Goal: Task Accomplishment & Management: Use online tool/utility

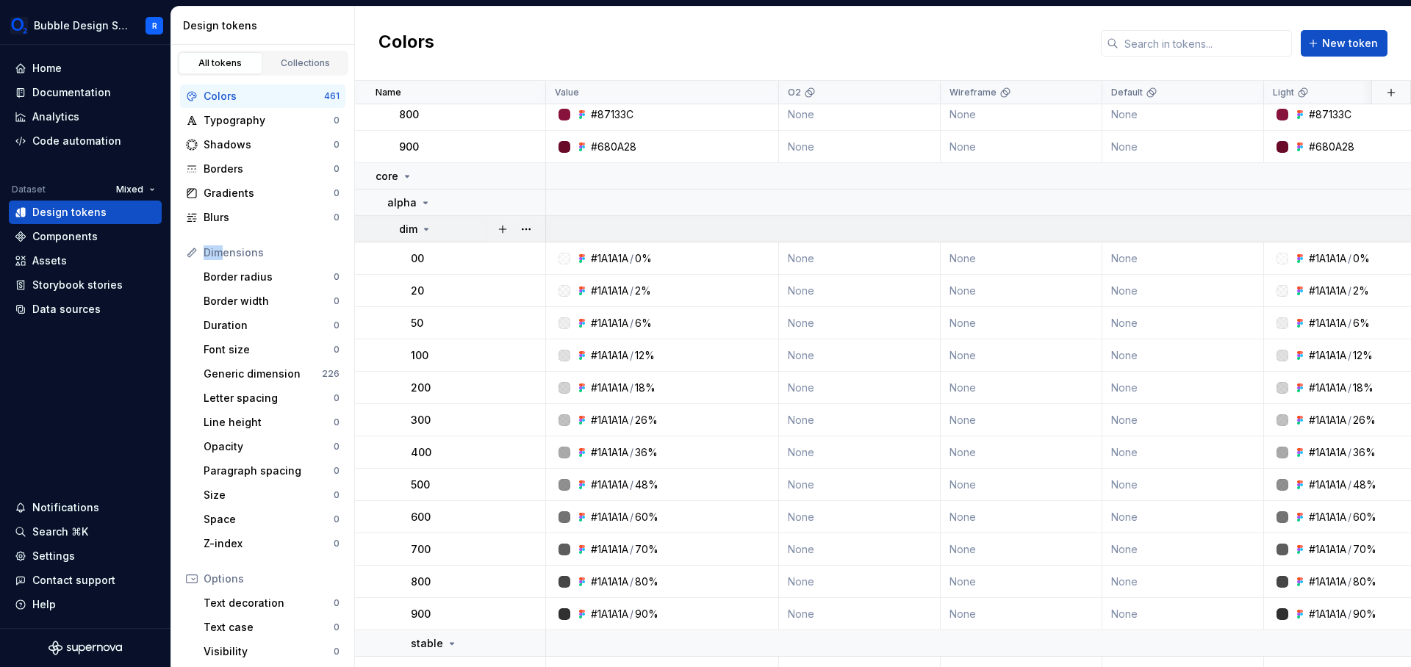
scroll to position [3946, 0]
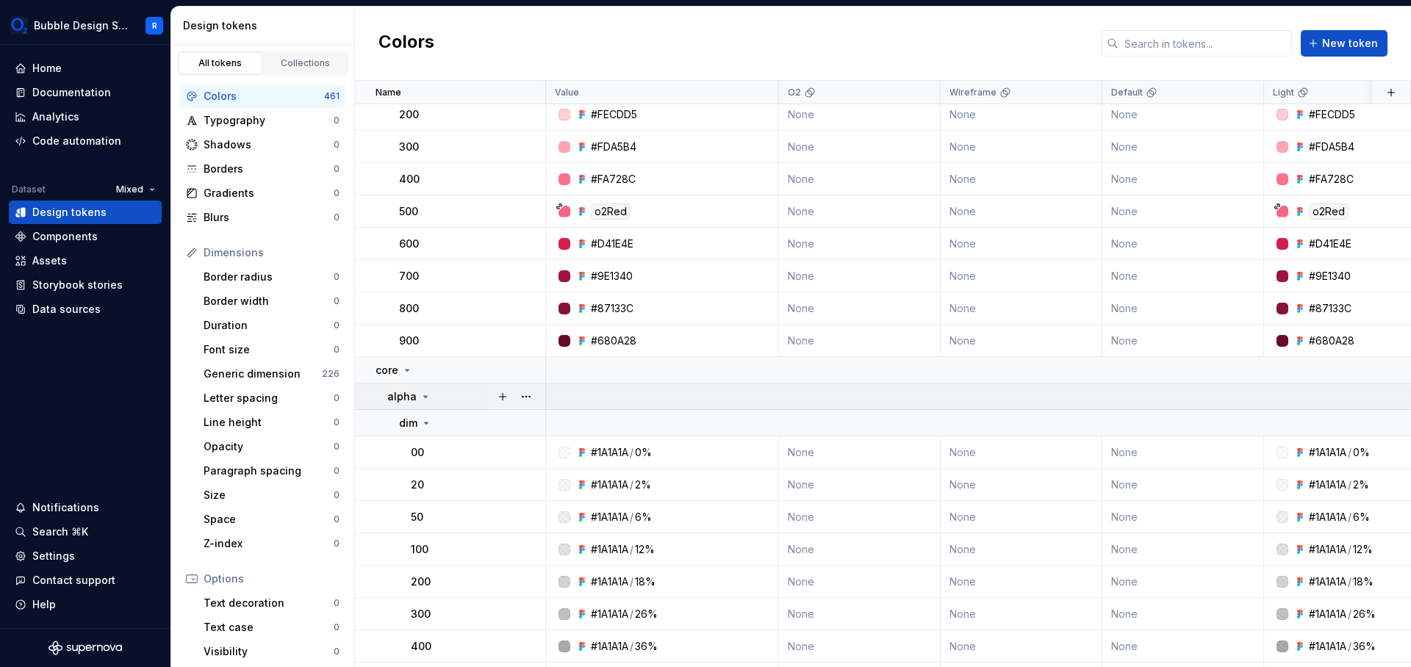
click at [429, 396] on icon at bounding box center [426, 397] width 12 height 12
click at [418, 376] on td "core" at bounding box center [450, 370] width 191 height 26
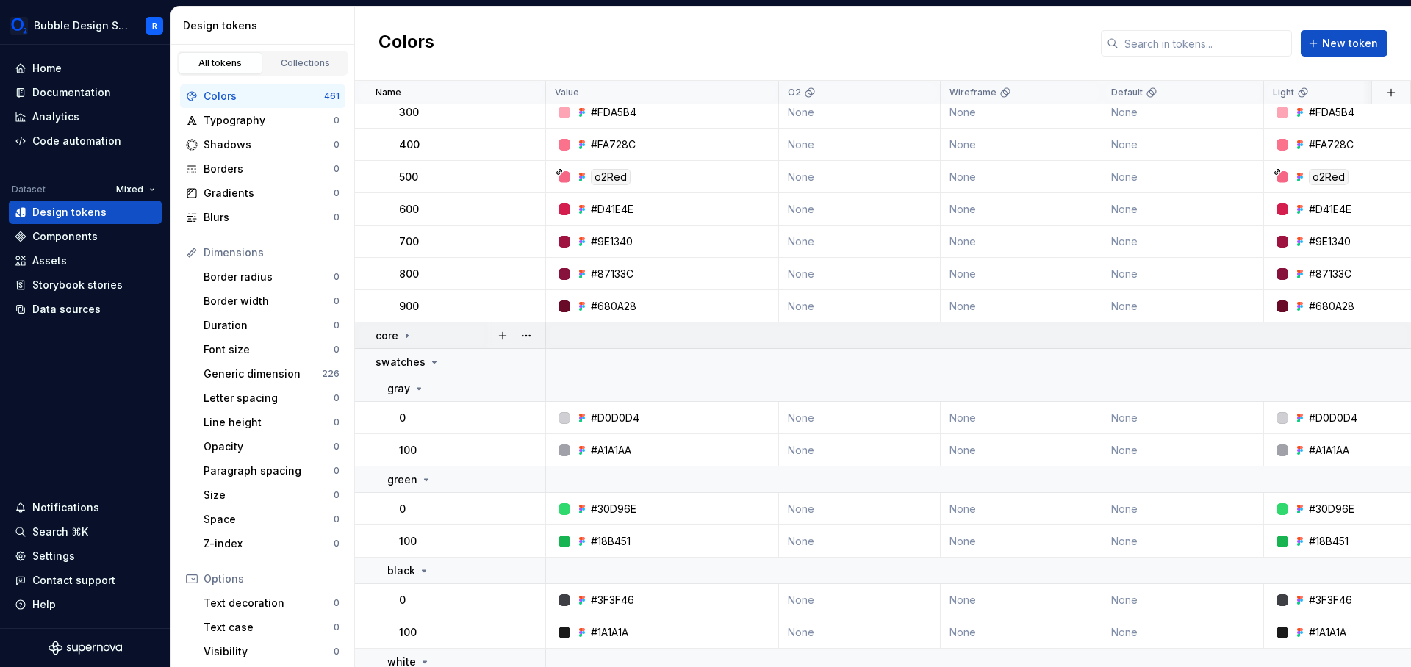
scroll to position [3981, 0]
click at [414, 361] on p "swatches" at bounding box center [401, 361] width 50 height 15
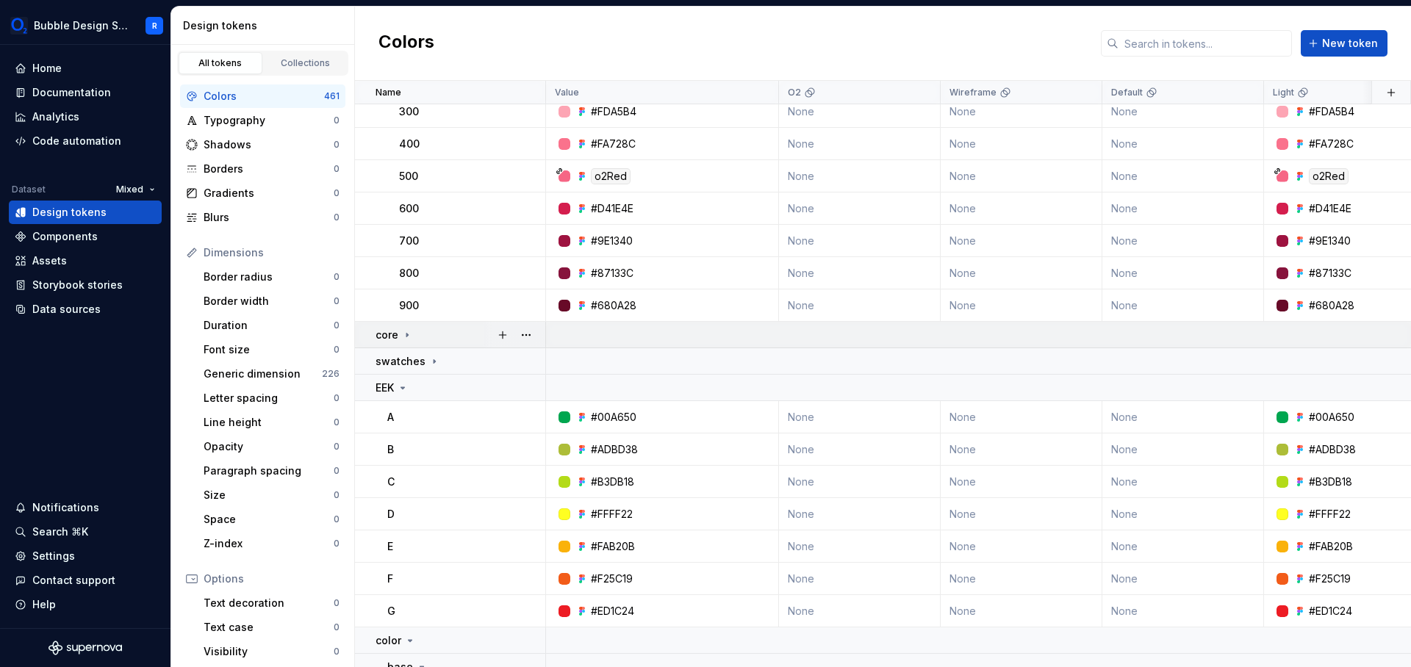
click at [426, 343] on td "core" at bounding box center [450, 335] width 191 height 26
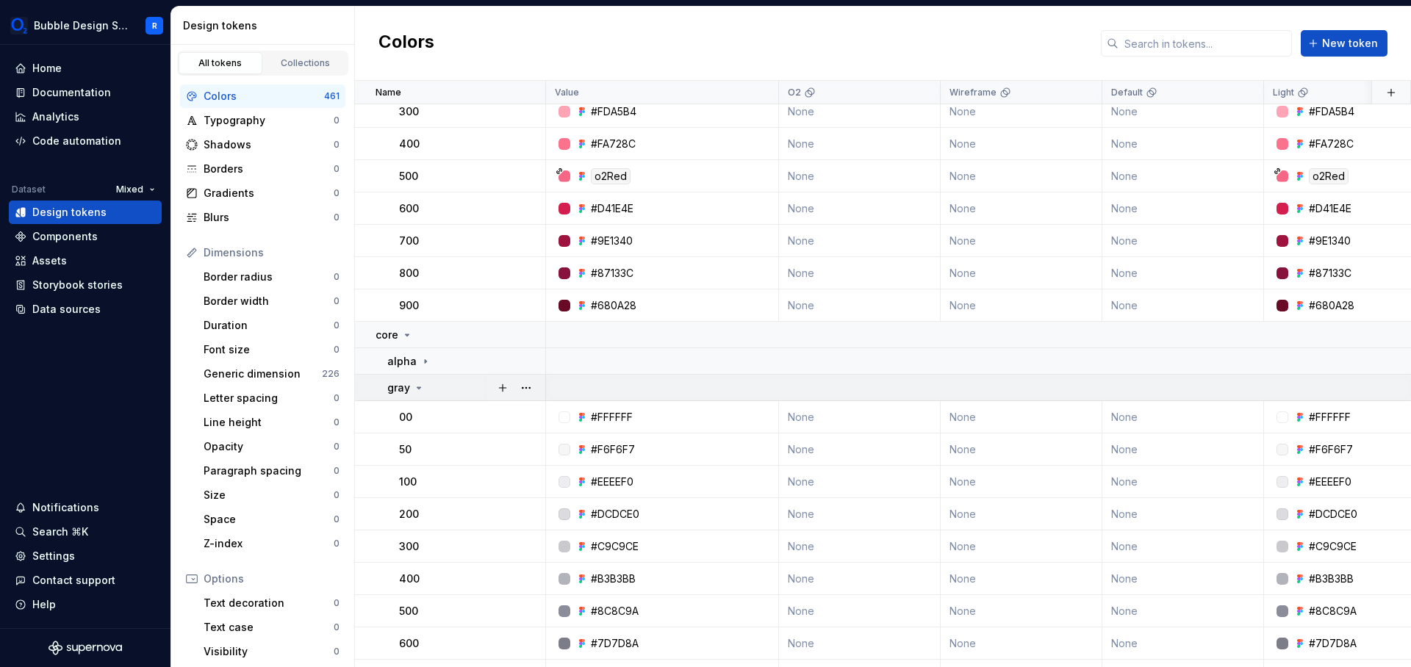
click at [426, 392] on div "gray" at bounding box center [465, 388] width 157 height 15
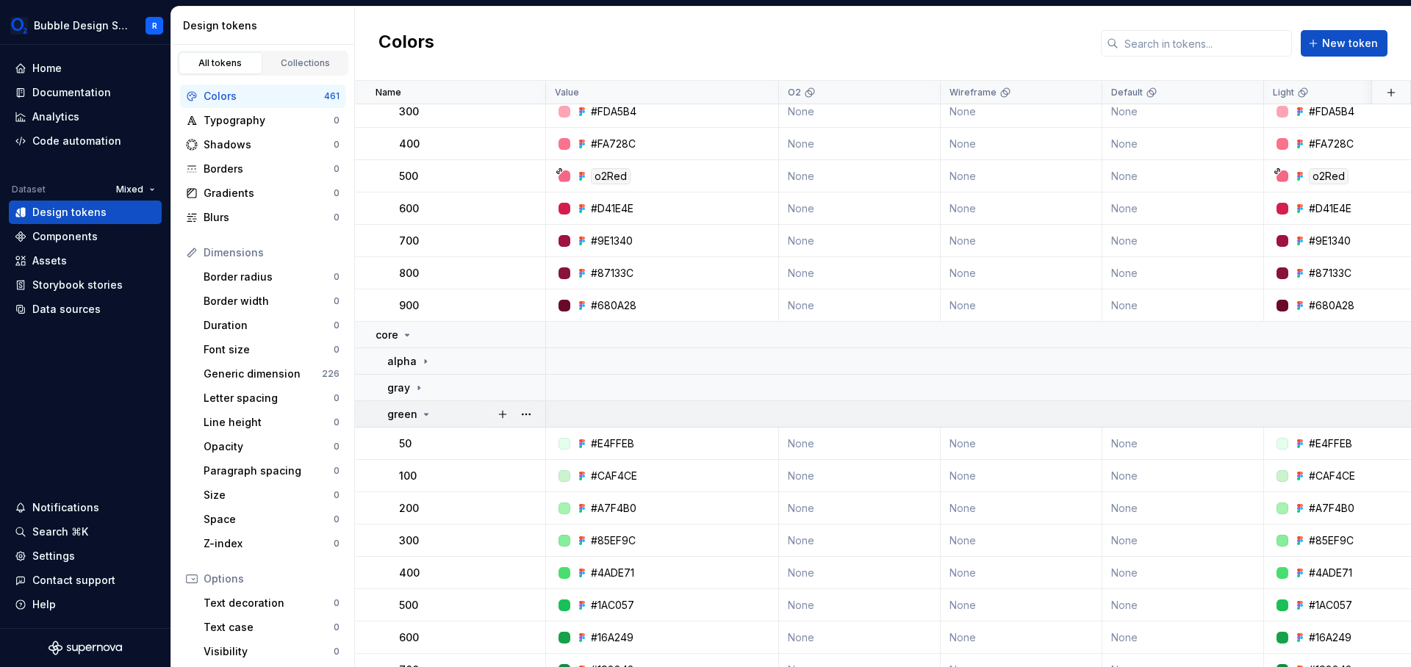
click at [426, 409] on div "green" at bounding box center [409, 414] width 45 height 15
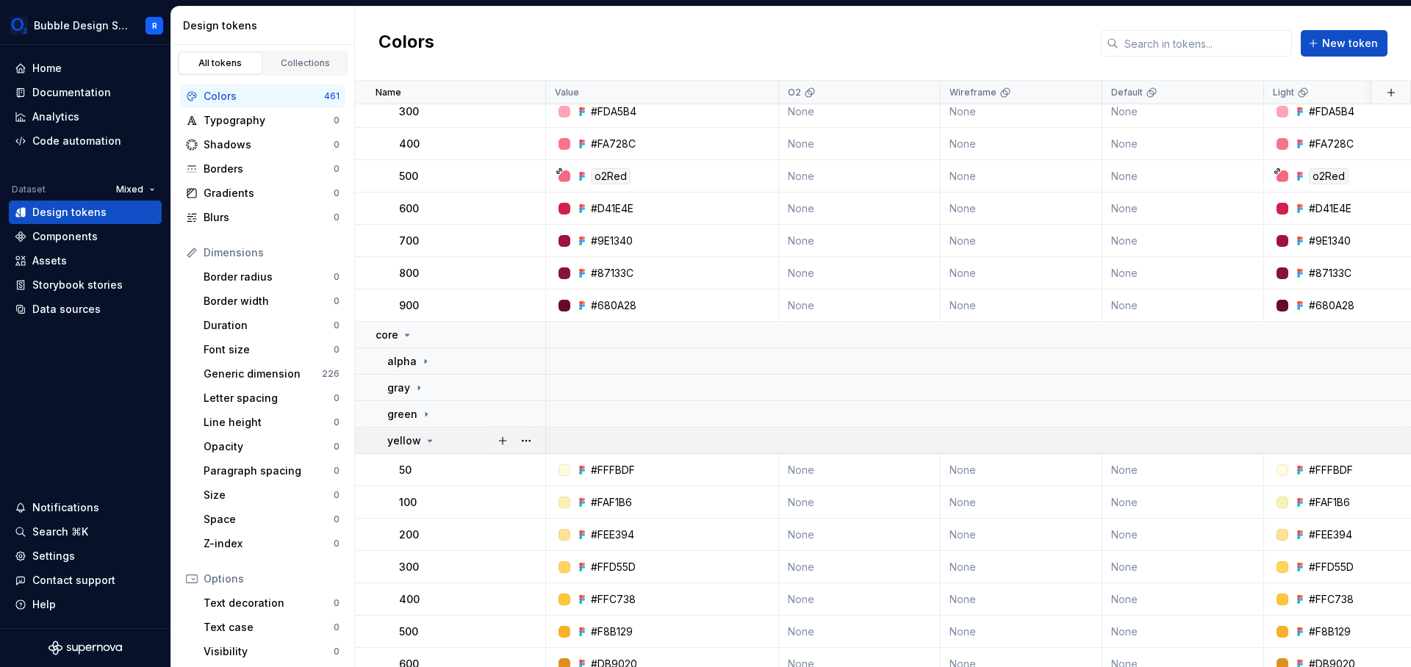
click at [426, 429] on td "yellow" at bounding box center [450, 441] width 191 height 26
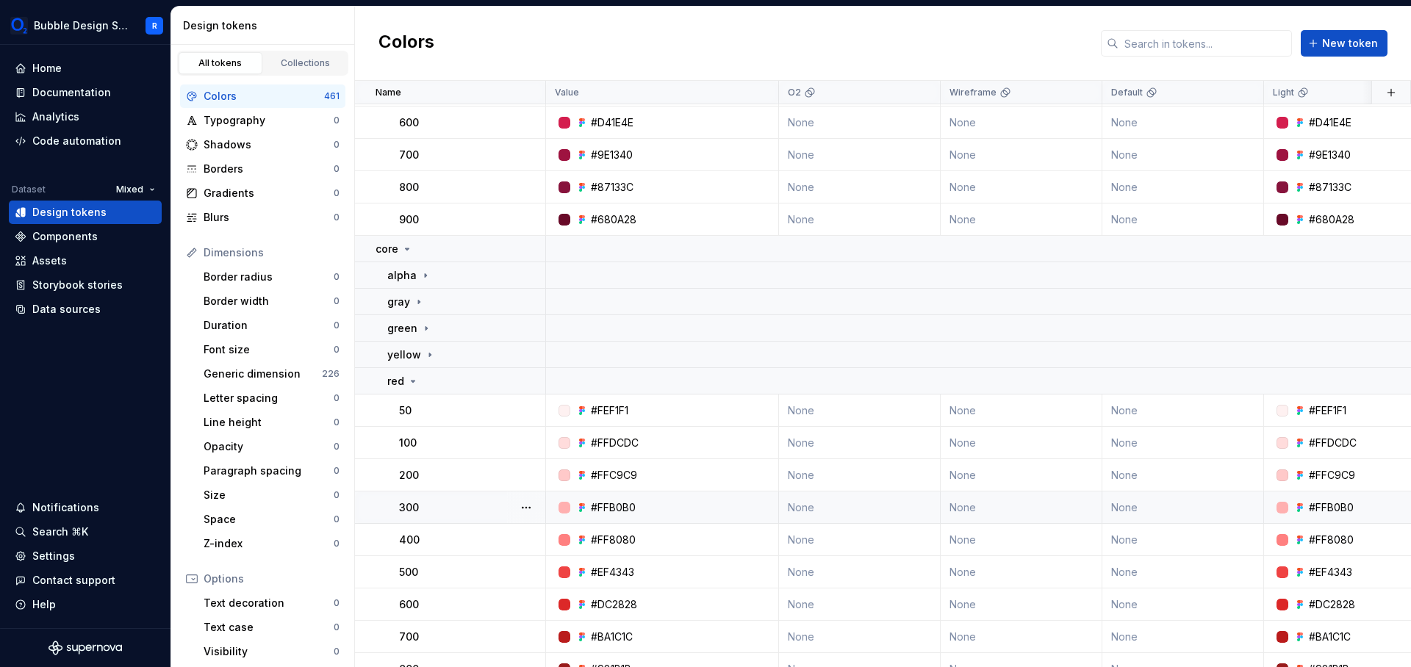
scroll to position [4216, 0]
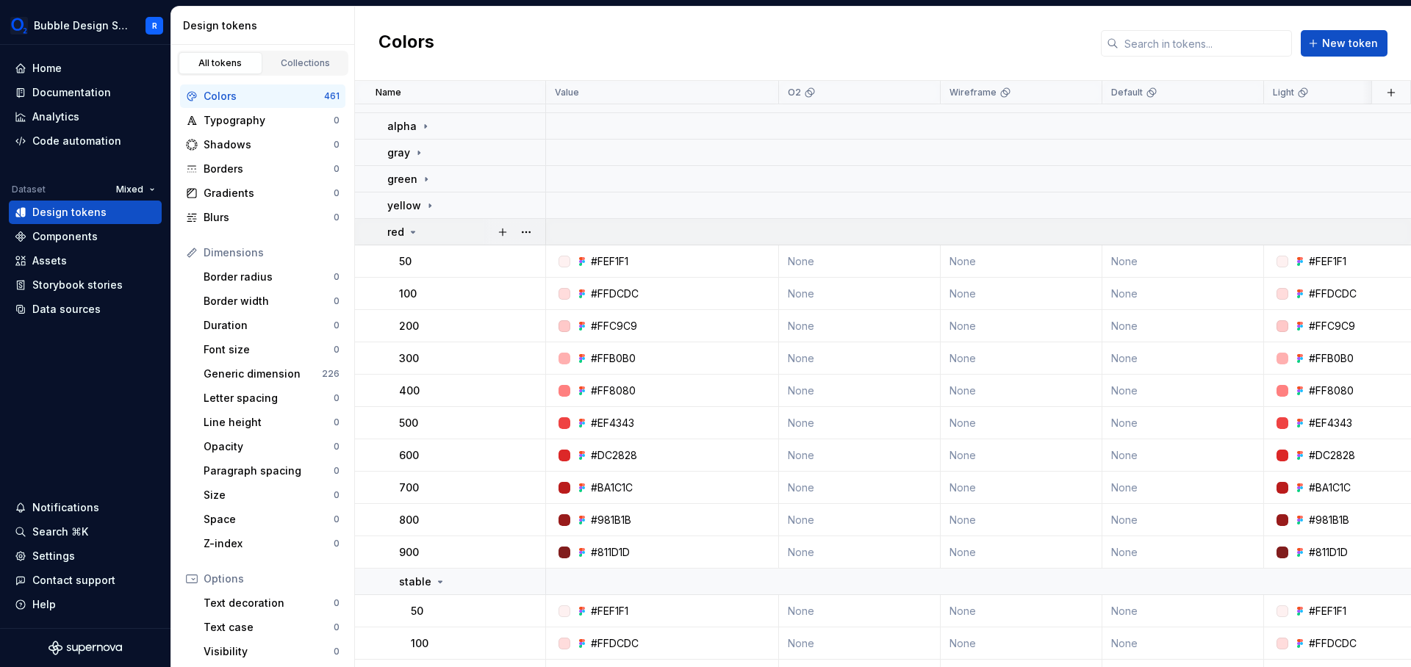
click at [445, 229] on div "red" at bounding box center [465, 232] width 157 height 15
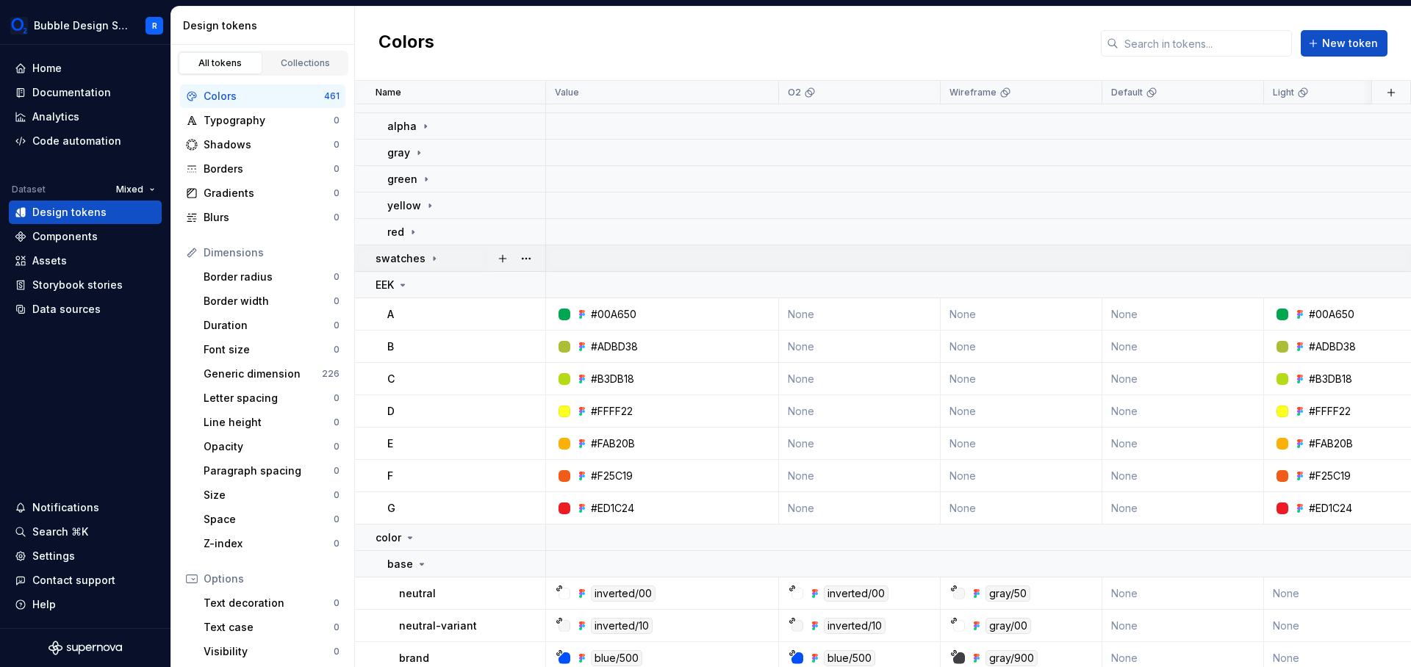
click at [434, 259] on icon at bounding box center [435, 259] width 12 height 12
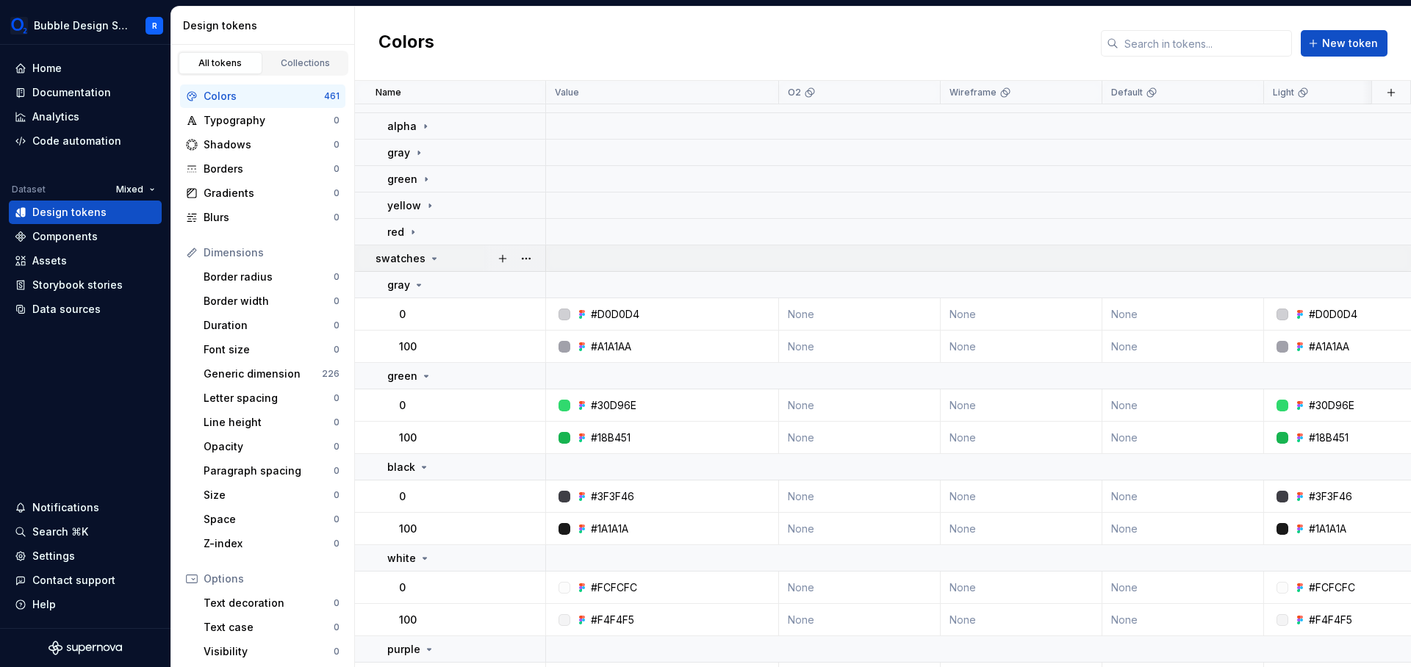
click at [434, 259] on icon at bounding box center [435, 259] width 12 height 12
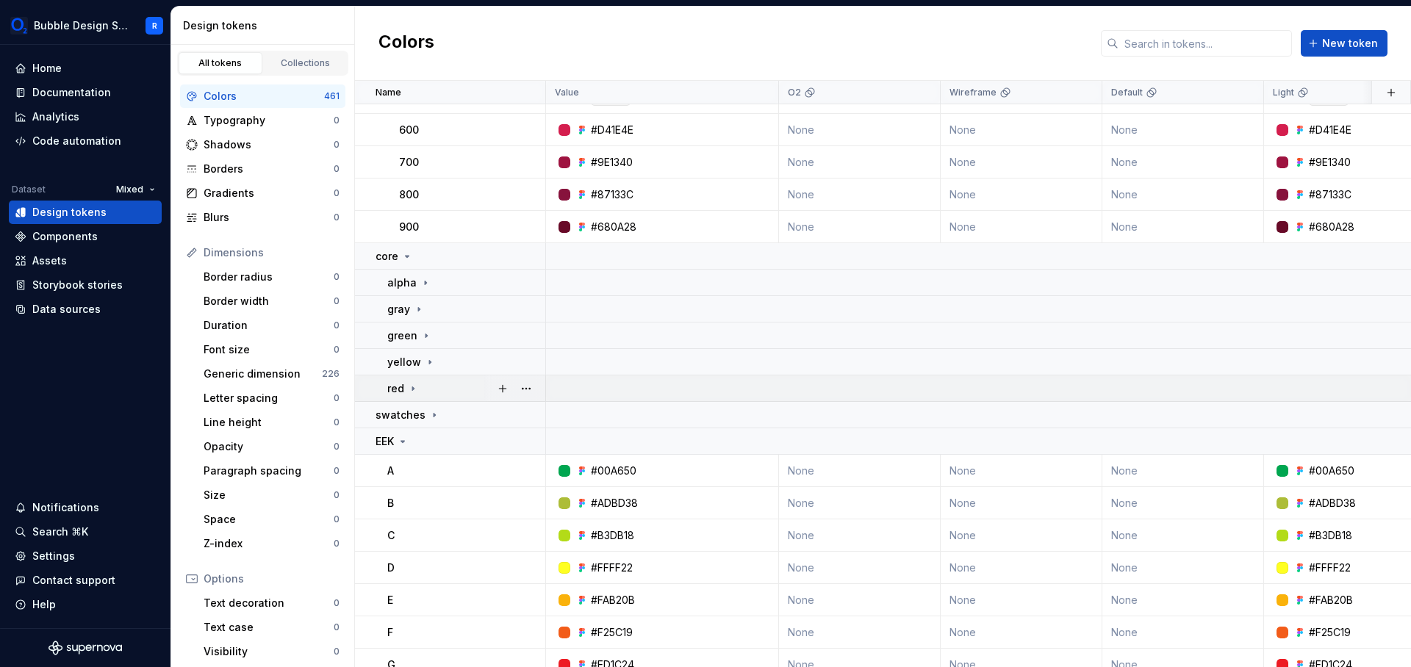
scroll to position [4058, 0]
click at [438, 290] on div "alpha" at bounding box center [465, 285] width 157 height 15
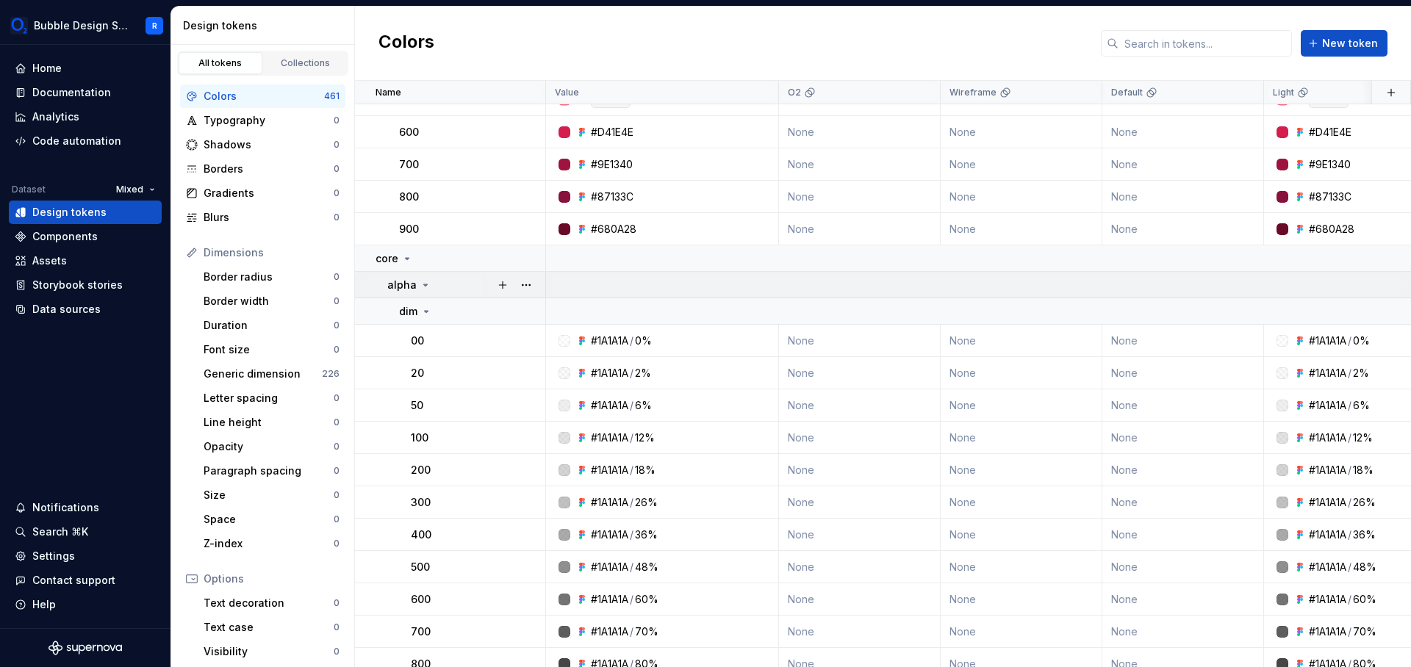
click at [440, 283] on div "alpha" at bounding box center [465, 285] width 157 height 15
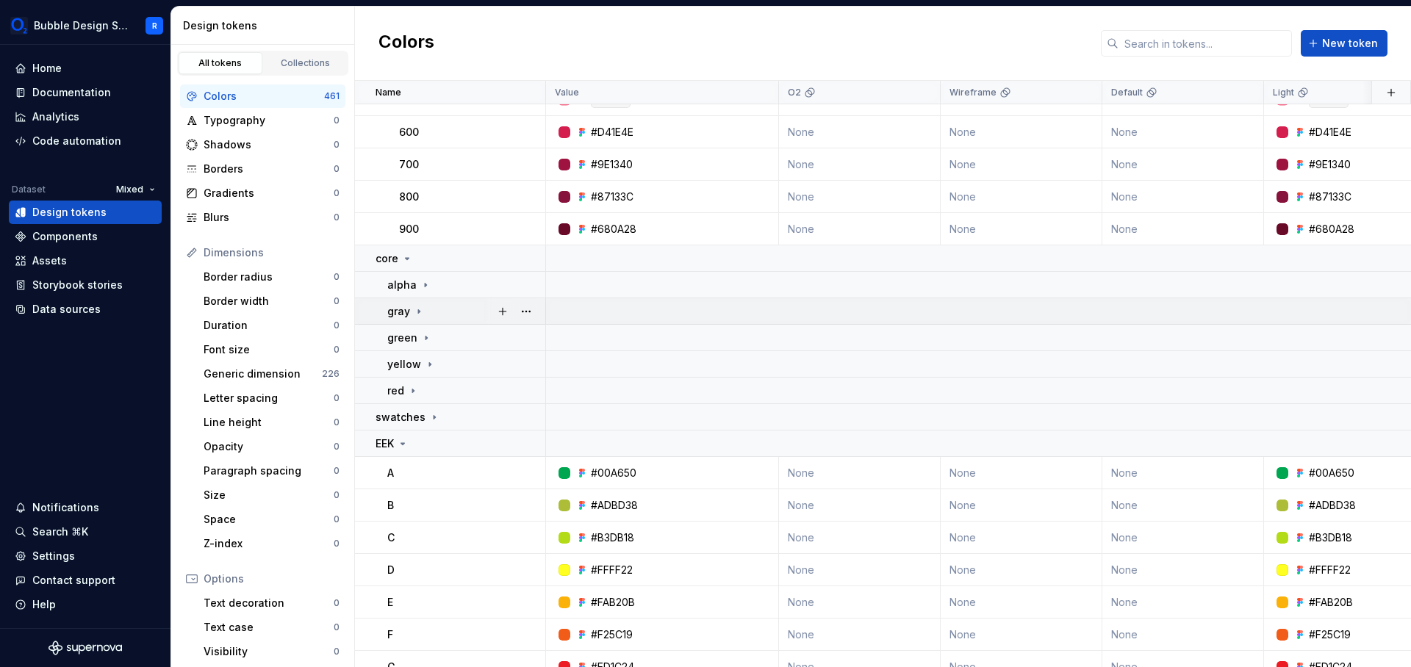
click at [443, 312] on div "gray" at bounding box center [465, 311] width 157 height 15
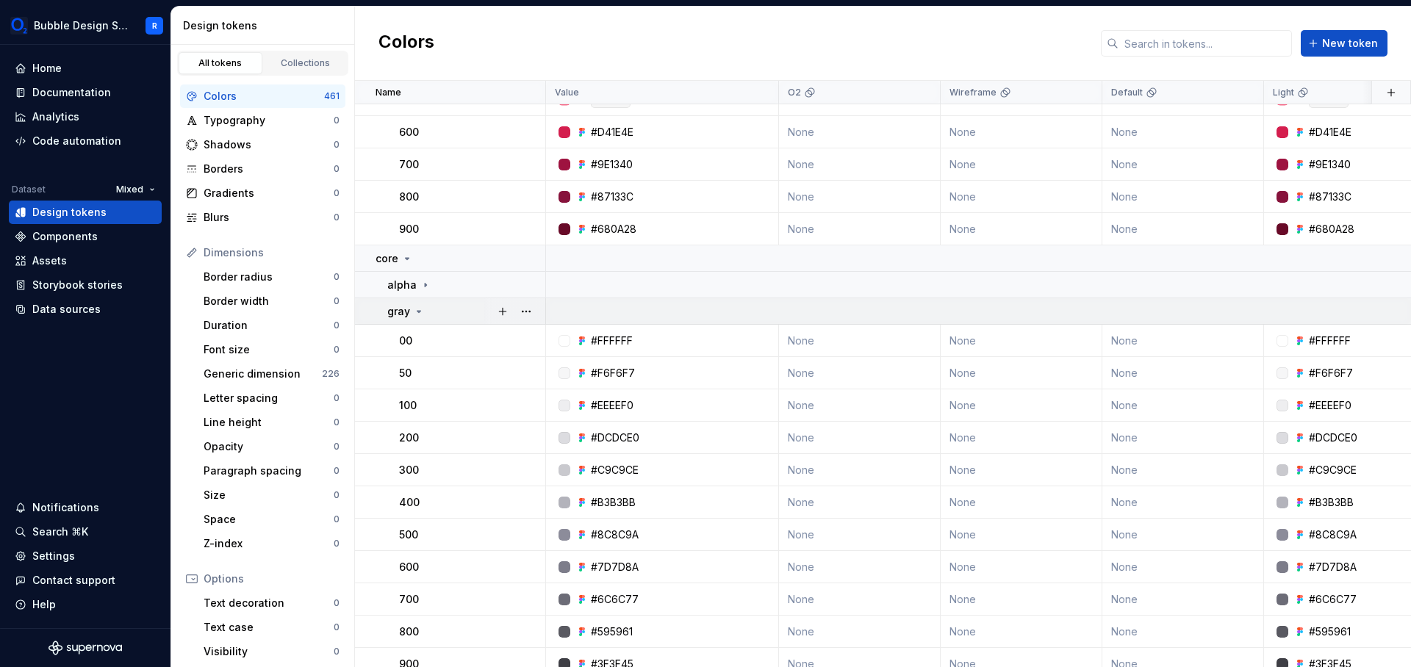
click at [443, 312] on div "gray" at bounding box center [465, 311] width 157 height 15
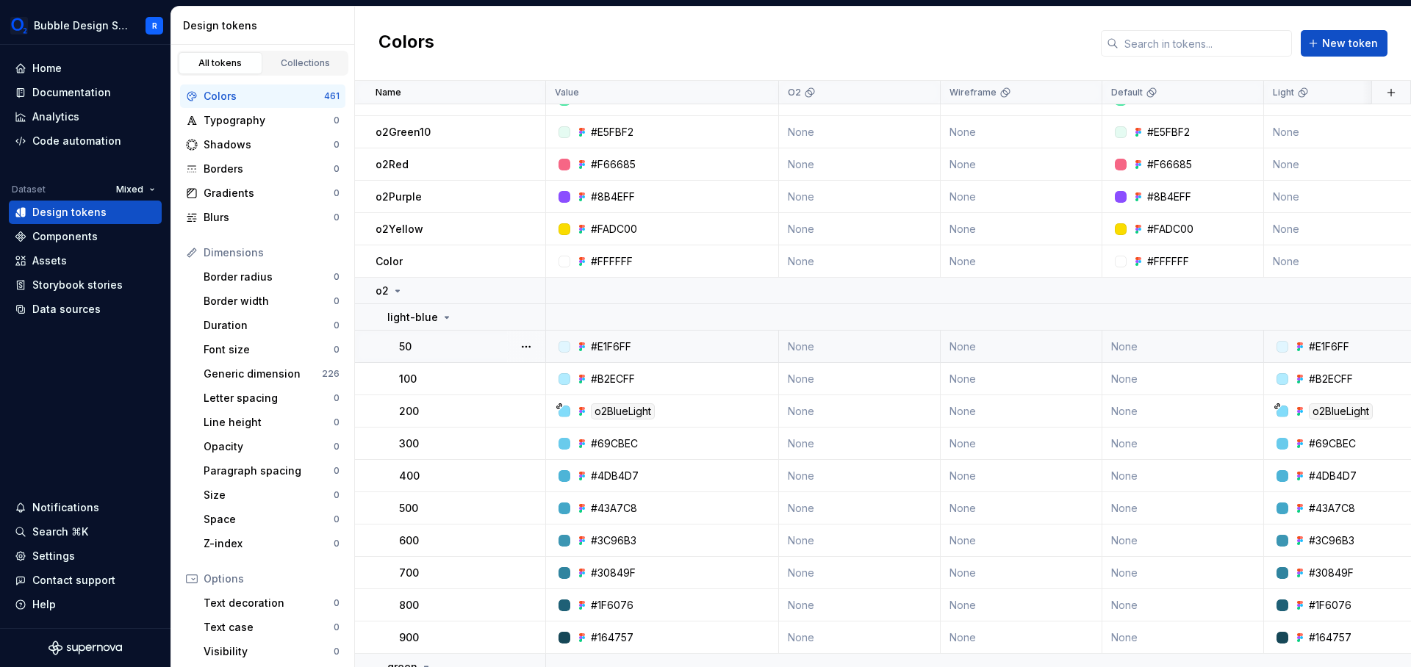
scroll to position [576, 0]
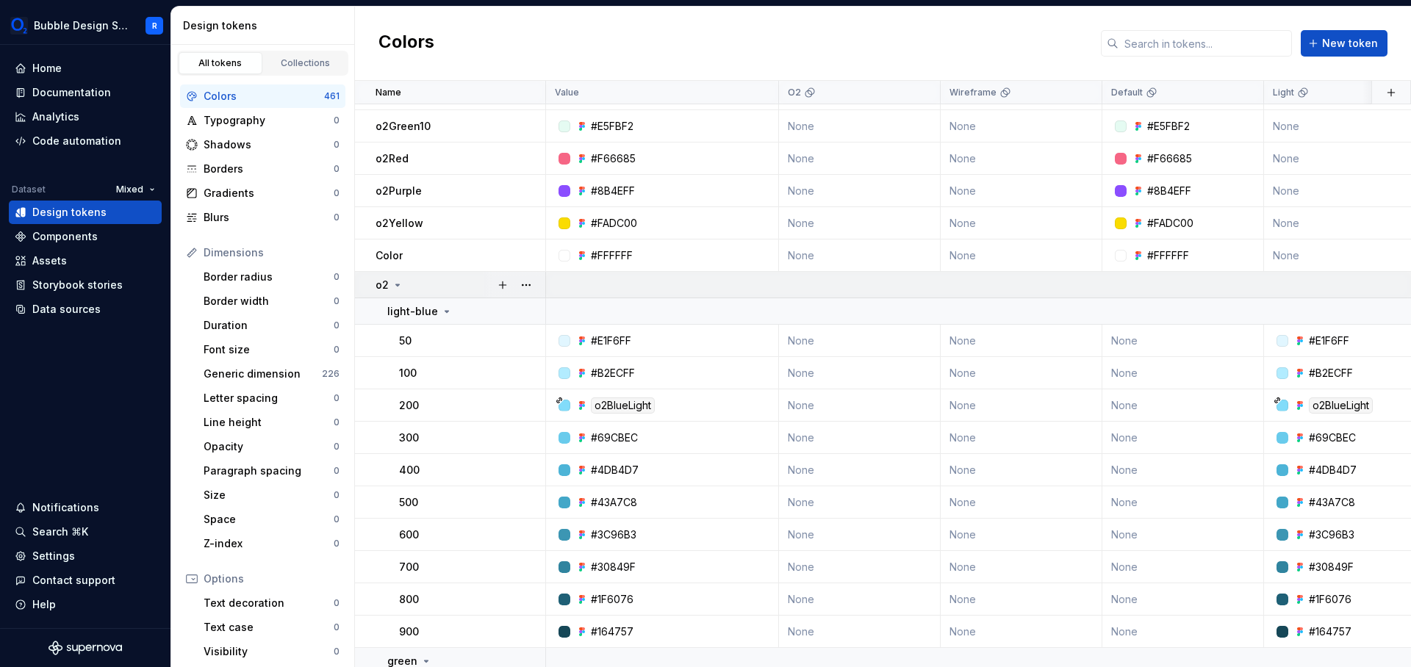
click at [443, 297] on td "o2" at bounding box center [450, 285] width 191 height 26
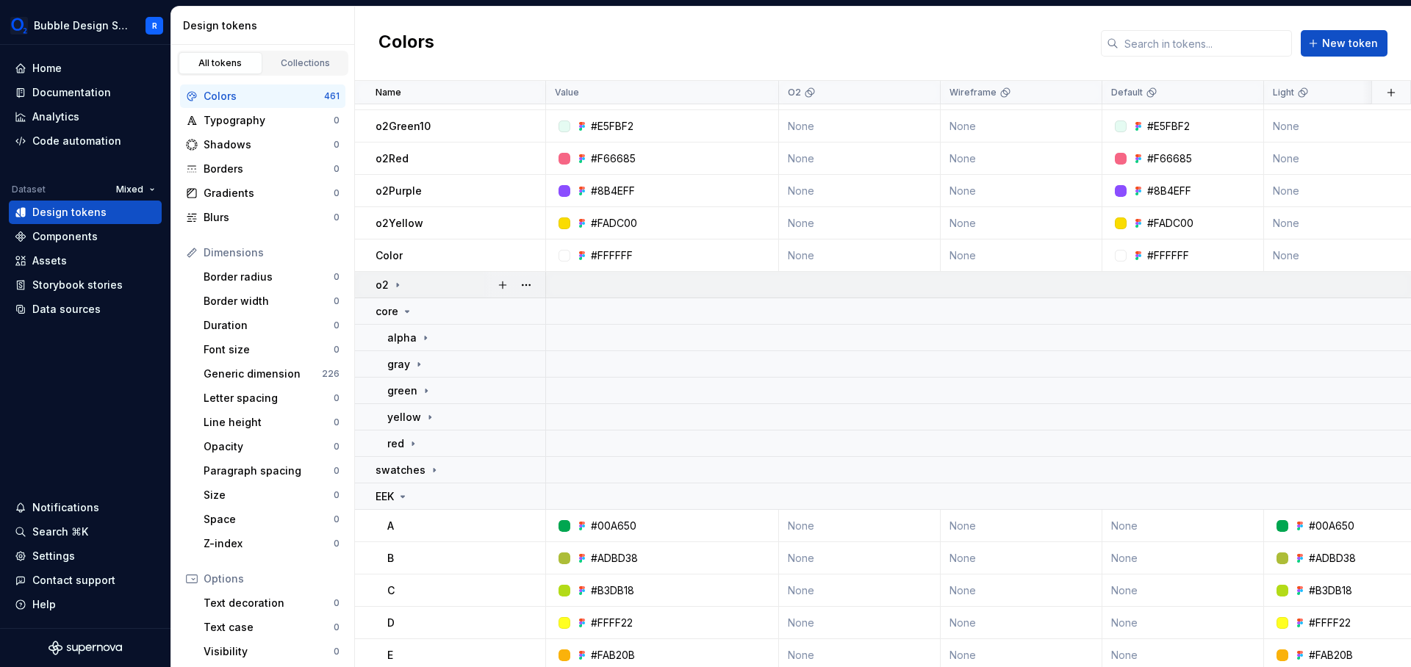
click at [443, 290] on div "o2" at bounding box center [460, 285] width 169 height 15
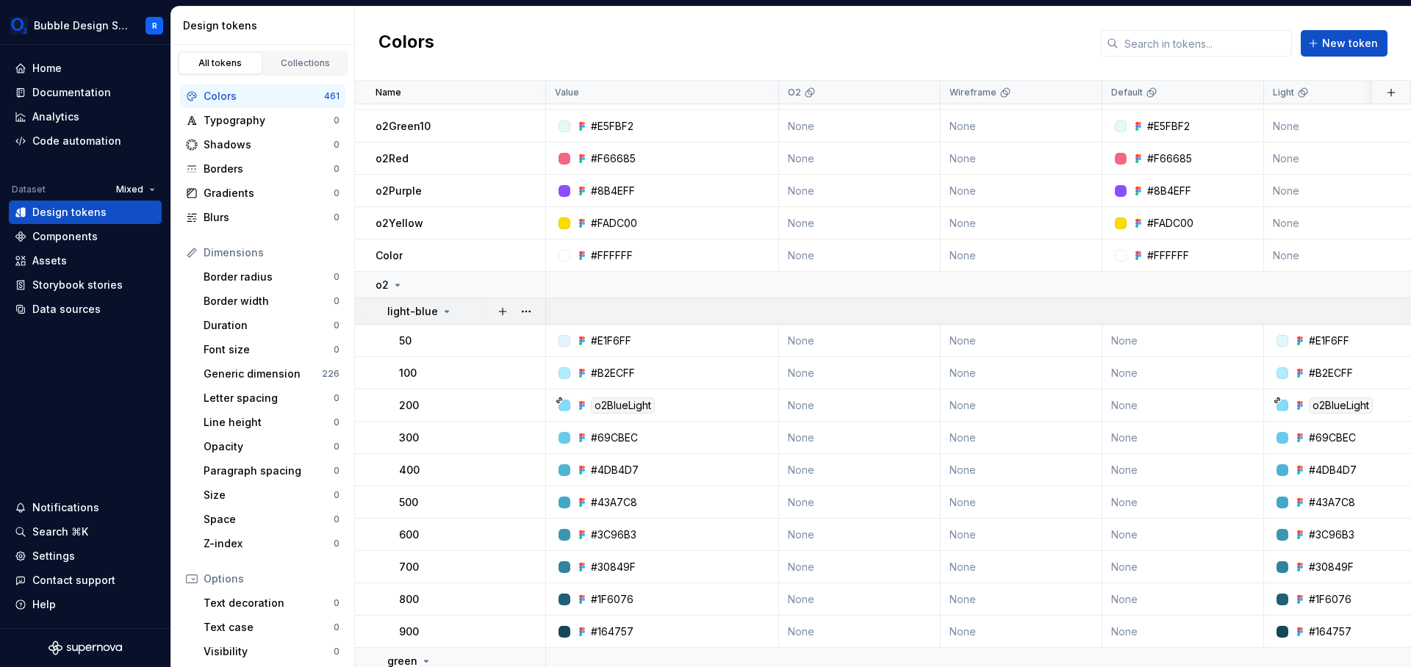
click at [444, 308] on icon at bounding box center [447, 312] width 12 height 12
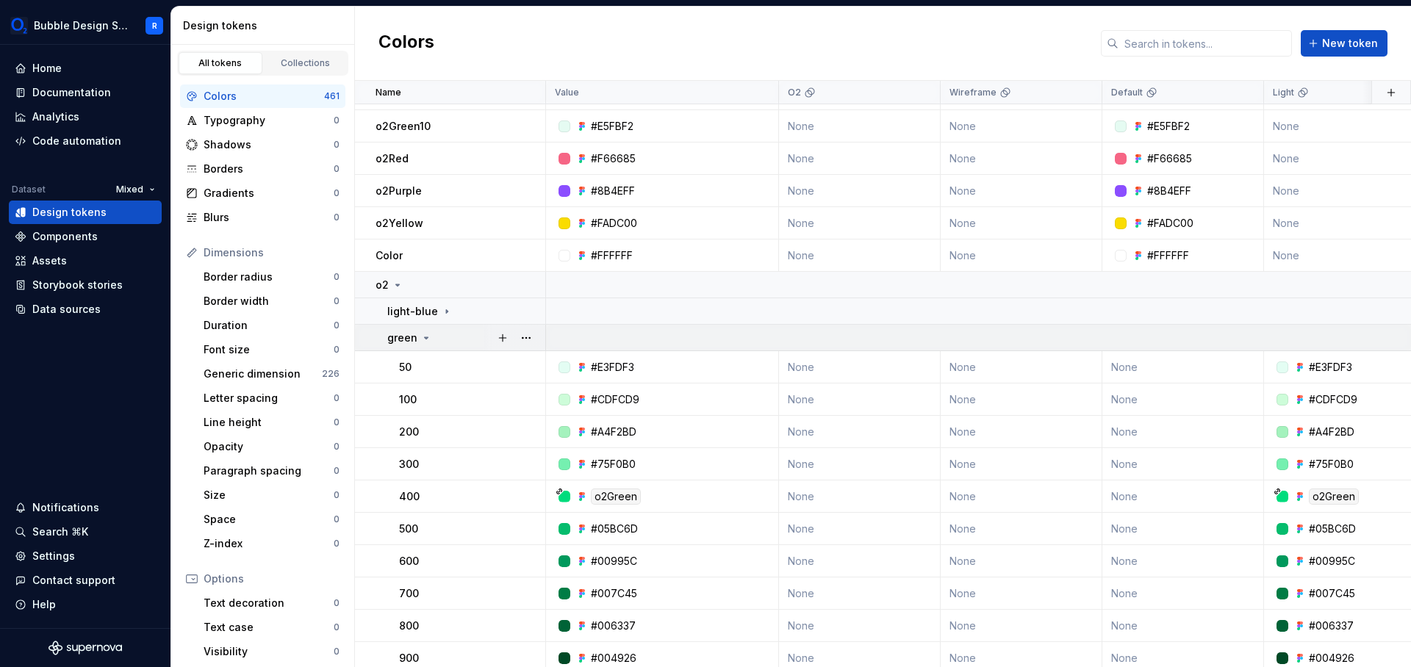
click at [438, 340] on div "green" at bounding box center [465, 338] width 157 height 15
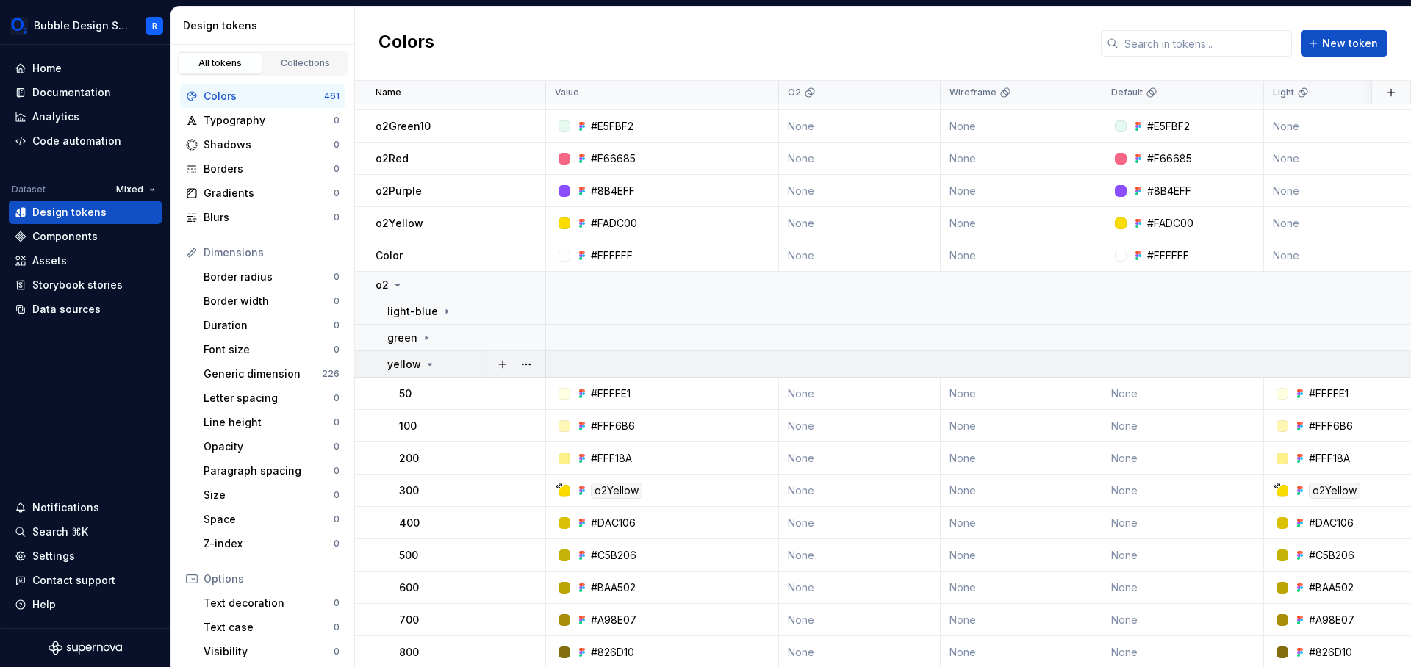
click at [434, 359] on div "yellow" at bounding box center [465, 364] width 157 height 15
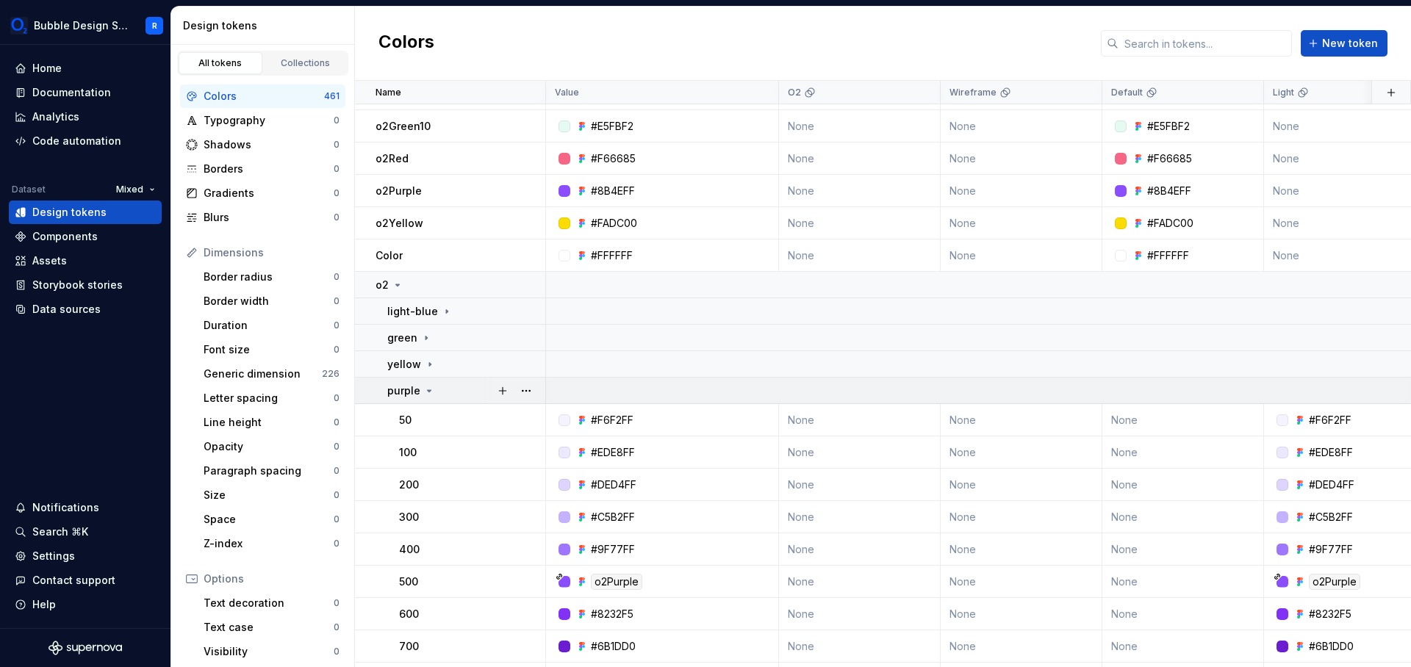
click at [429, 389] on icon at bounding box center [429, 391] width 12 height 12
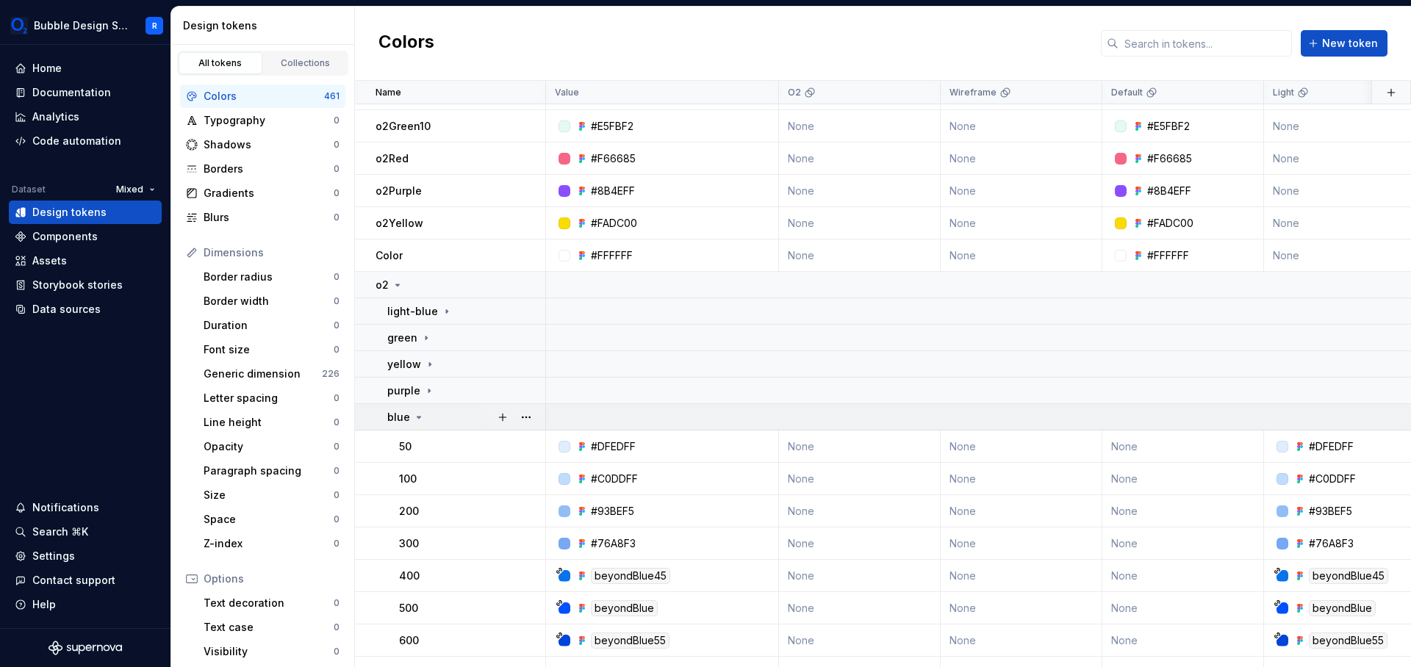
click at [438, 407] on td "blue" at bounding box center [450, 417] width 191 height 26
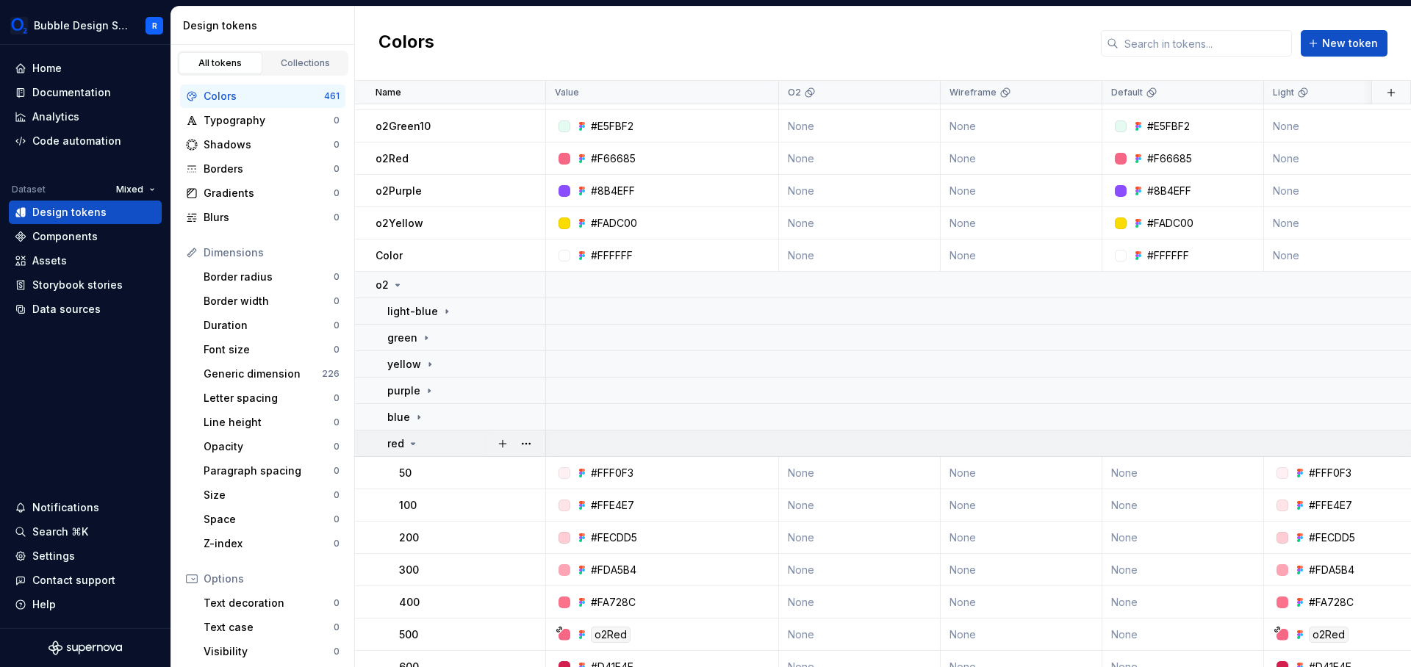
click at [430, 439] on div "red" at bounding box center [465, 444] width 157 height 15
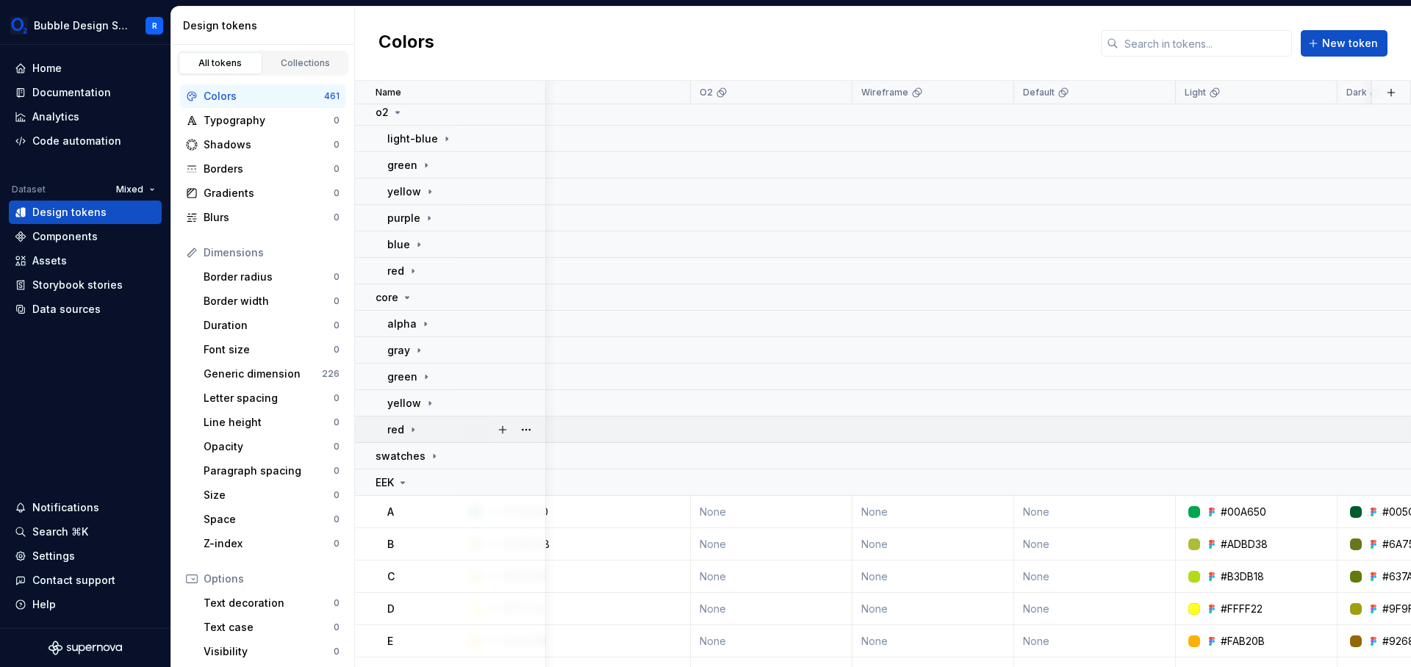
scroll to position [517, 88]
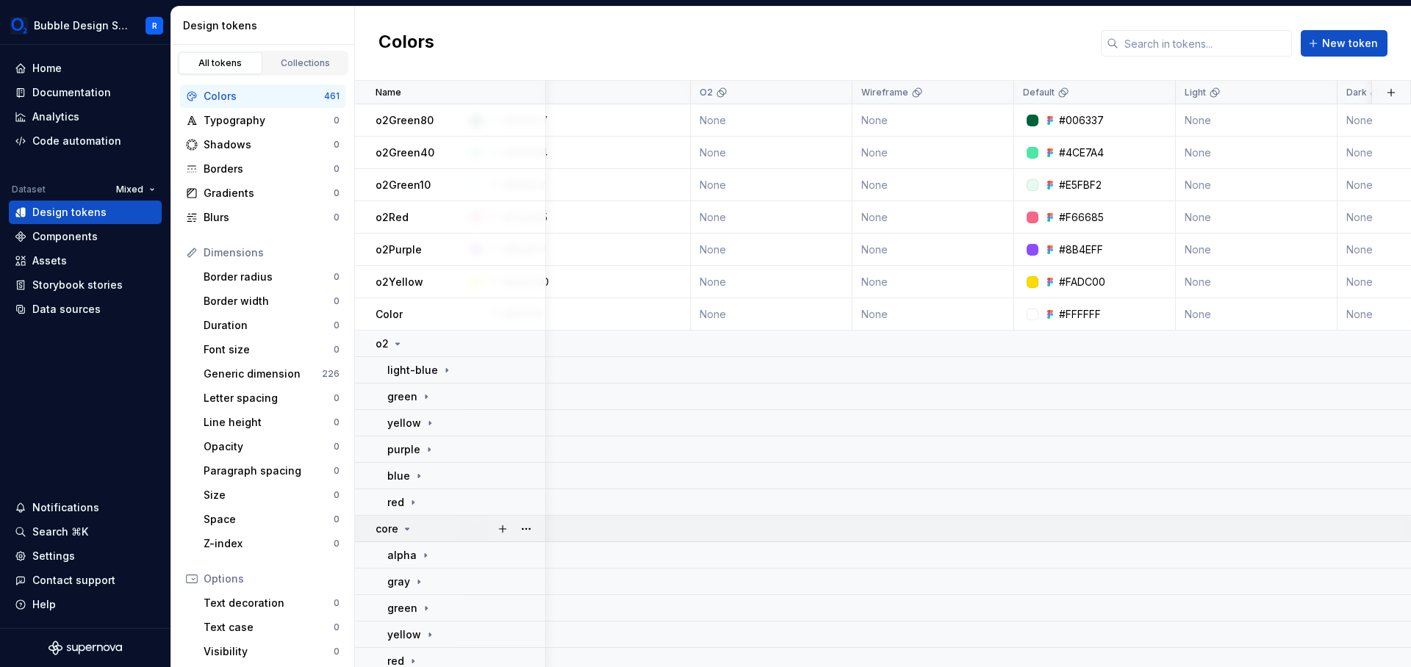
click at [415, 537] on td "core" at bounding box center [450, 529] width 191 height 26
click at [417, 531] on div "core" at bounding box center [460, 529] width 169 height 15
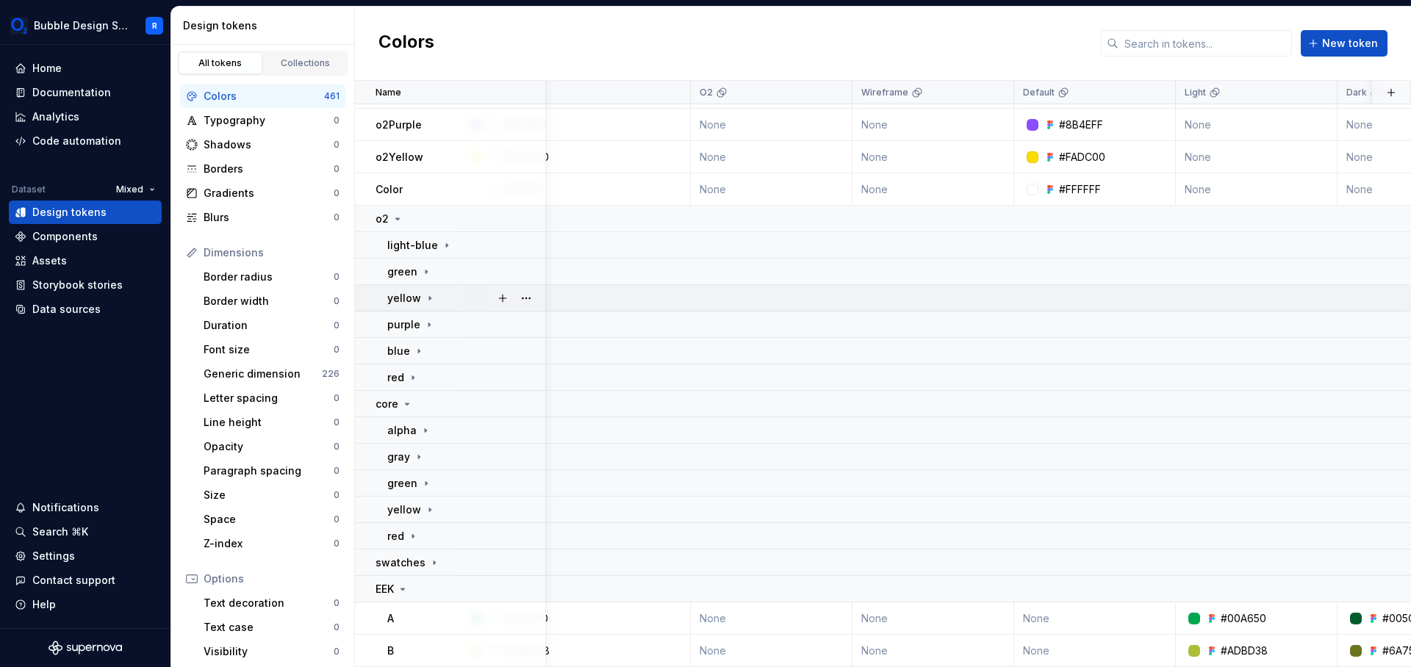
scroll to position [606, 88]
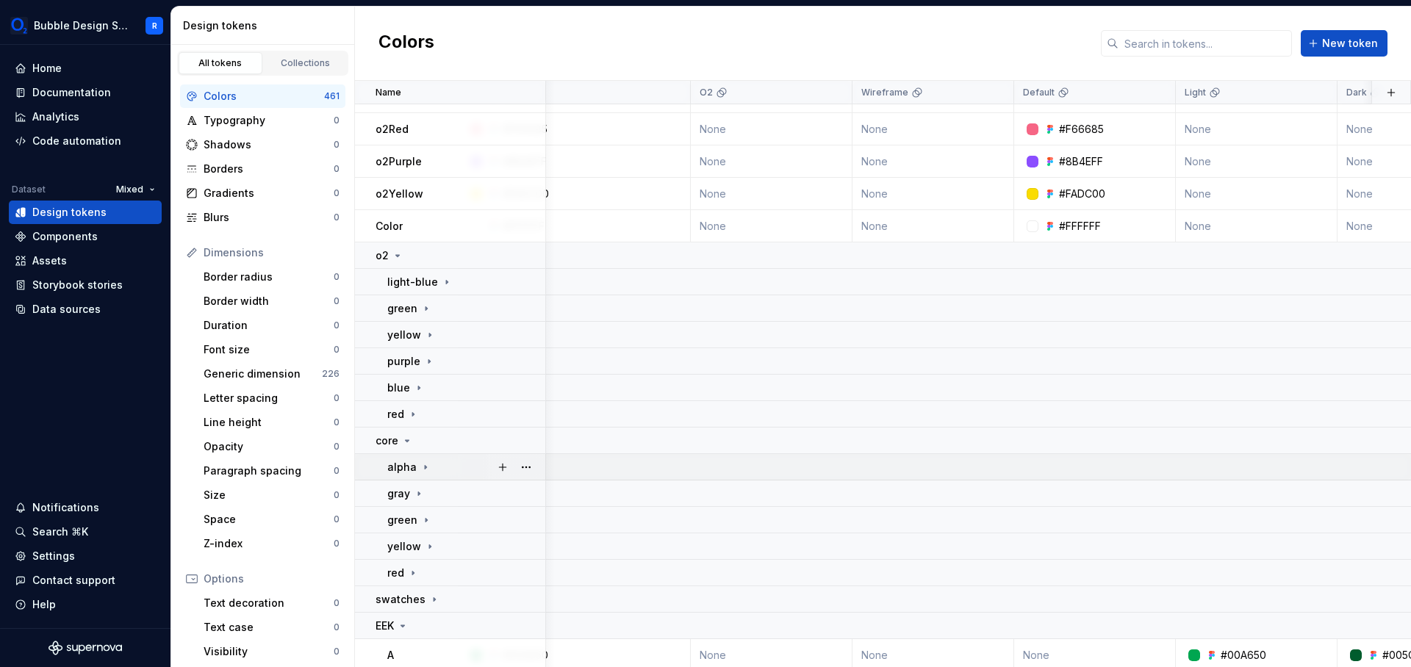
click at [427, 470] on icon at bounding box center [426, 468] width 12 height 12
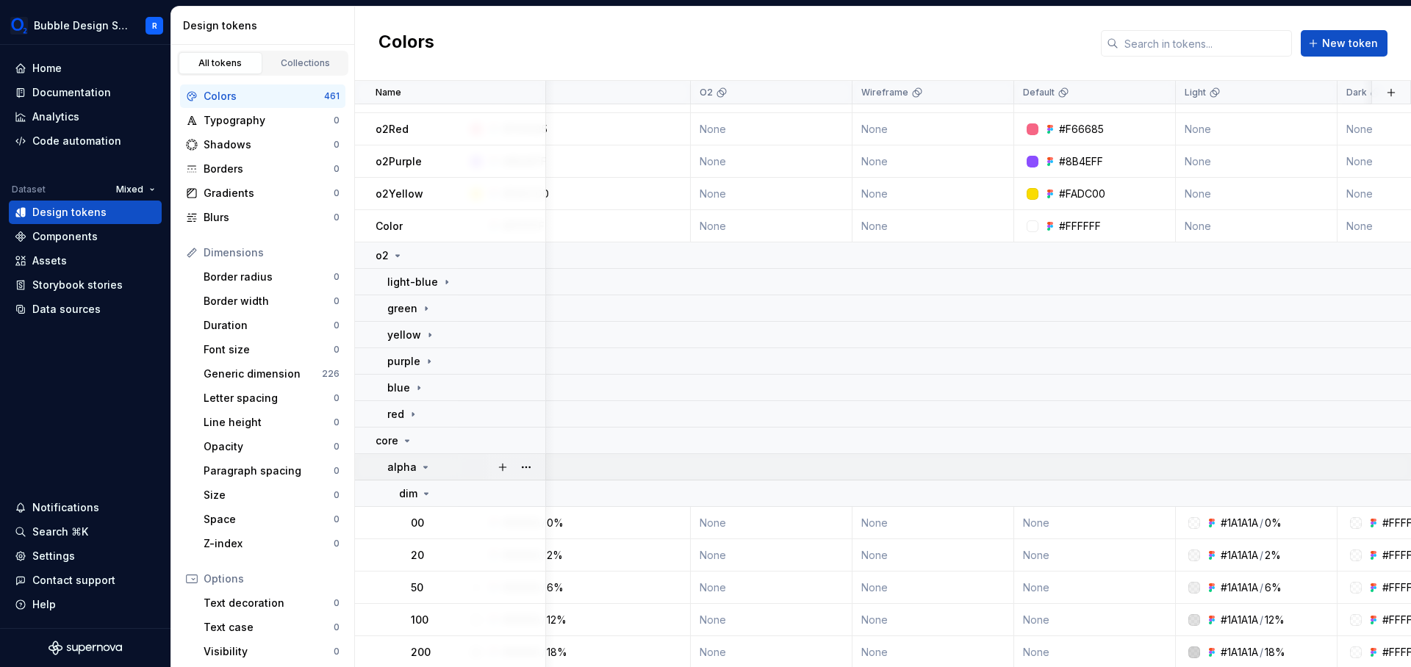
click at [428, 468] on icon at bounding box center [426, 468] width 12 height 12
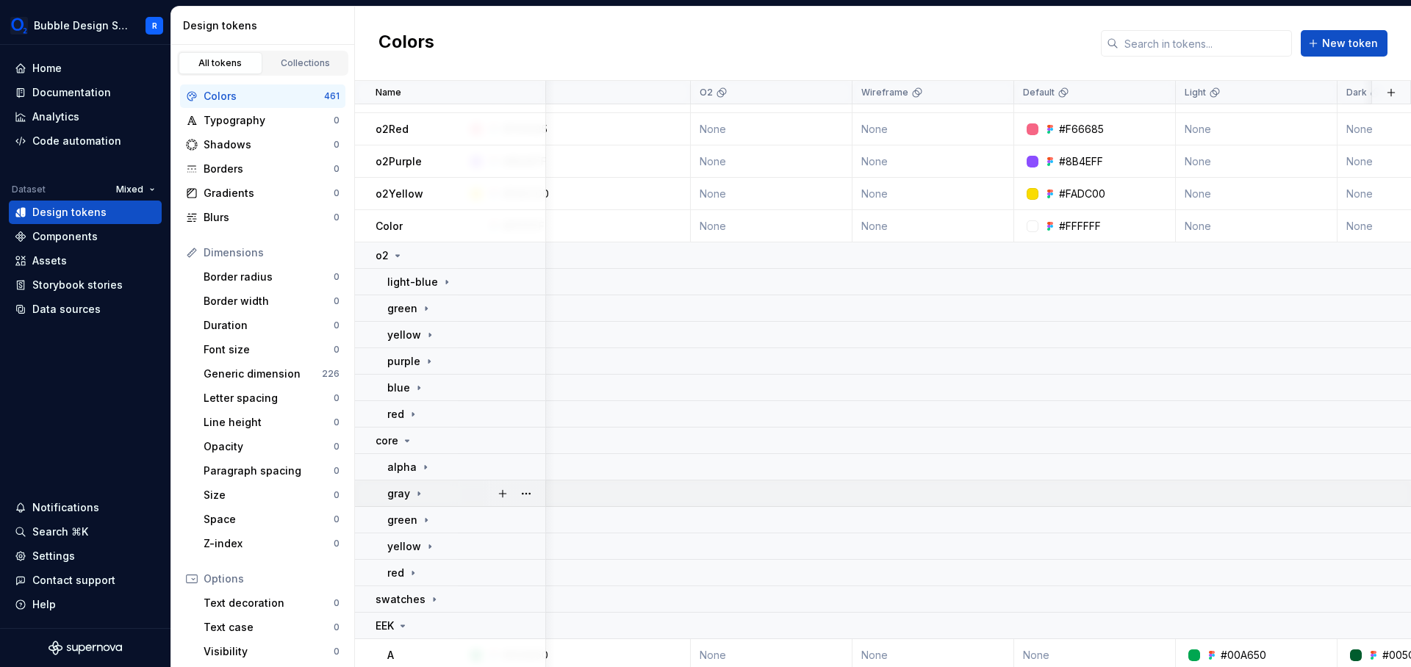
click at [421, 492] on icon at bounding box center [419, 494] width 12 height 12
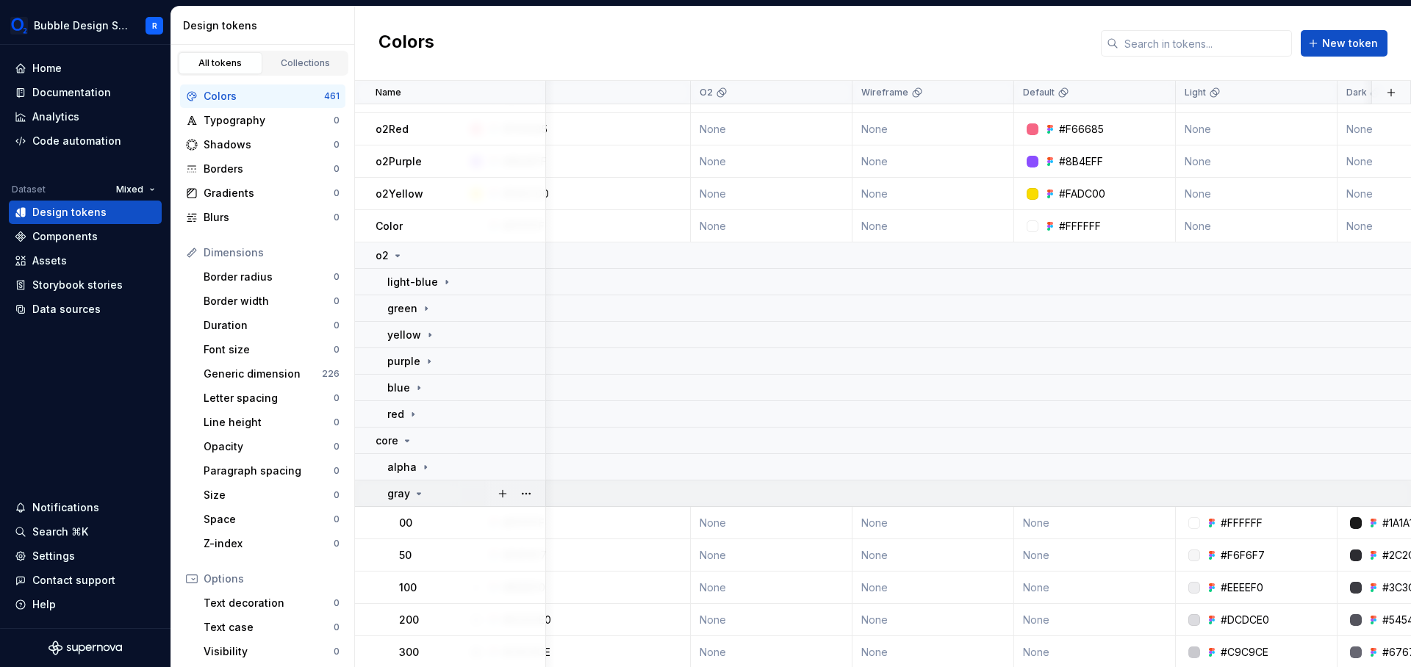
click at [424, 490] on div "gray" at bounding box center [465, 494] width 157 height 15
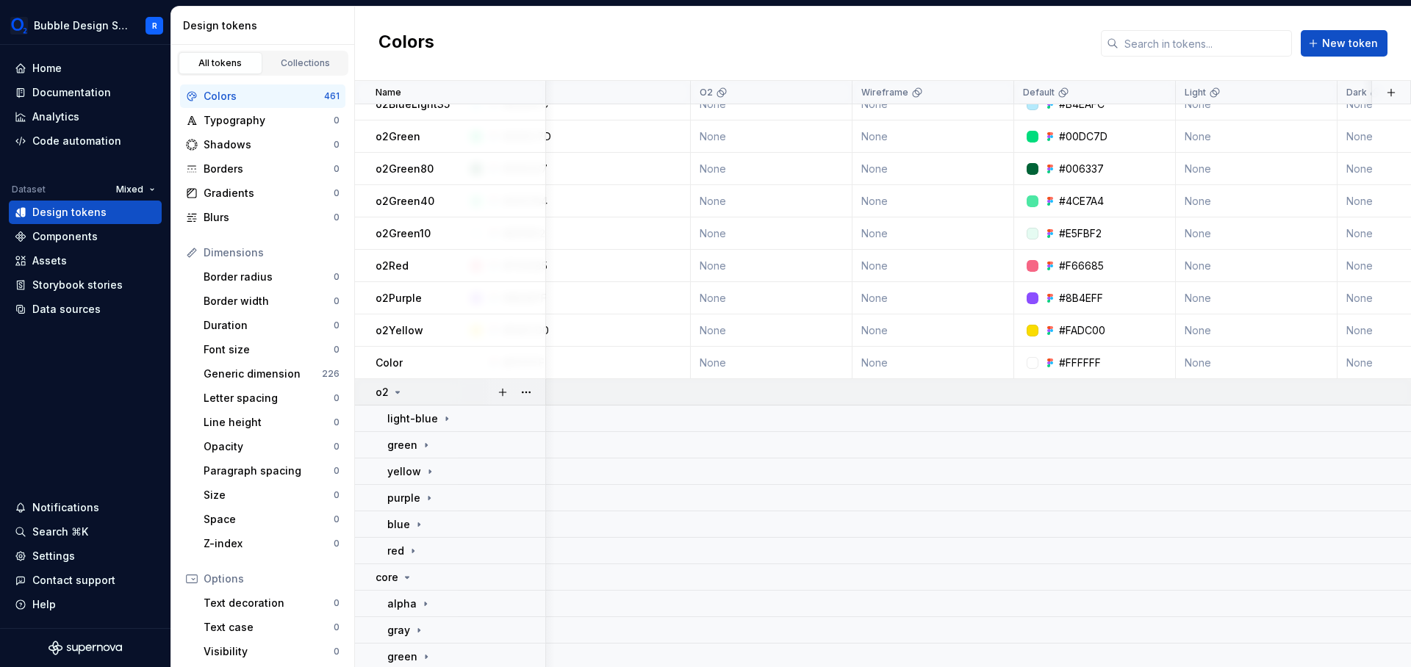
scroll to position [400, 88]
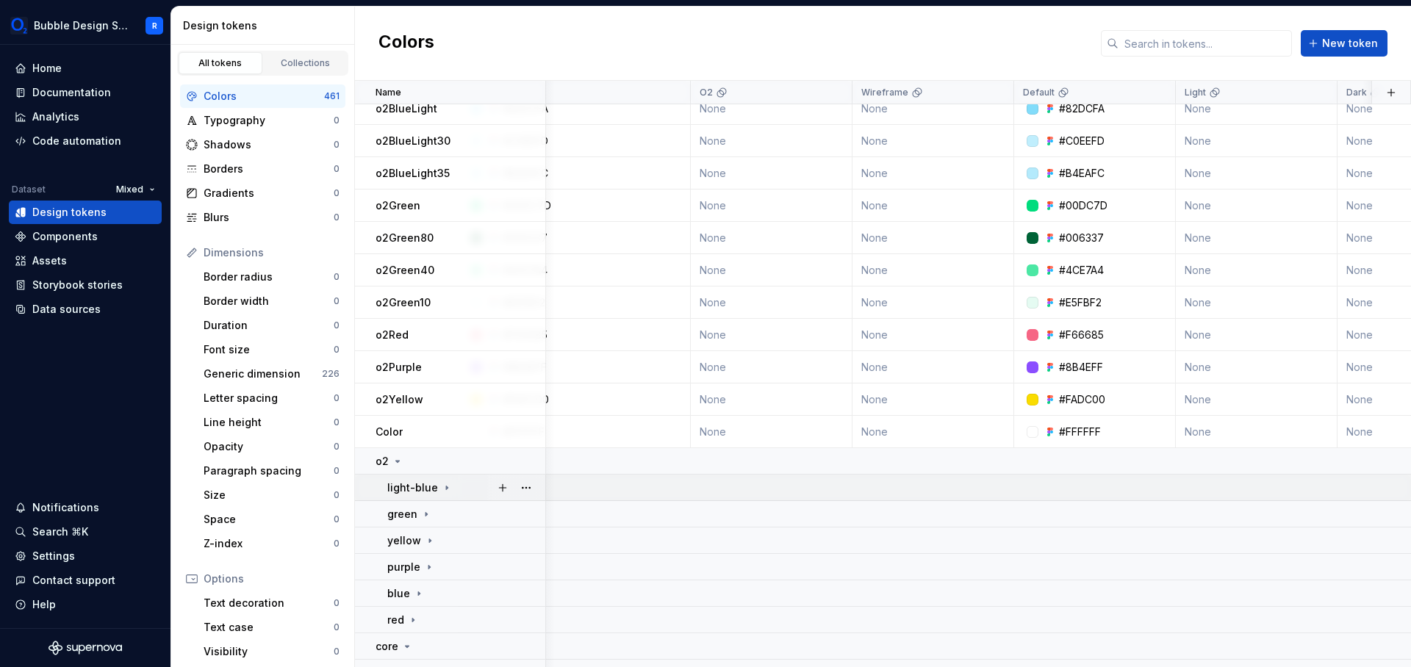
click at [437, 495] on div "light-blue" at bounding box center [419, 488] width 65 height 15
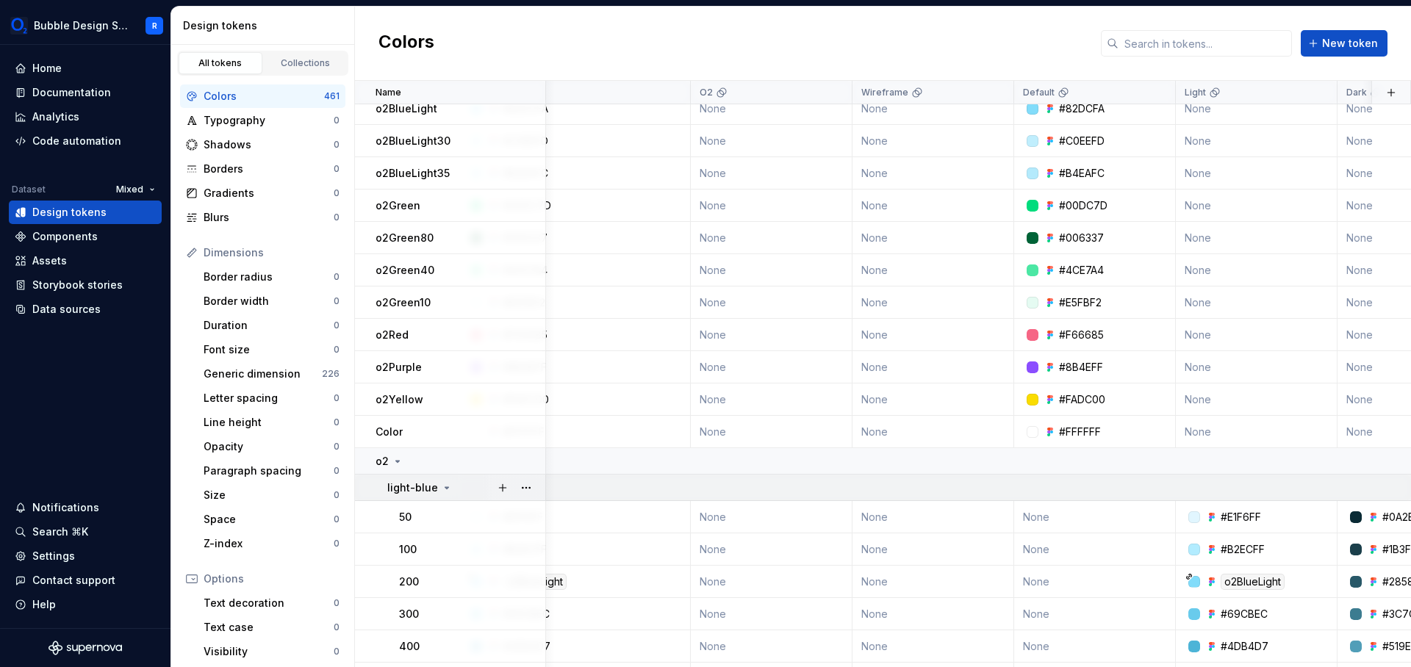
click at [441, 490] on icon at bounding box center [447, 488] width 12 height 12
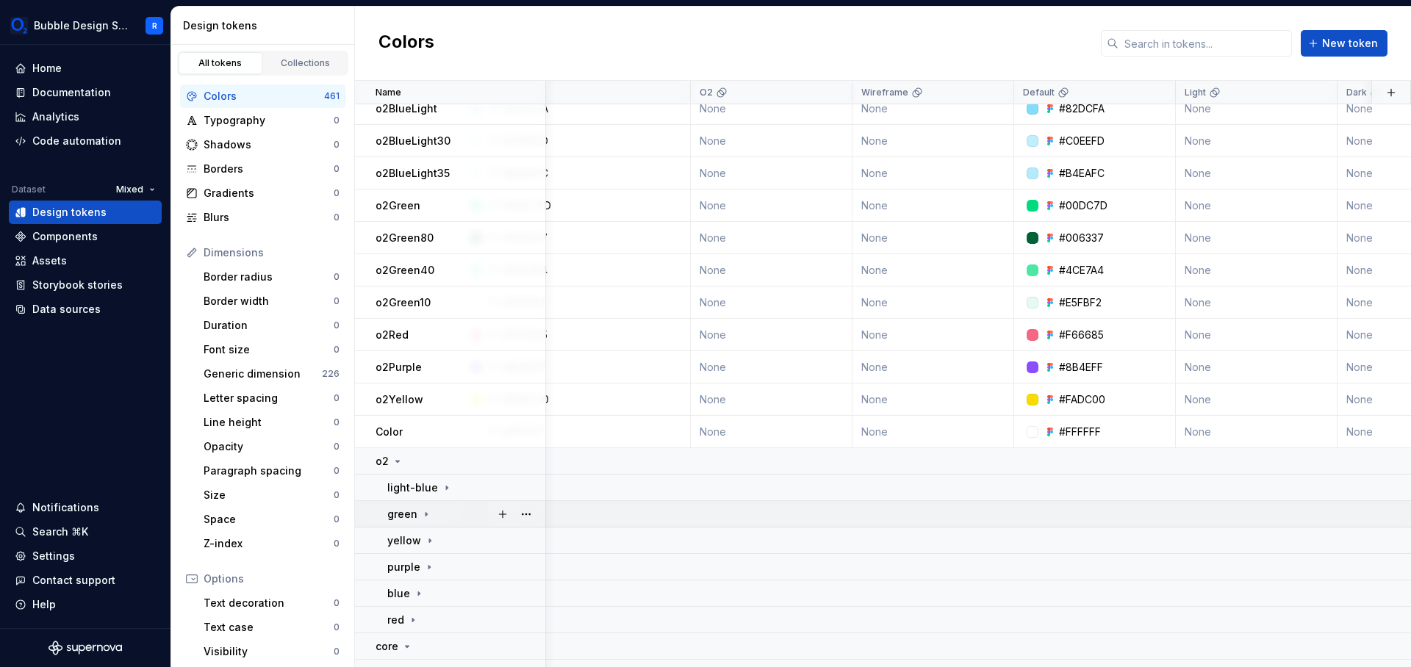
click at [436, 505] on td "green" at bounding box center [450, 514] width 191 height 26
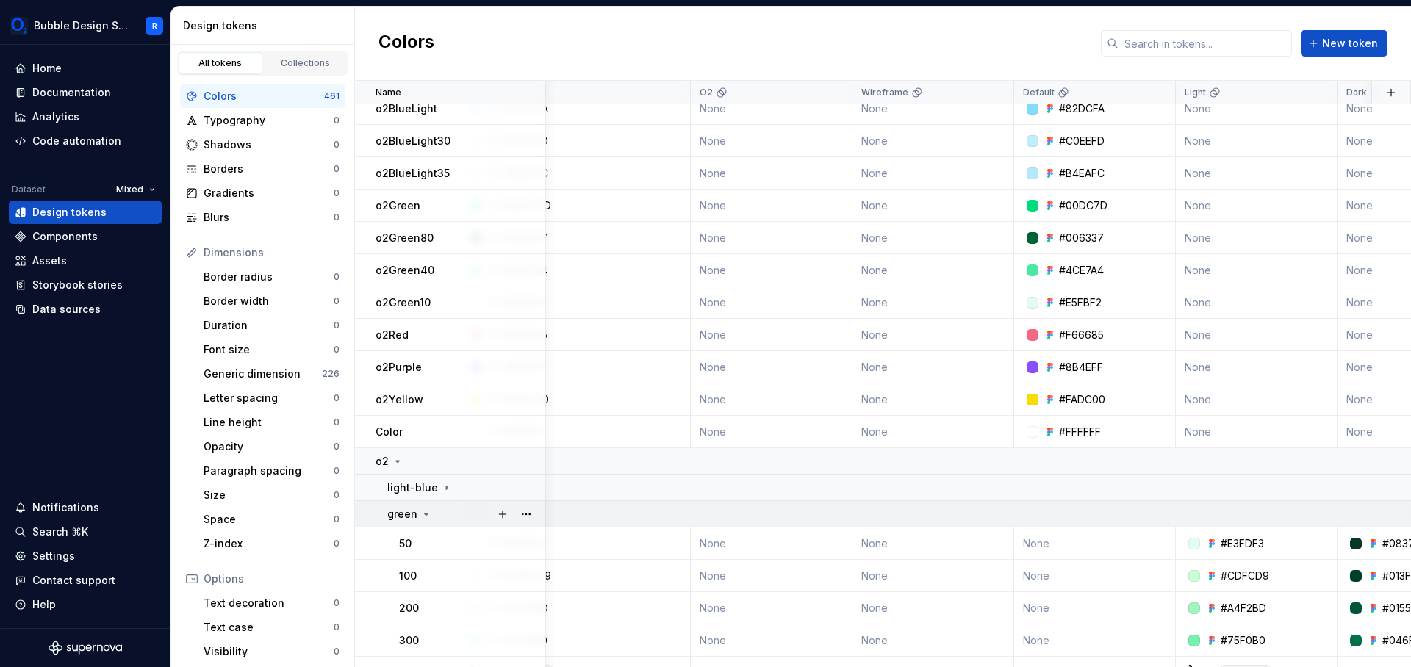
click at [436, 505] on td "green" at bounding box center [450, 514] width 191 height 26
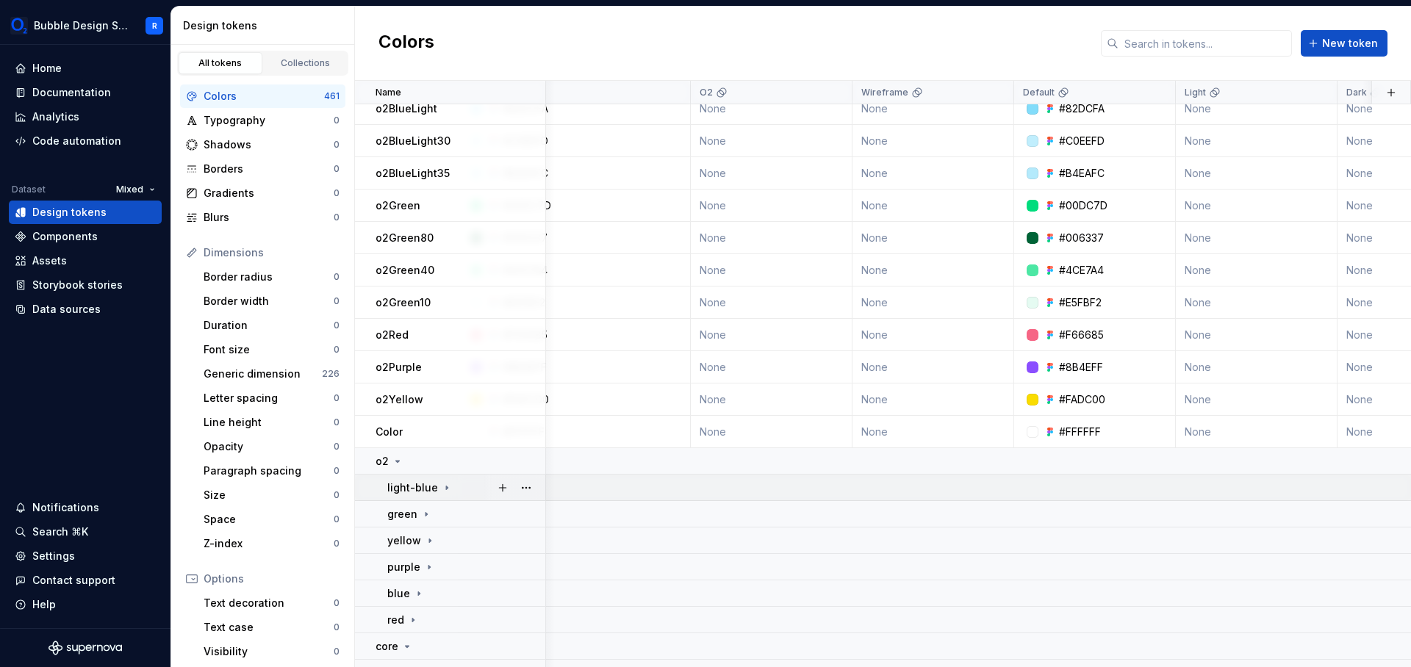
scroll to position [617, 88]
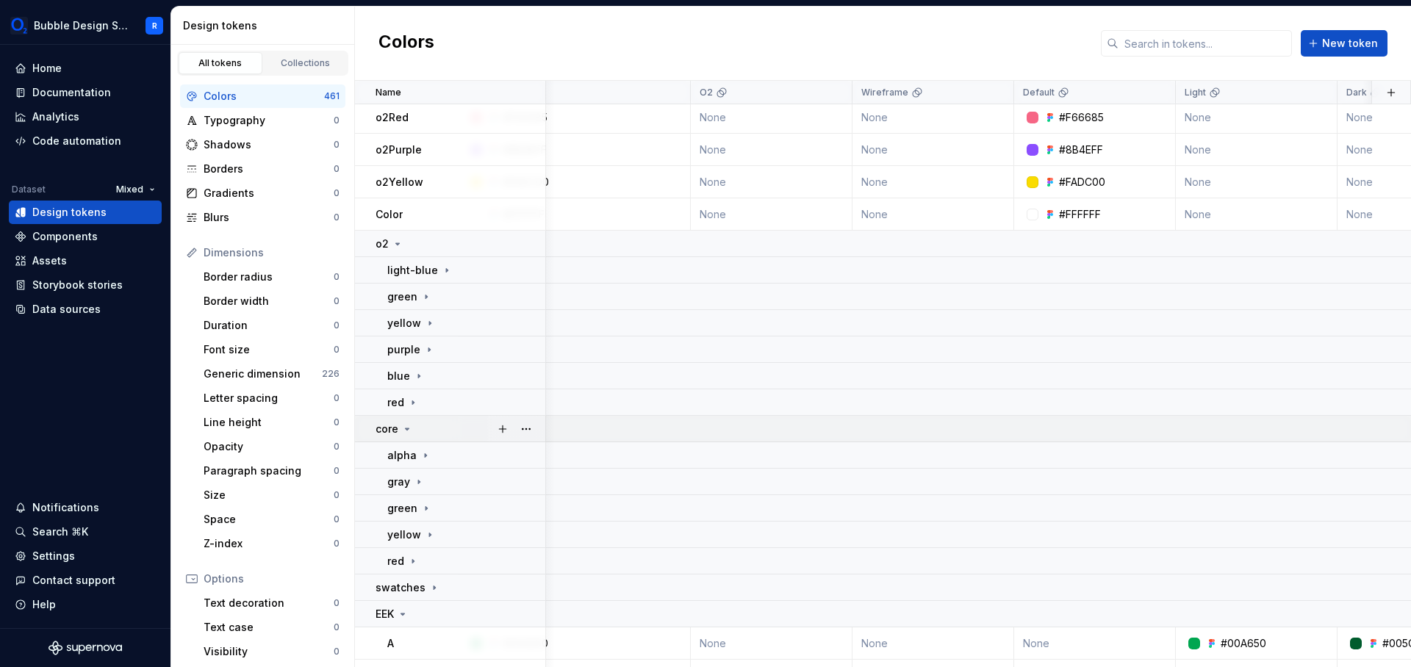
click at [403, 430] on icon at bounding box center [407, 429] width 12 height 12
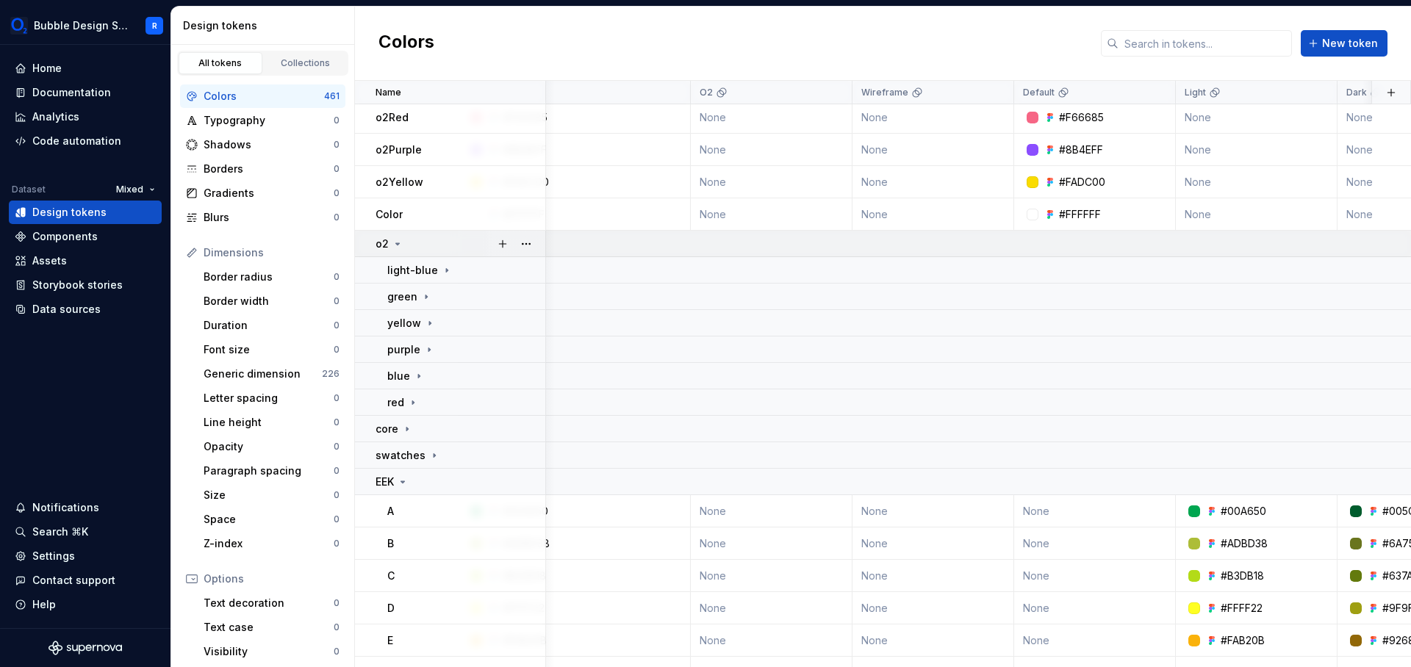
click at [398, 239] on icon at bounding box center [398, 244] width 12 height 12
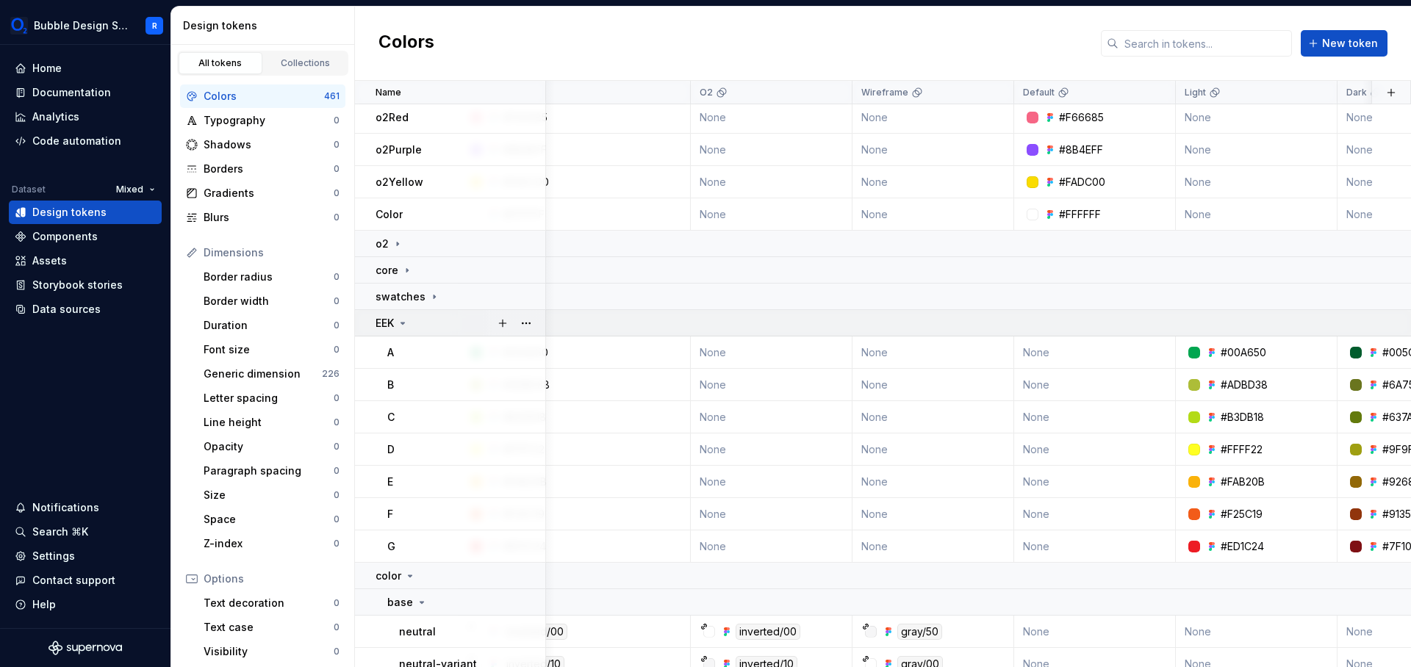
click at [401, 319] on div "EEK" at bounding box center [392, 323] width 33 height 15
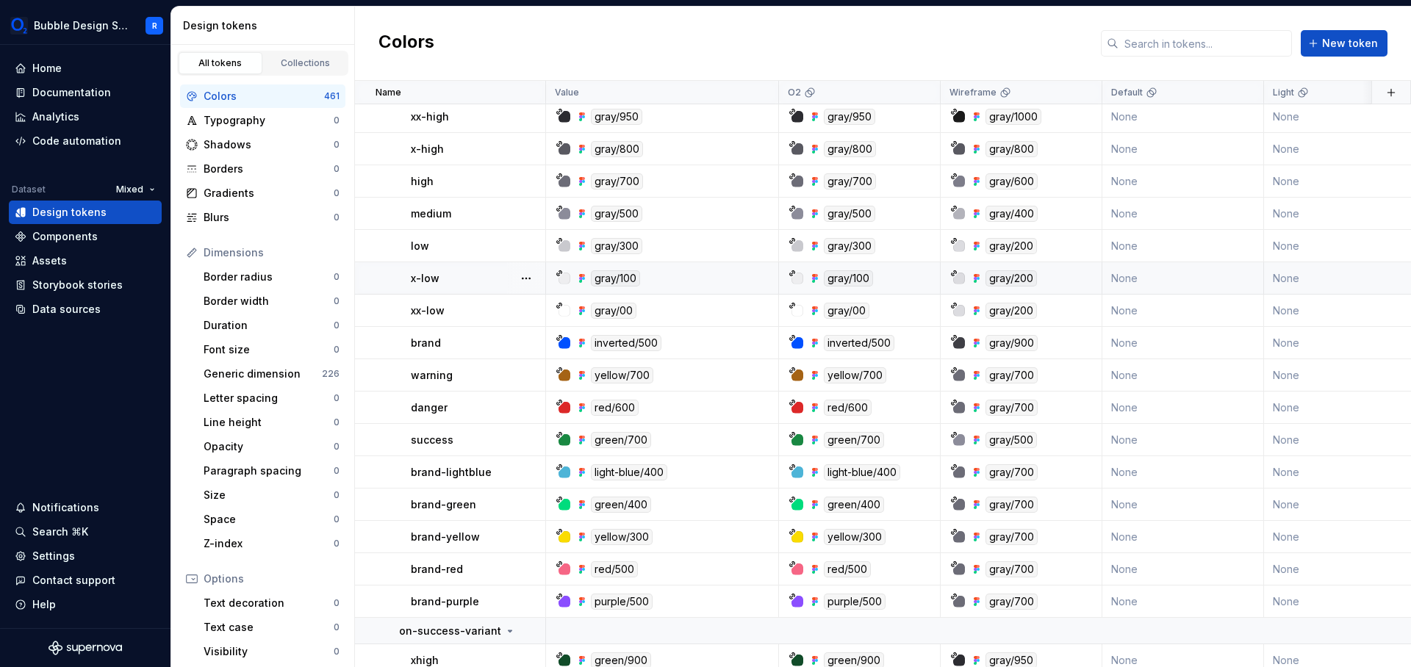
scroll to position [1417, 0]
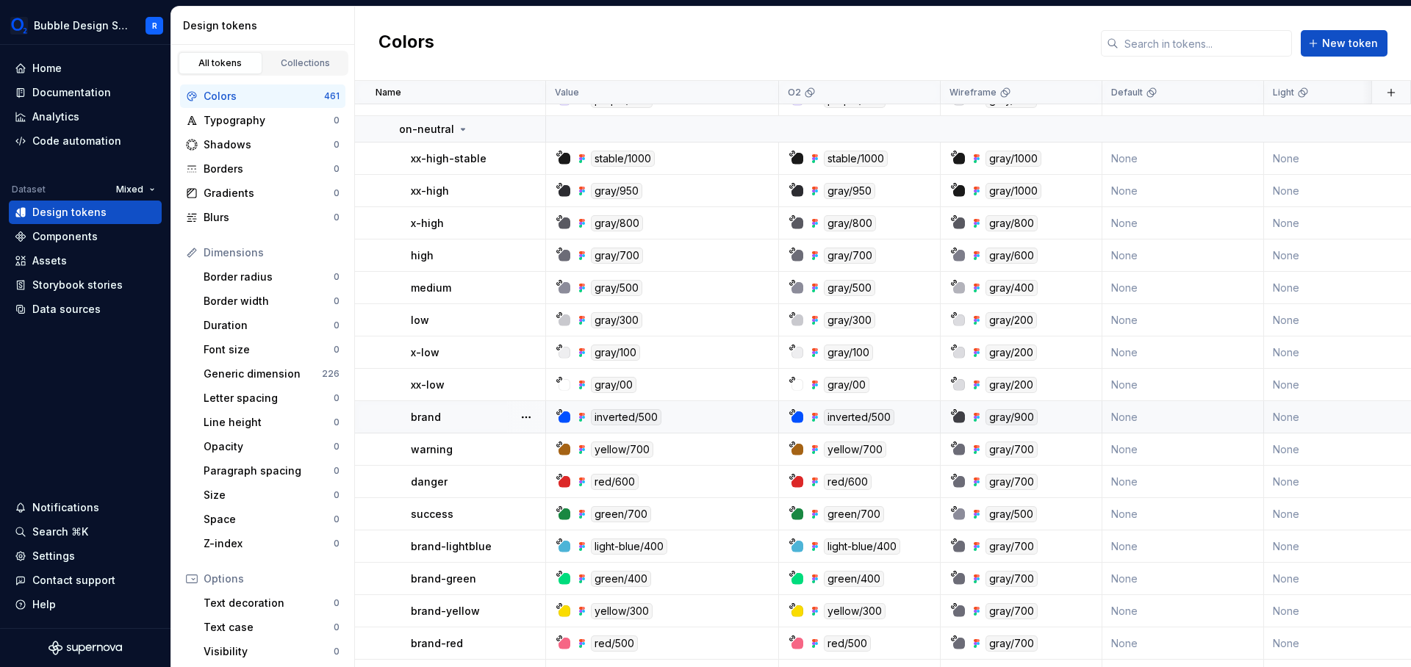
click at [445, 409] on td "brand" at bounding box center [450, 417] width 191 height 32
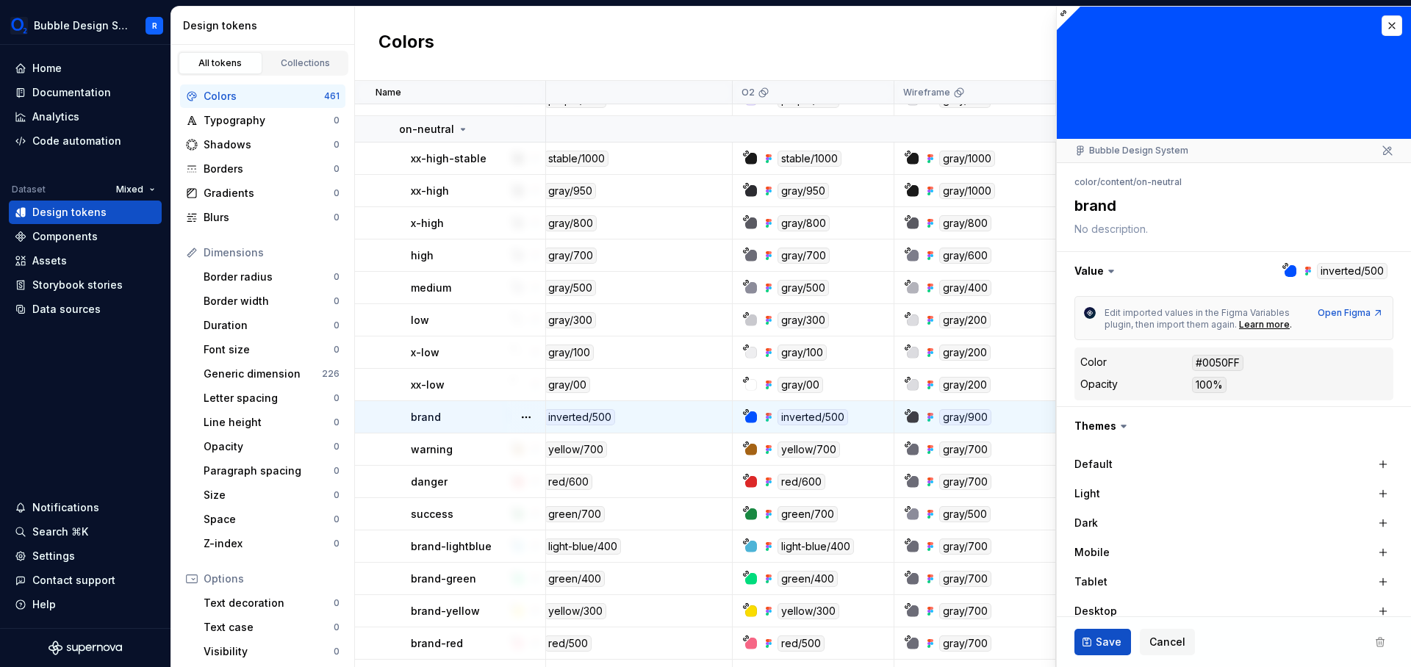
scroll to position [1417, 0]
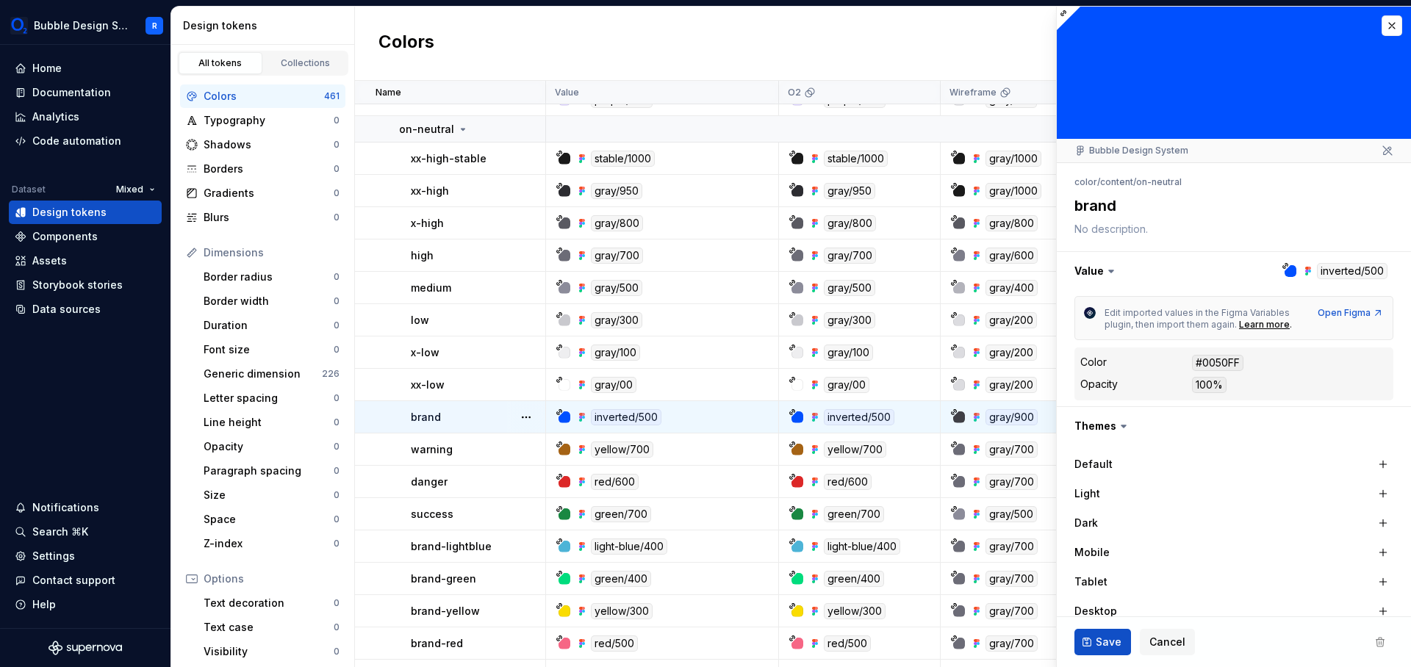
click at [868, 422] on div "inverted/500" at bounding box center [859, 417] width 71 height 16
click at [1361, 273] on button "button" at bounding box center [1234, 271] width 354 height 38
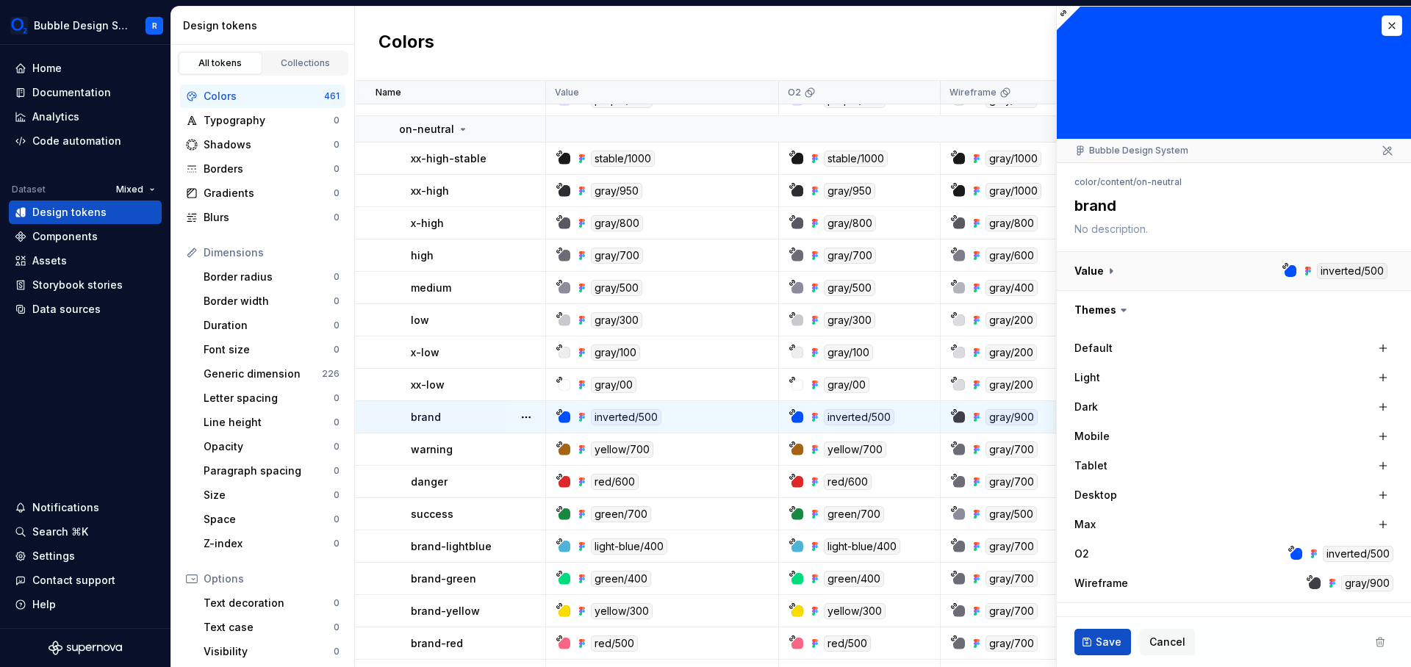
click at [1361, 273] on button "button" at bounding box center [1234, 271] width 354 height 38
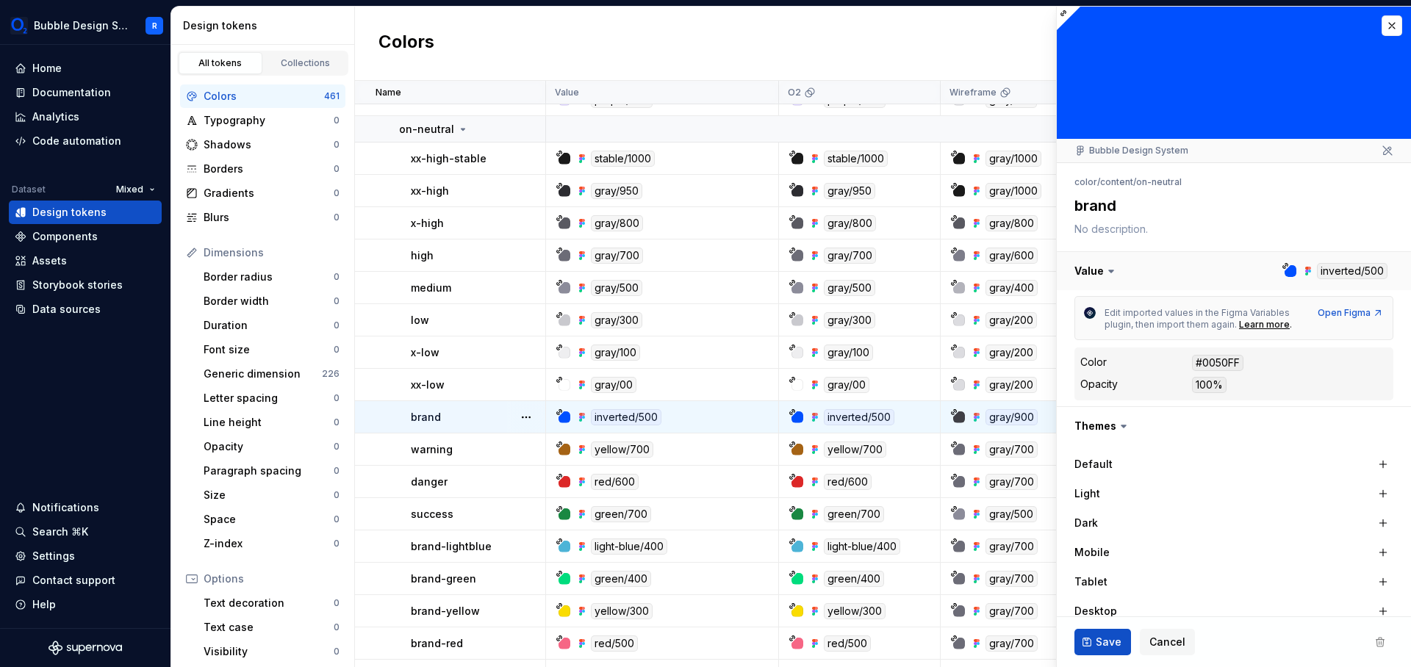
click at [1361, 273] on button "button" at bounding box center [1234, 271] width 354 height 38
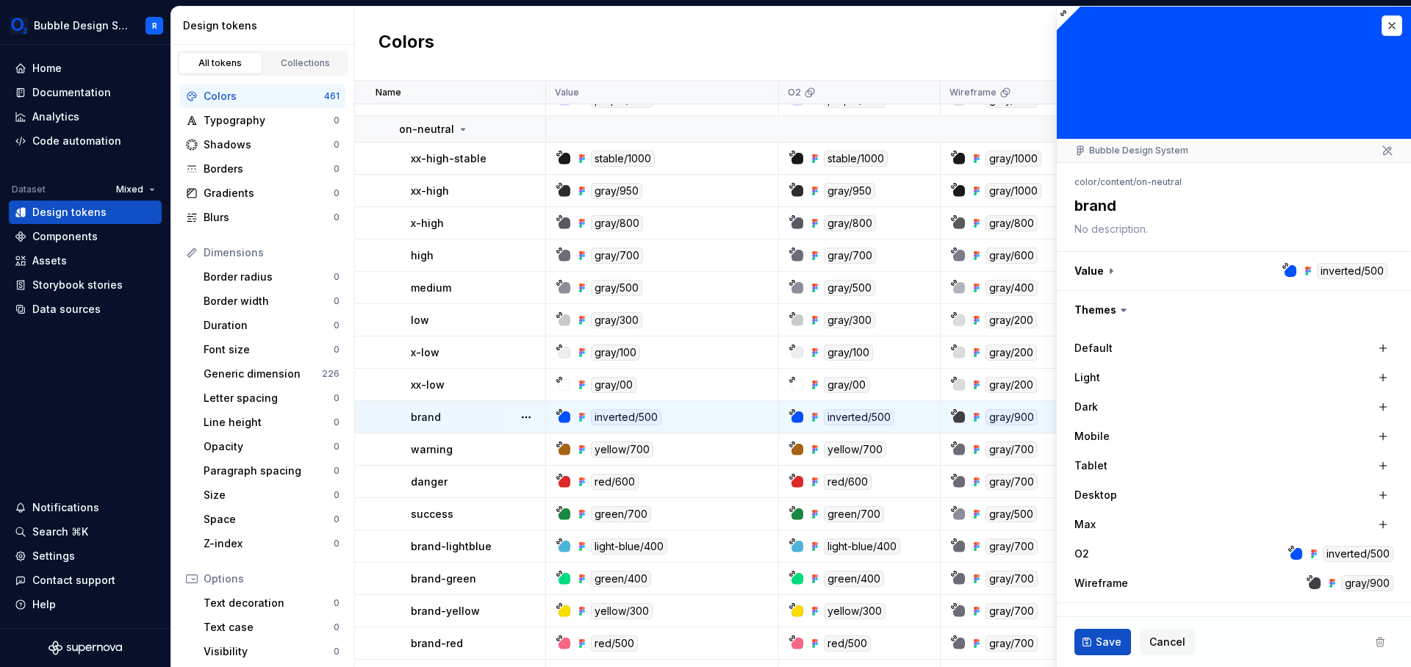
click at [1353, 560] on div "inverted/500" at bounding box center [1358, 554] width 71 height 16
click at [1357, 551] on div "inverted/500" at bounding box center [1358, 554] width 71 height 16
click at [626, 418] on div "inverted/500" at bounding box center [626, 417] width 71 height 16
click at [631, 412] on div "inverted/500" at bounding box center [626, 417] width 71 height 16
click at [712, 426] on td "inverted/500" at bounding box center [662, 417] width 233 height 32
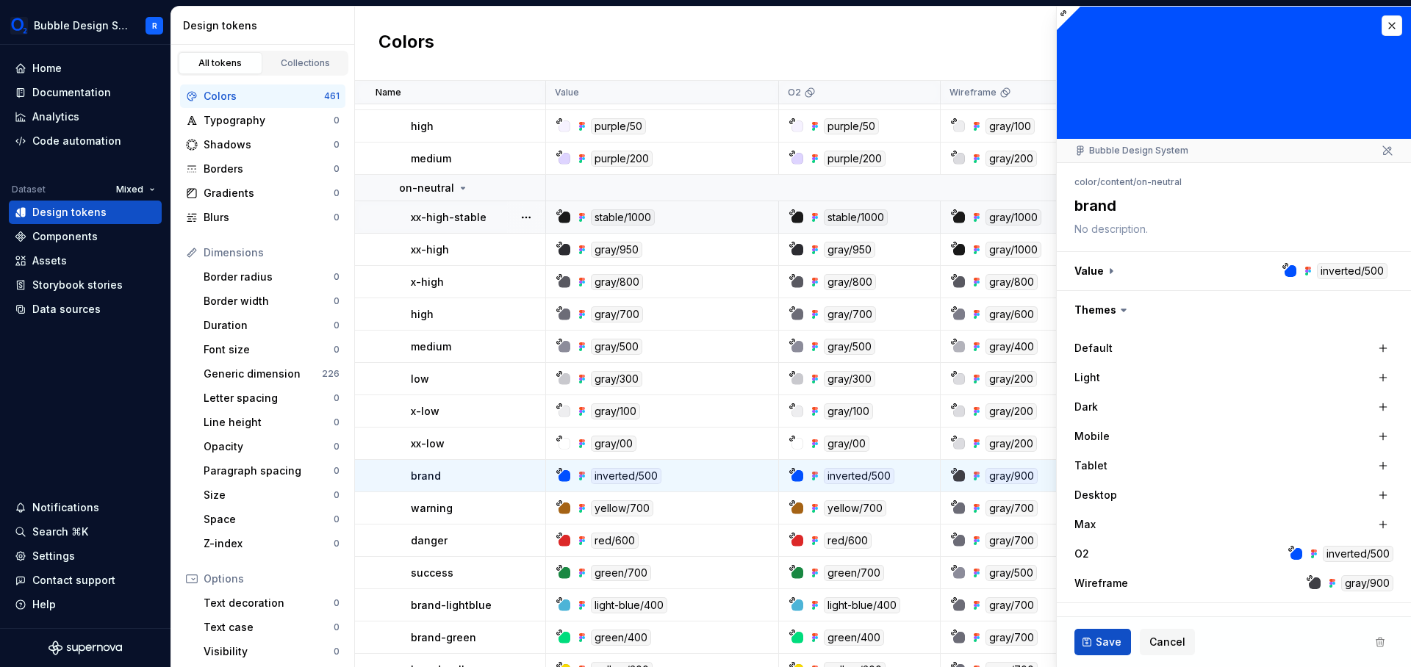
scroll to position [623, 0]
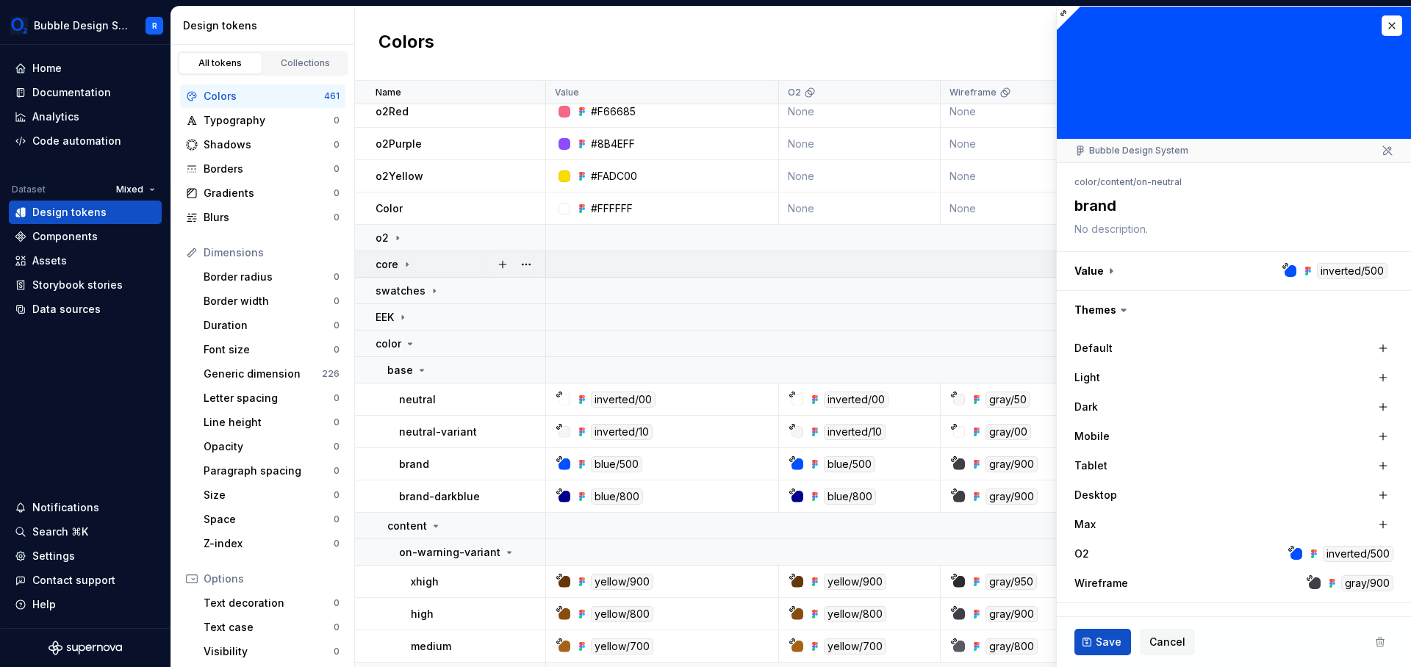
click at [452, 261] on div "core" at bounding box center [460, 264] width 169 height 15
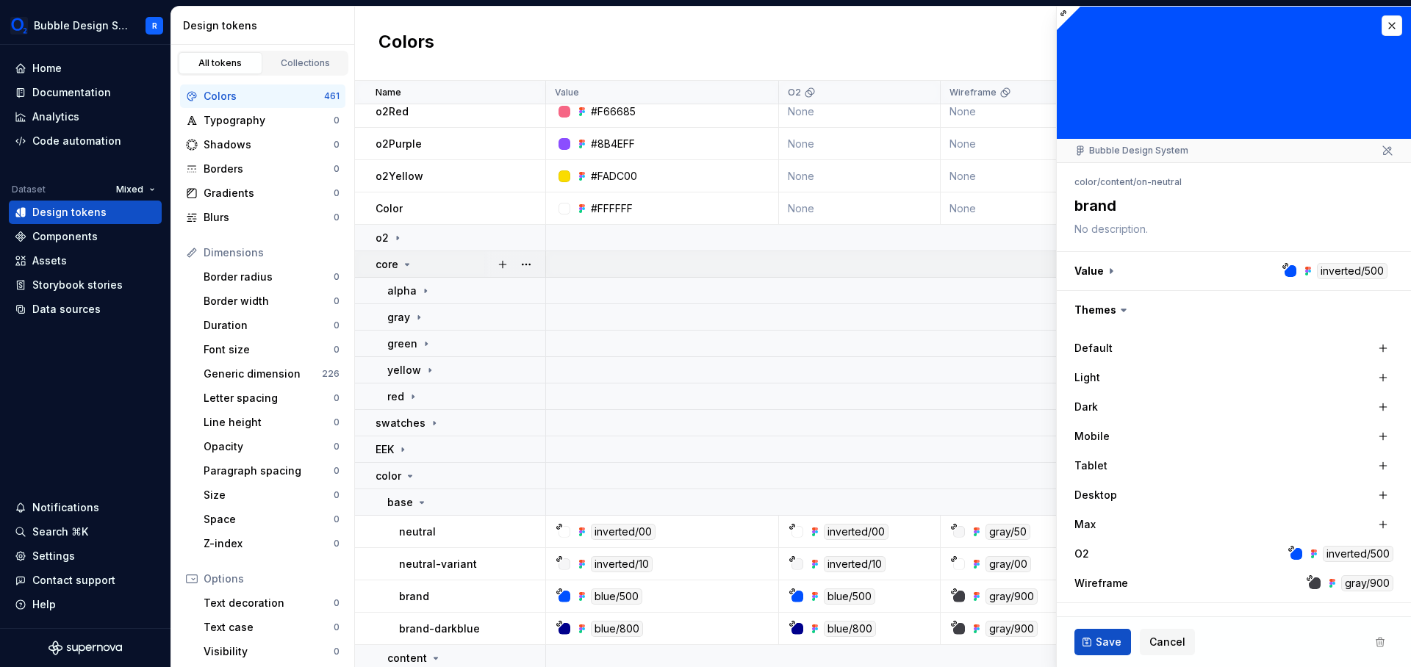
click at [448, 262] on div "core" at bounding box center [460, 264] width 169 height 15
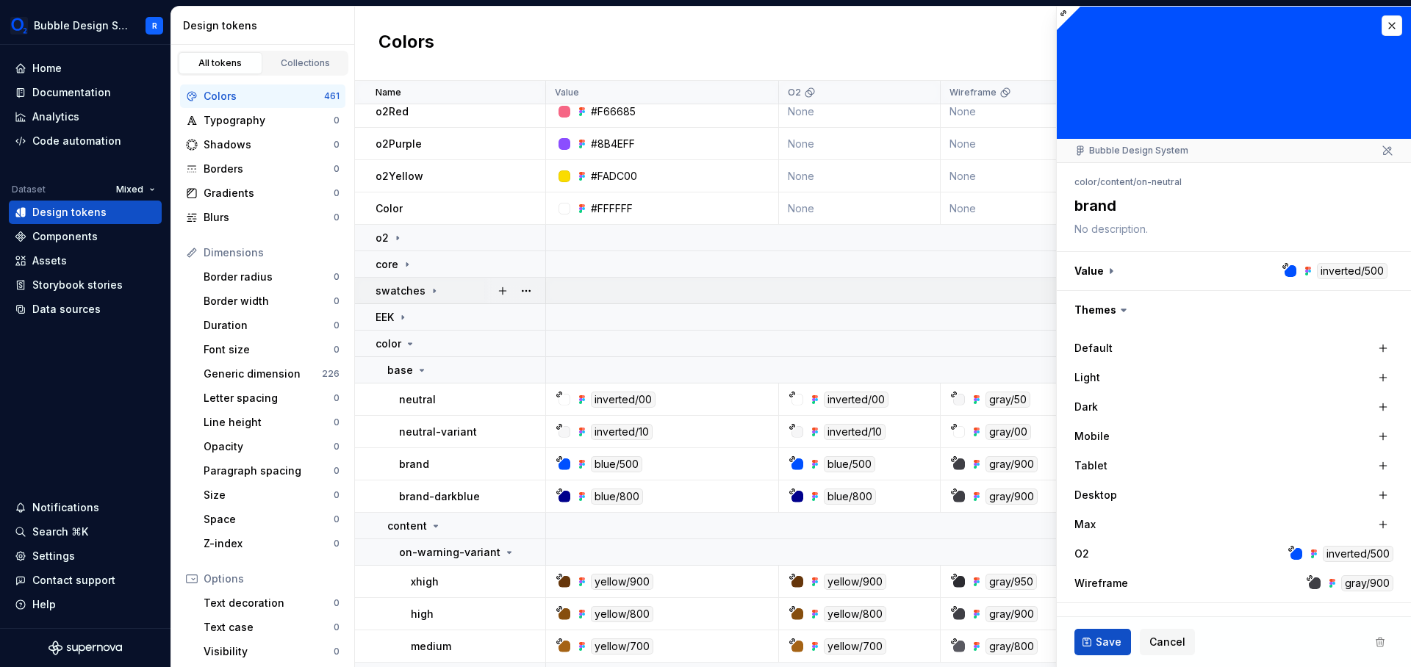
click at [439, 291] on div "swatches" at bounding box center [460, 291] width 169 height 15
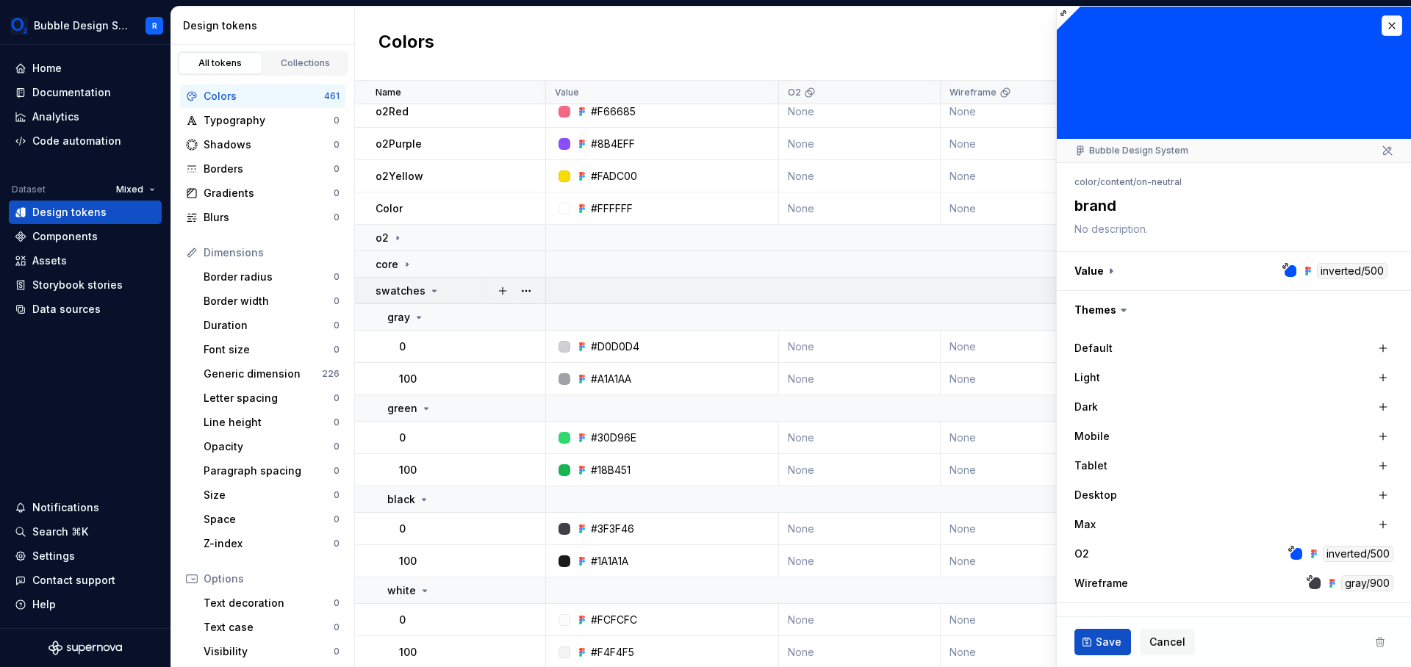
click at [443, 290] on div "swatches" at bounding box center [460, 291] width 169 height 15
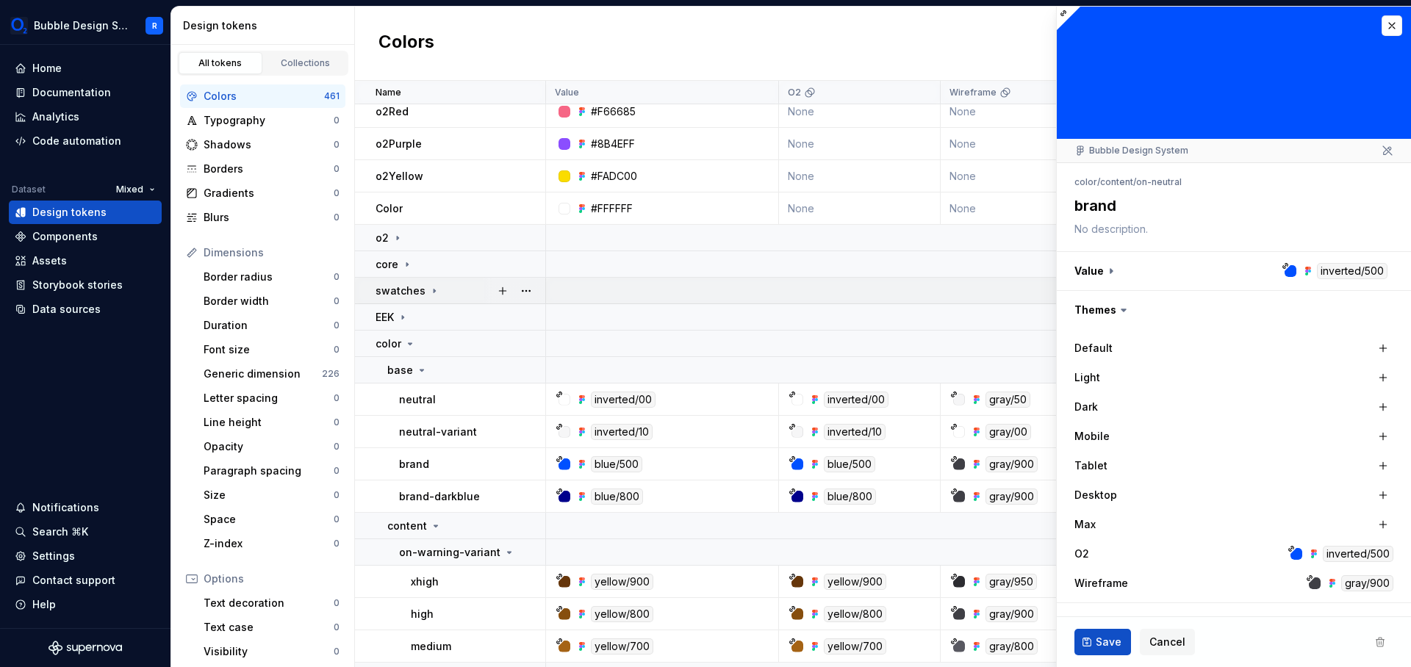
click at [443, 290] on div "swatches" at bounding box center [460, 291] width 169 height 15
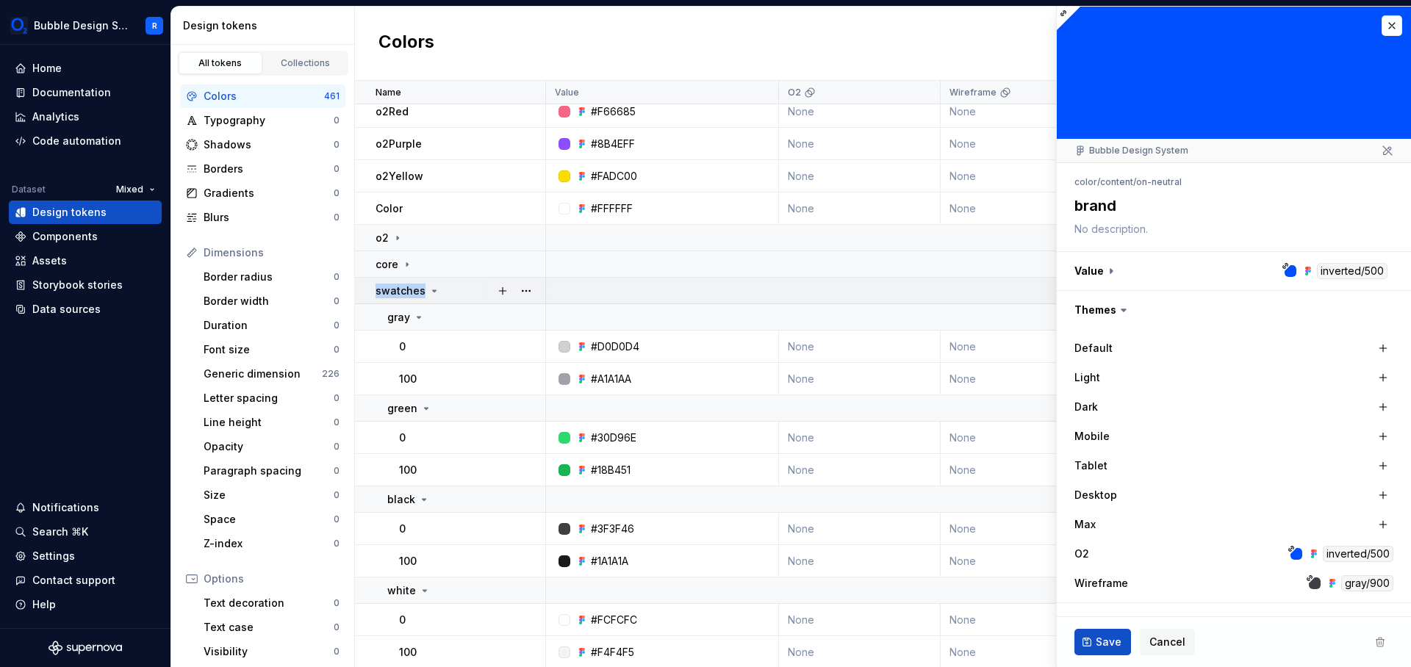
click at [443, 290] on div "swatches" at bounding box center [460, 291] width 169 height 15
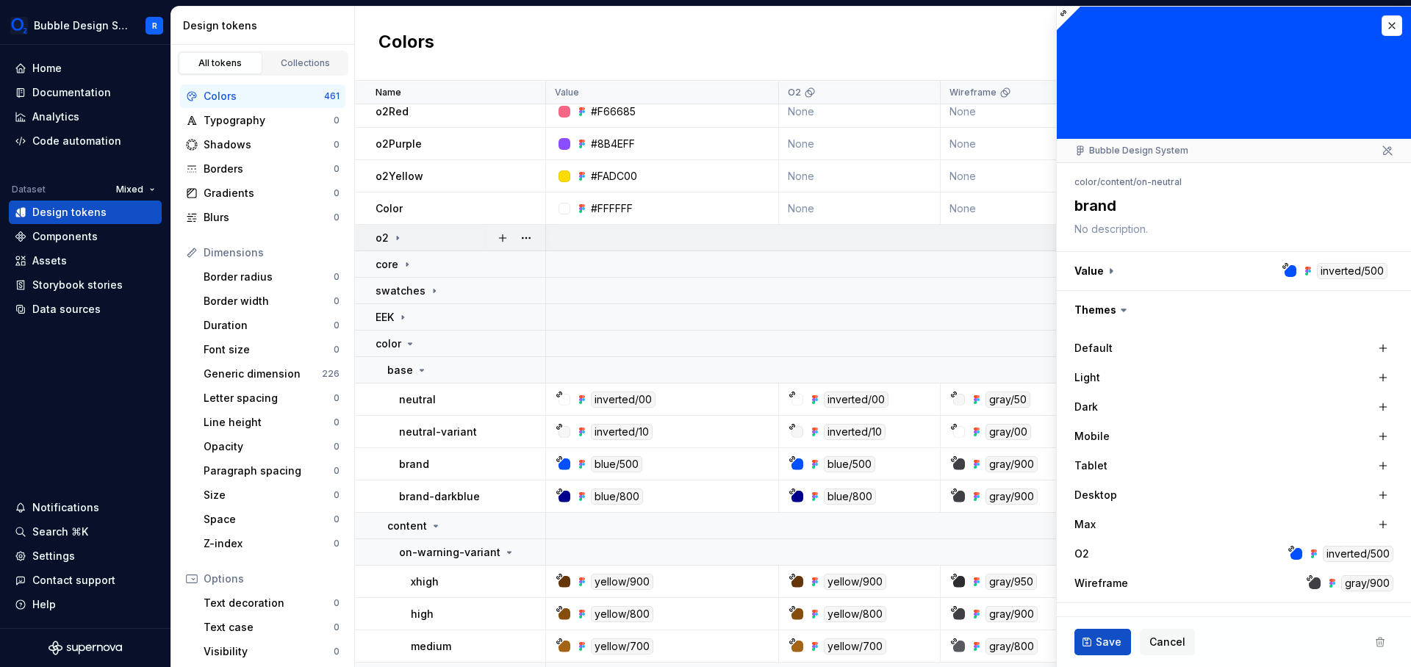
click at [453, 234] on div "o2" at bounding box center [460, 238] width 169 height 15
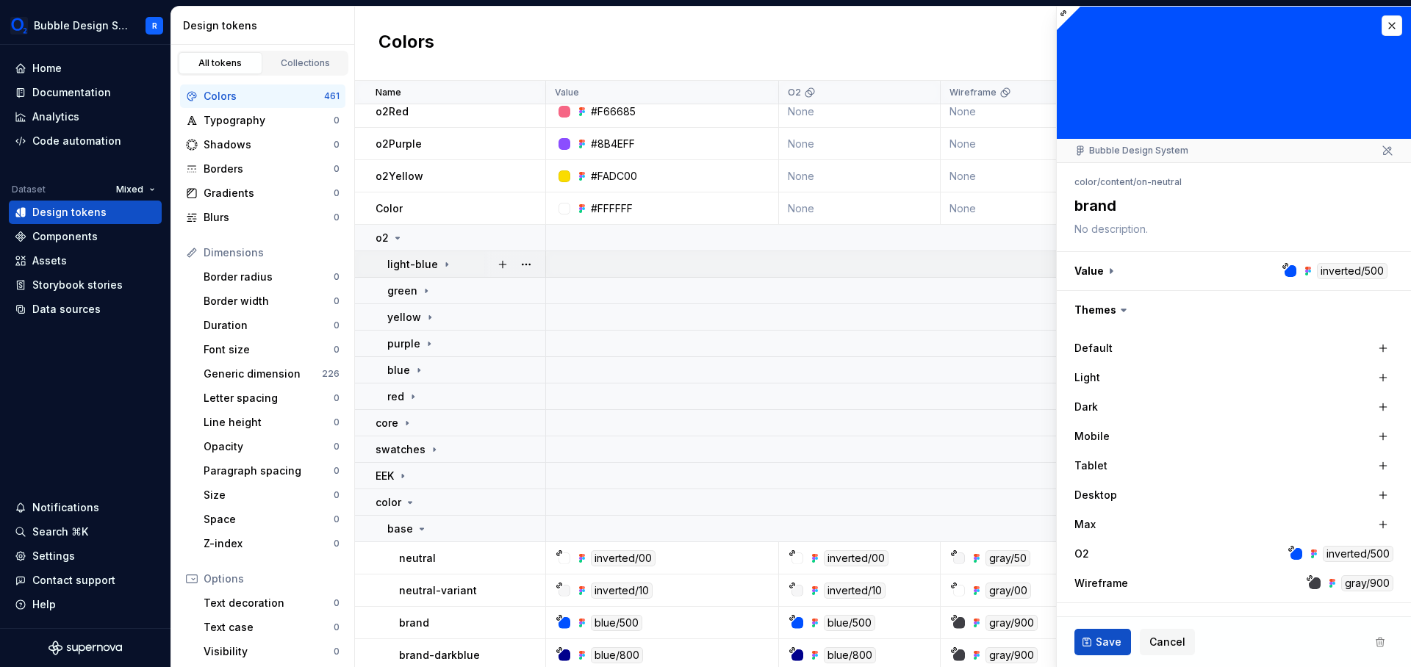
click at [454, 263] on div "light-blue" at bounding box center [465, 264] width 157 height 15
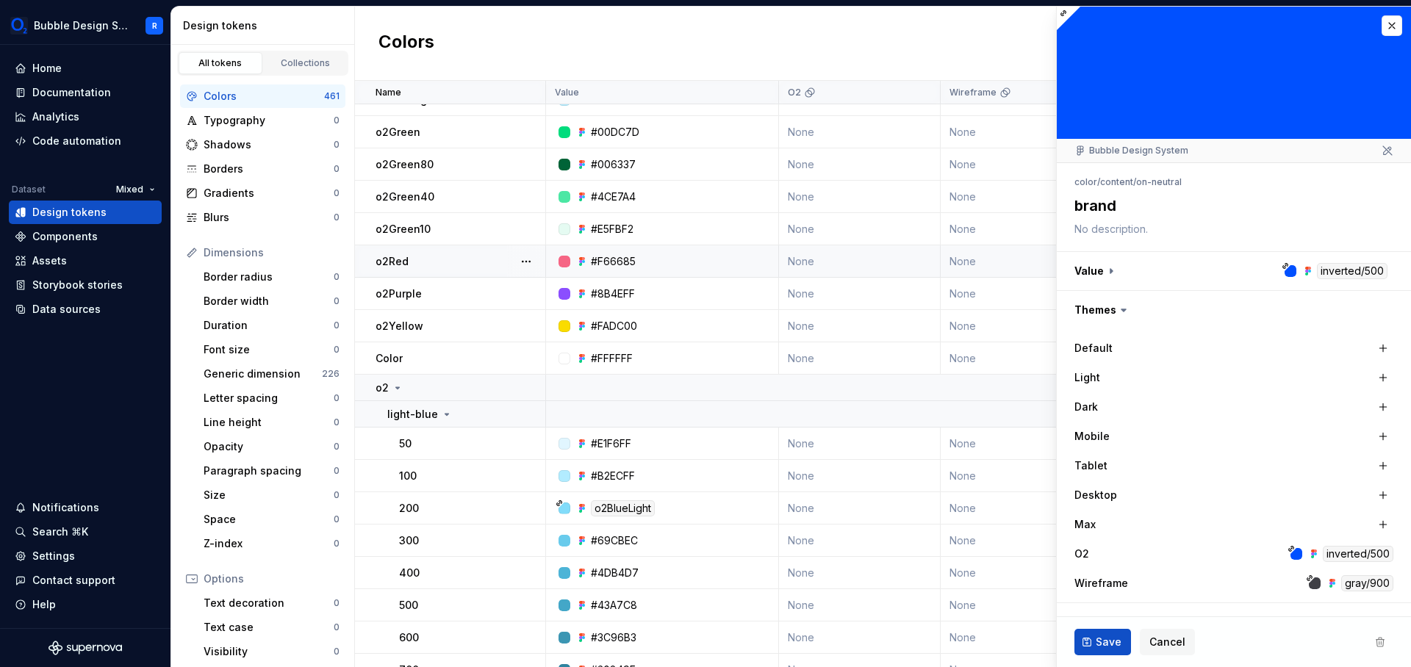
scroll to position [429, 0]
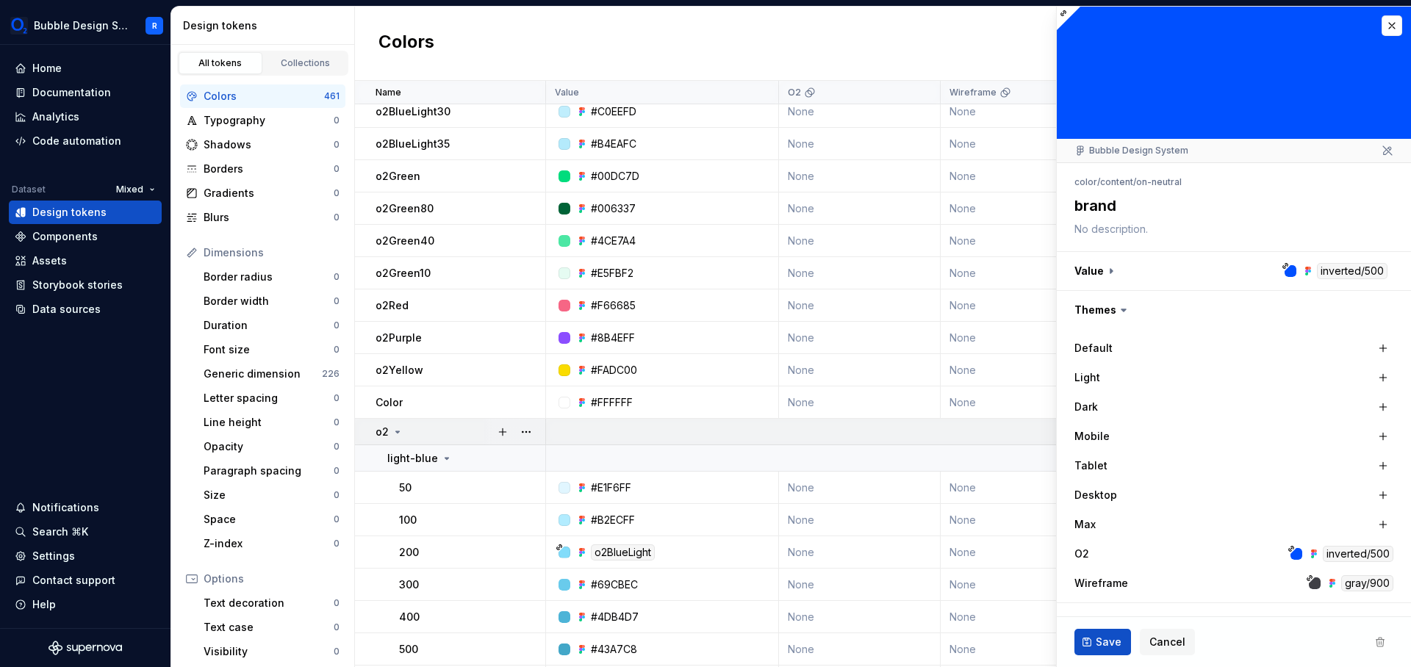
click at [429, 429] on div "o2" at bounding box center [460, 432] width 169 height 15
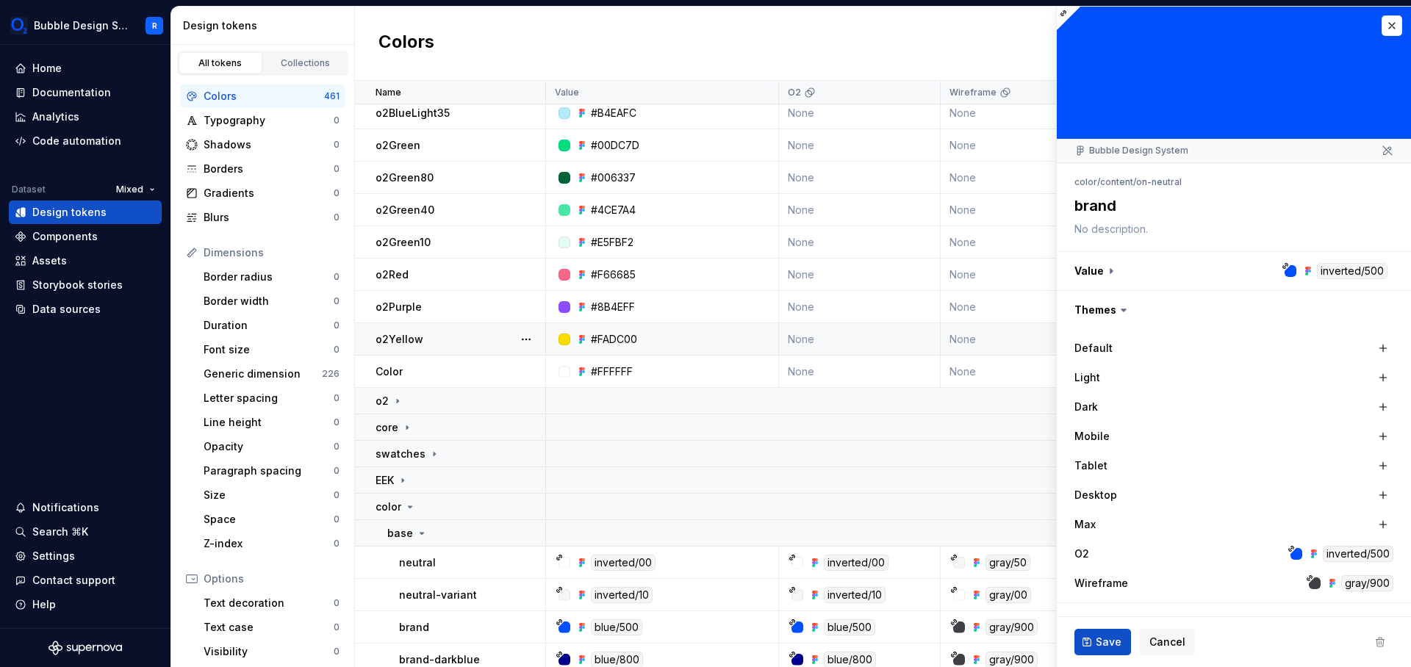
scroll to position [441, 0]
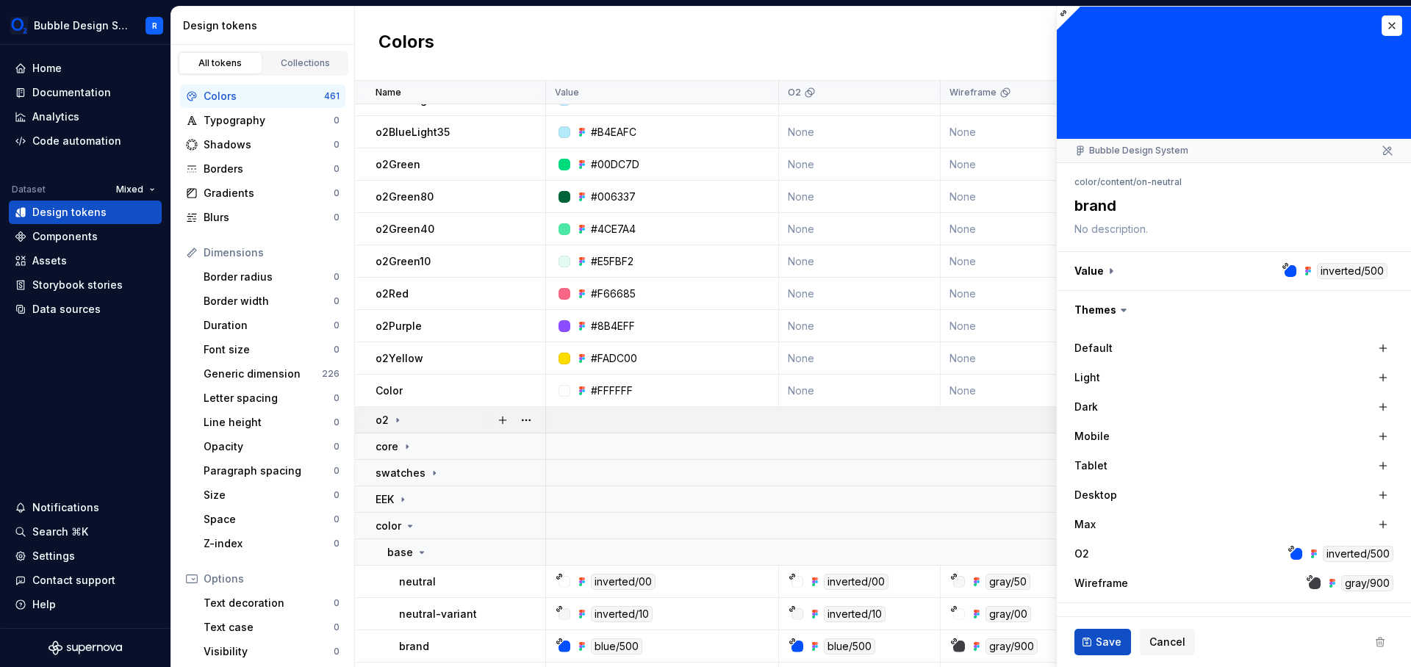
click at [430, 427] on div "o2" at bounding box center [460, 420] width 169 height 15
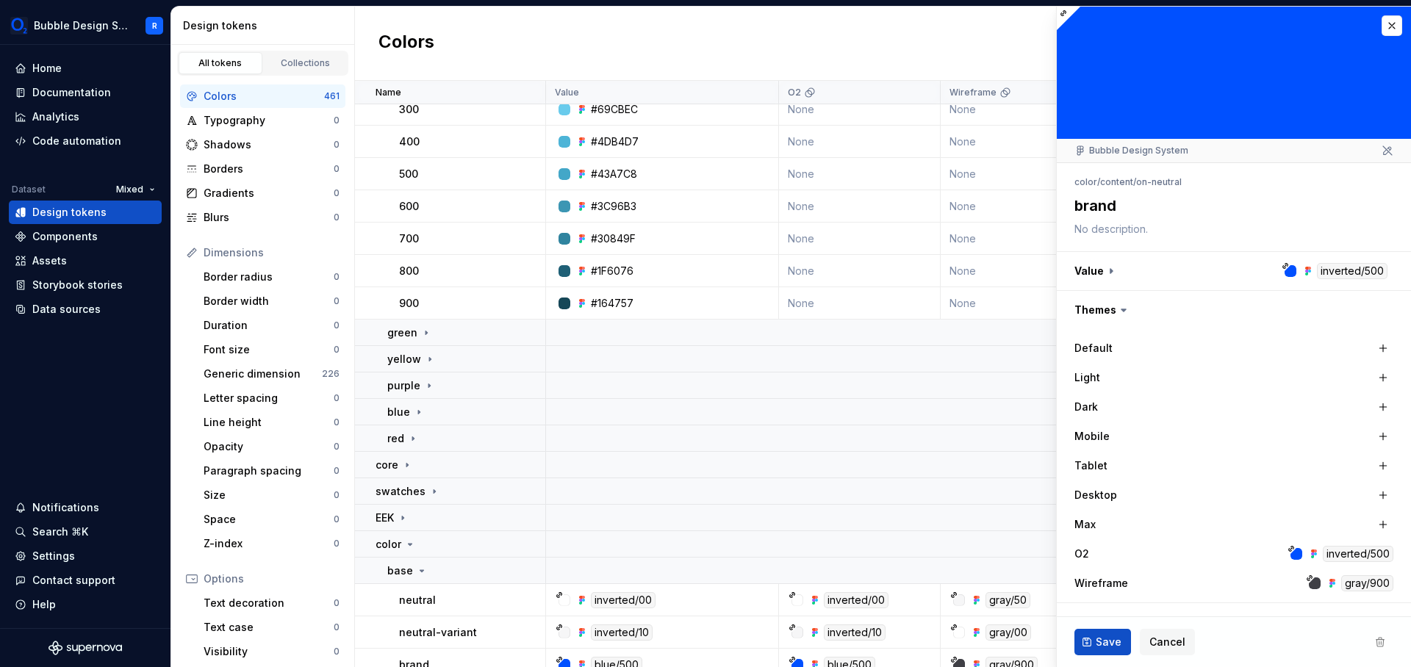
scroll to position [606, 0]
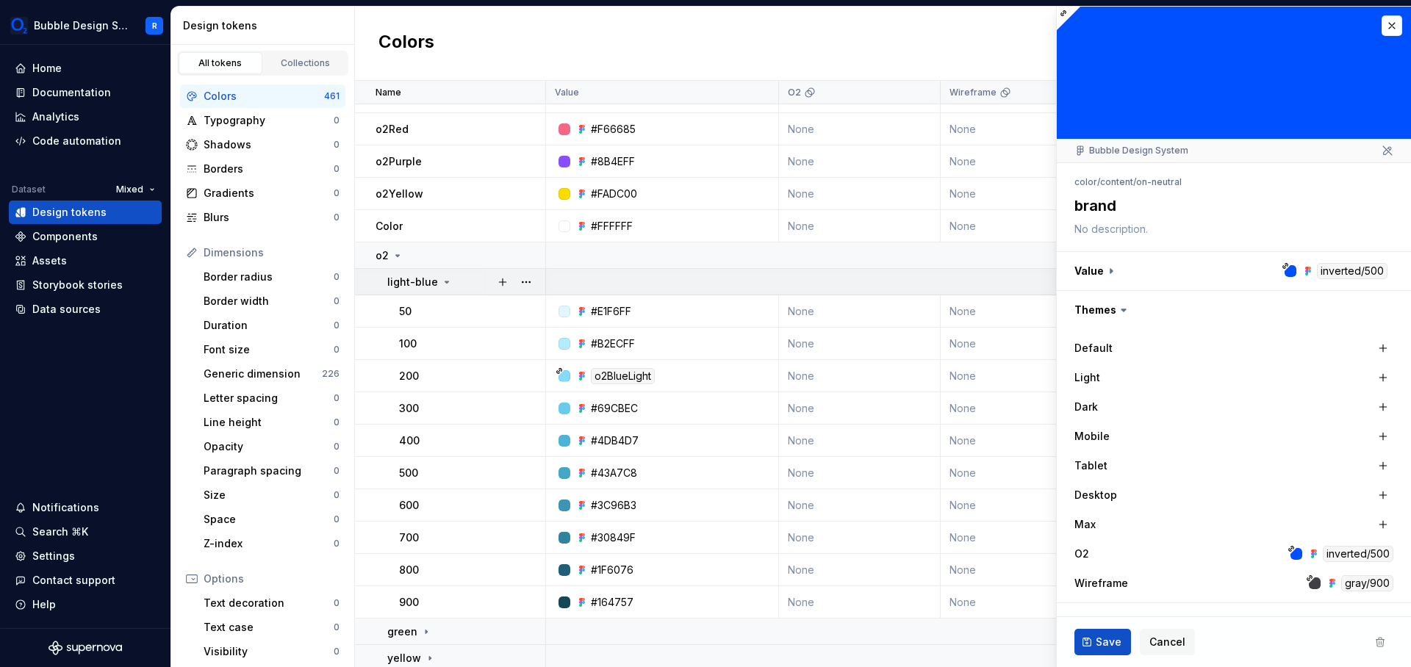
click at [430, 275] on p "light-blue" at bounding box center [412, 282] width 51 height 15
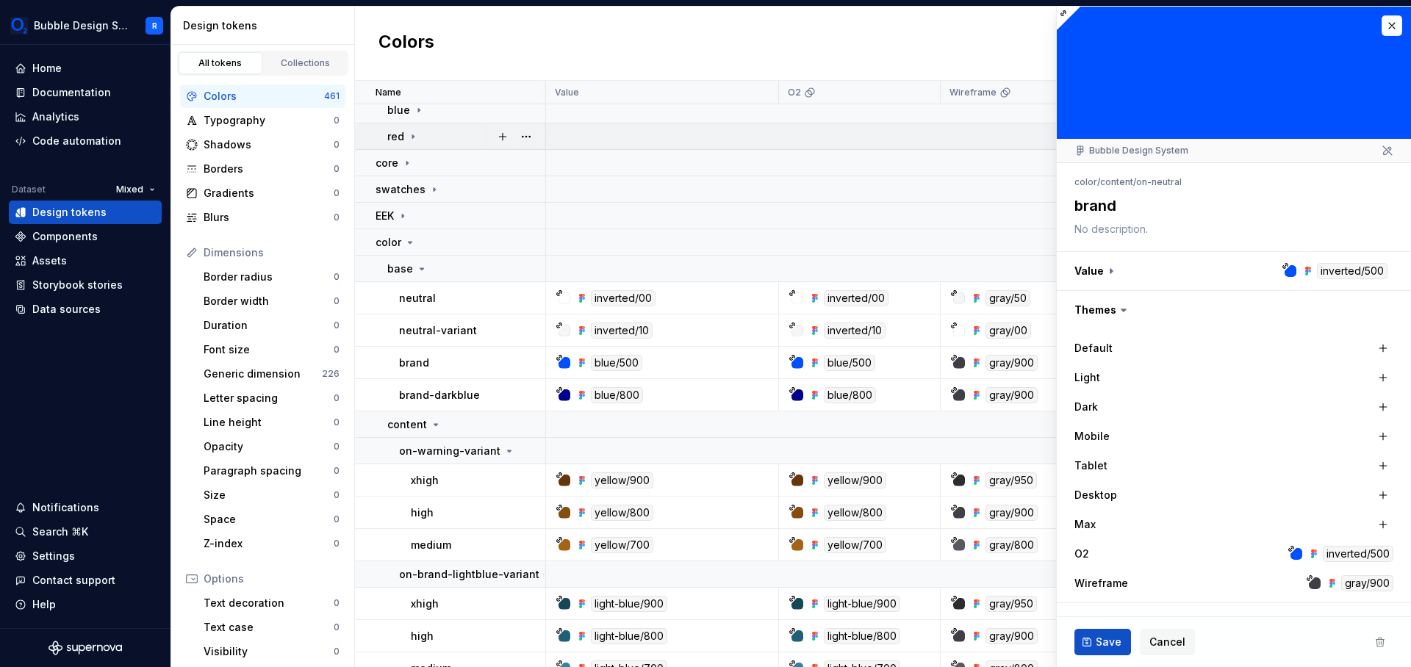
scroll to position [770, 0]
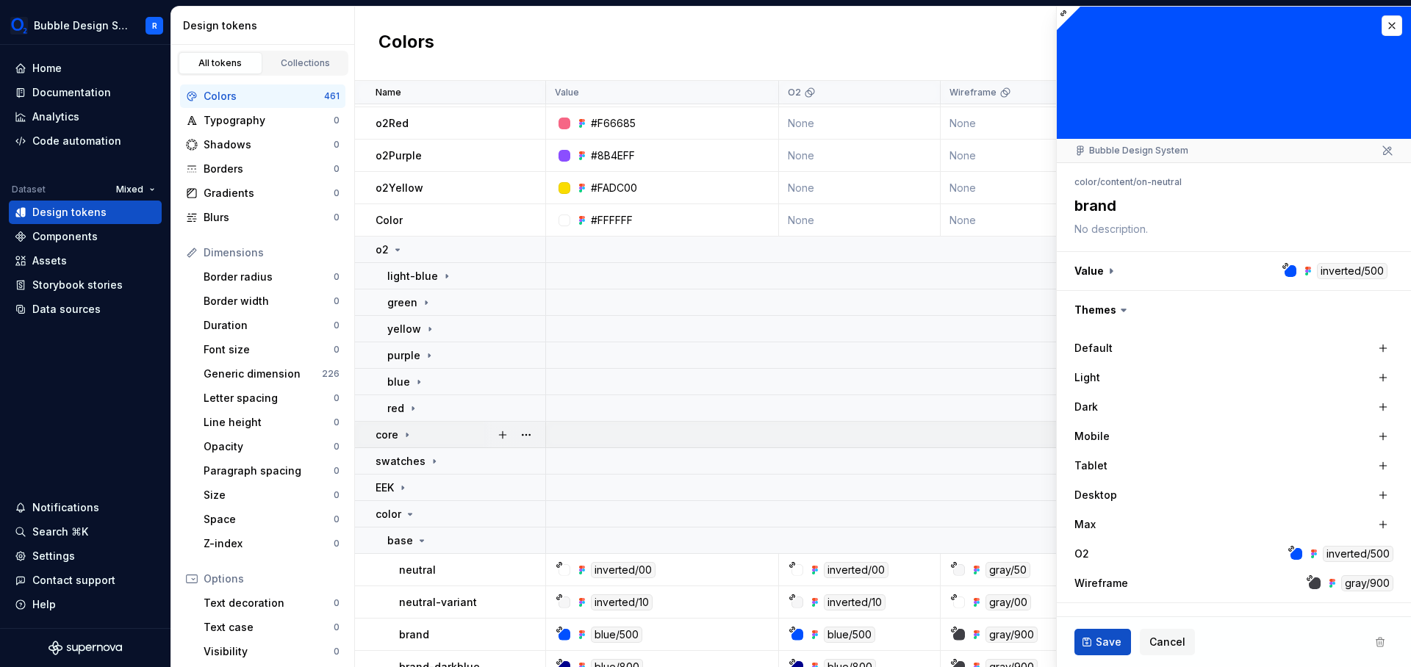
click at [429, 429] on div "core" at bounding box center [460, 435] width 169 height 15
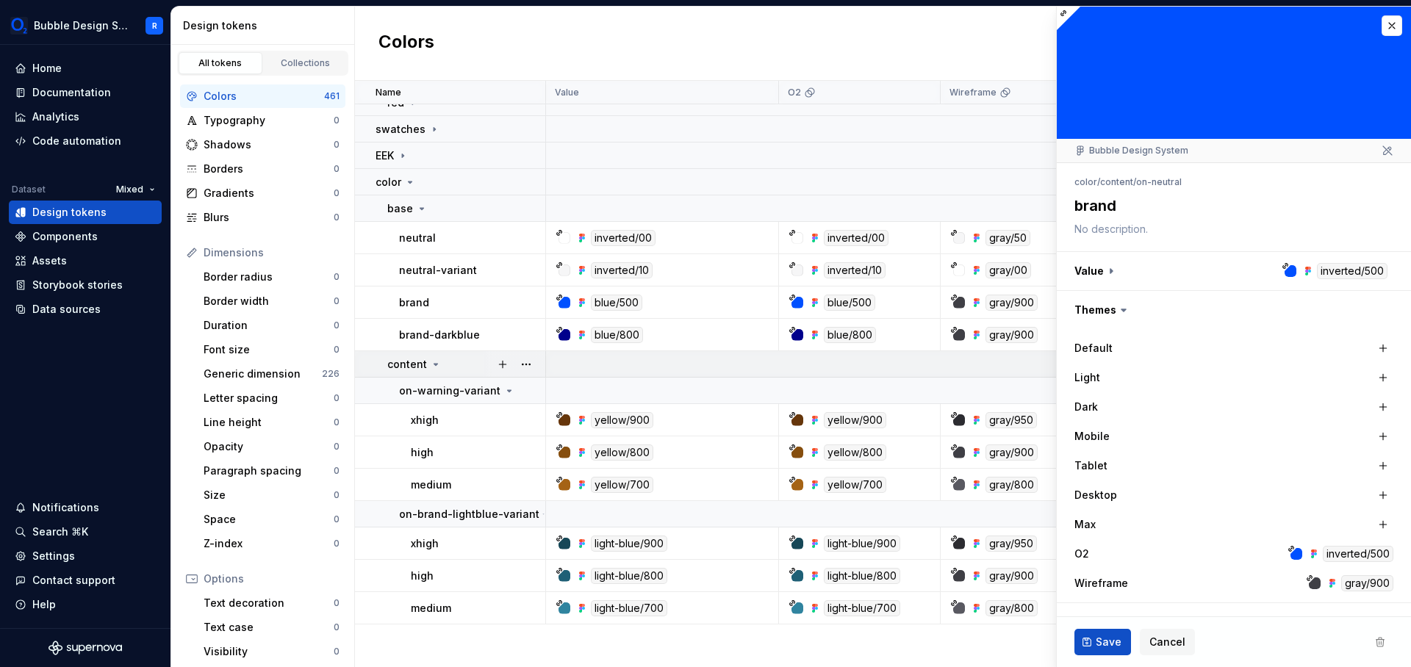
scroll to position [606, 0]
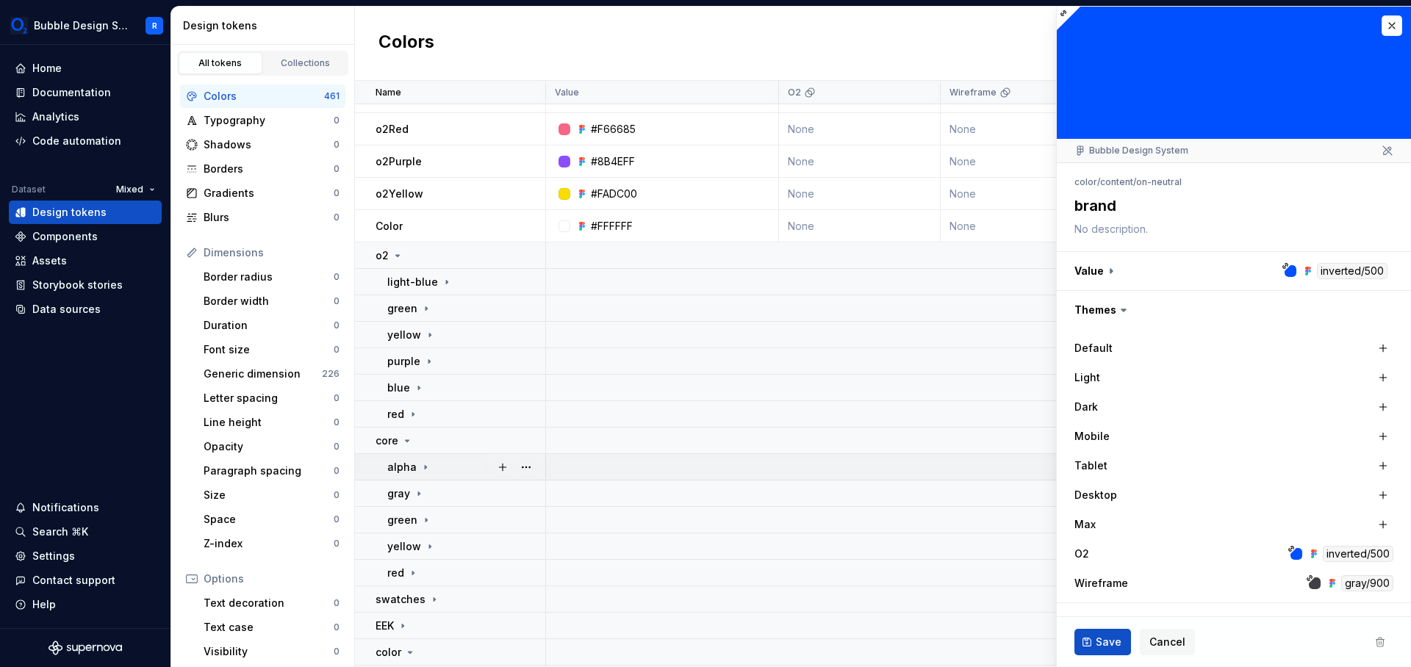
click at [440, 465] on div "alpha" at bounding box center [465, 467] width 157 height 15
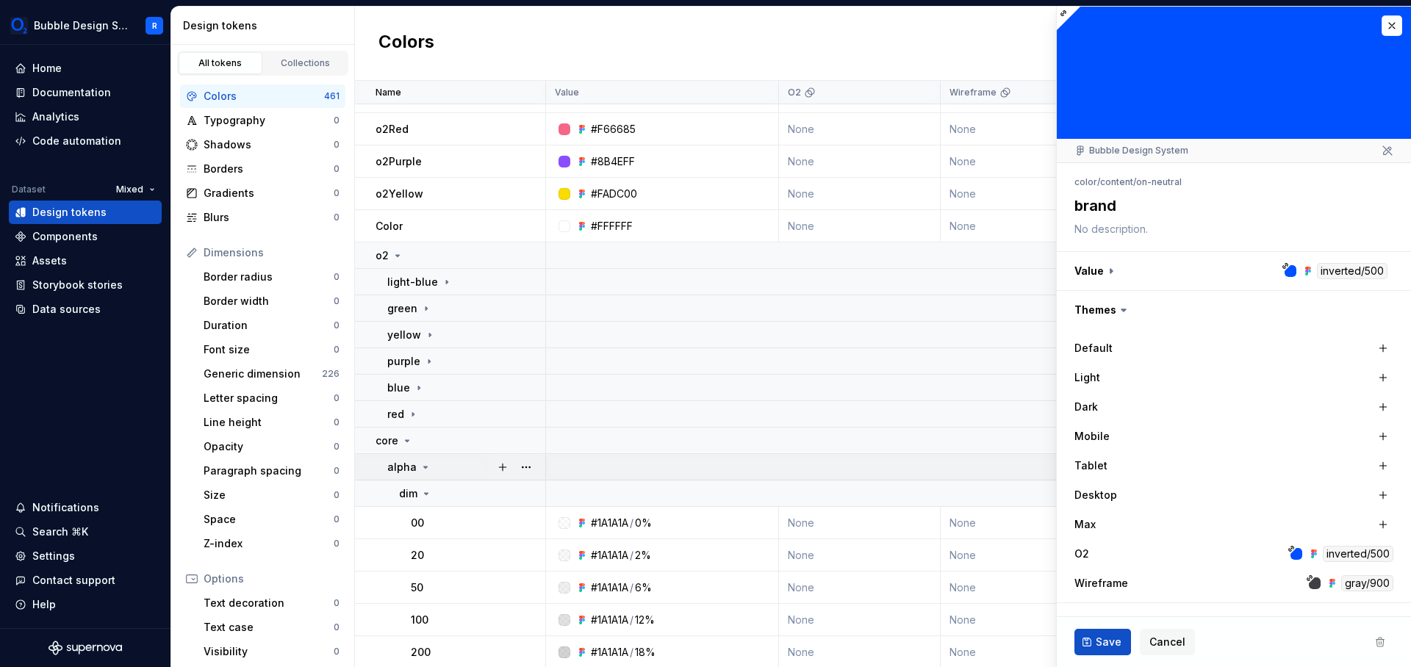
click at [440, 465] on div "alpha" at bounding box center [465, 467] width 157 height 15
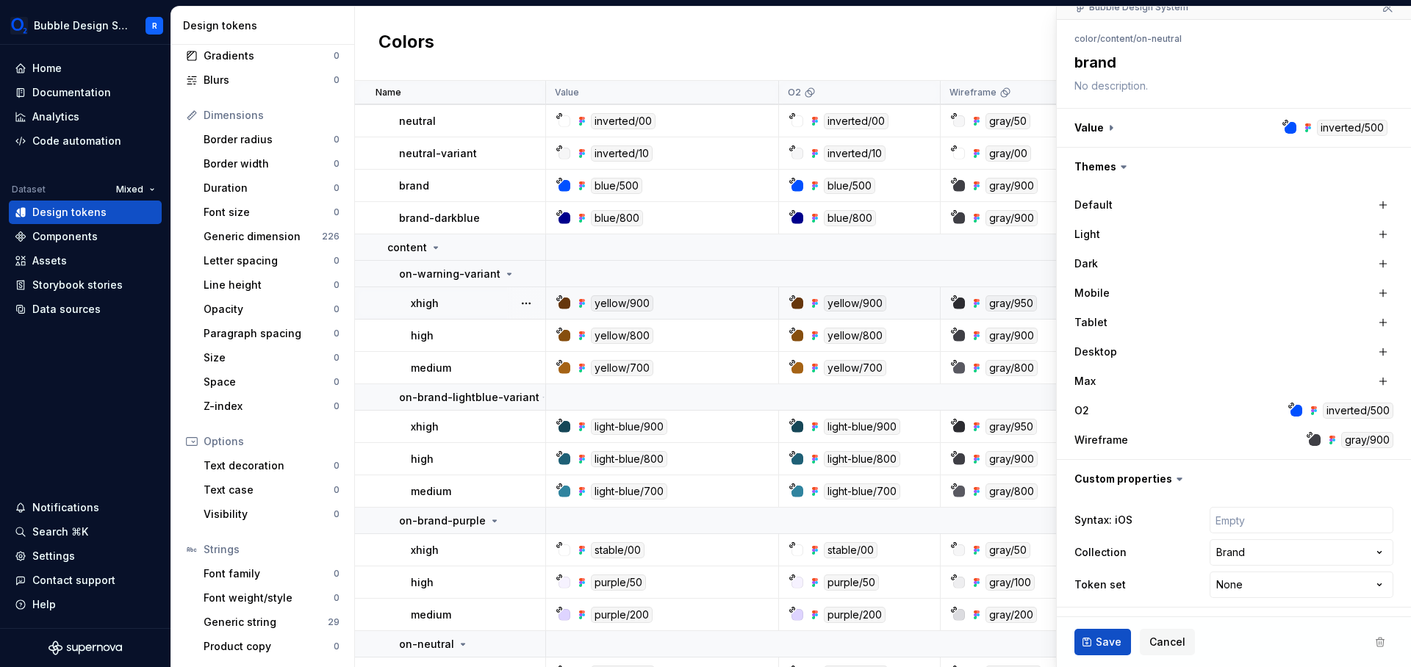
scroll to position [1200, 0]
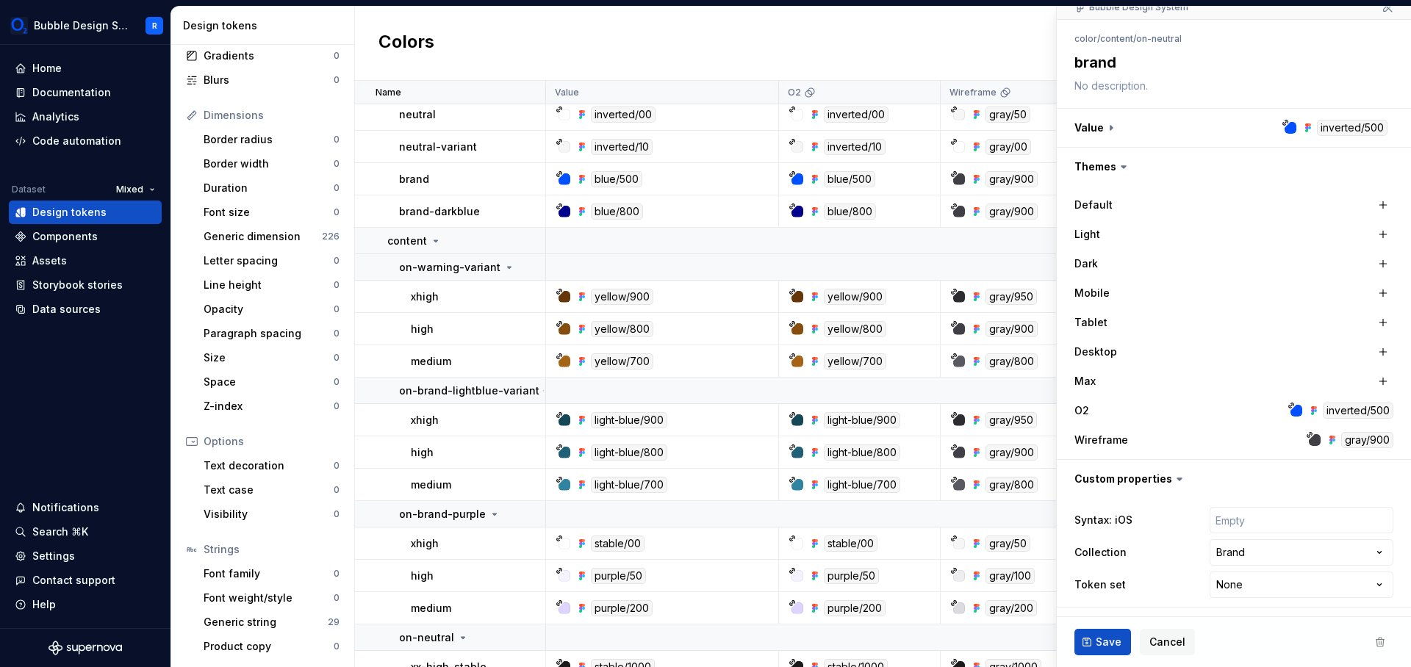
click at [1354, 415] on div "inverted/500" at bounding box center [1358, 411] width 71 height 16
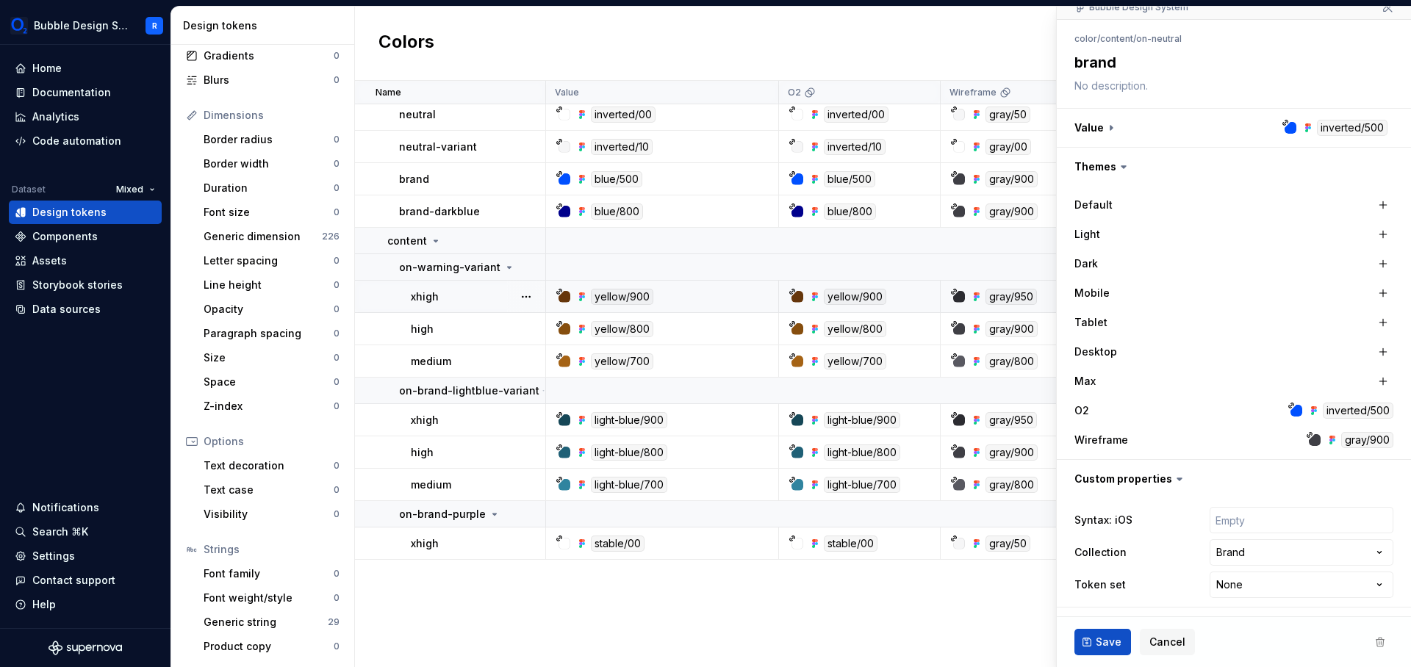
scroll to position [547, 0]
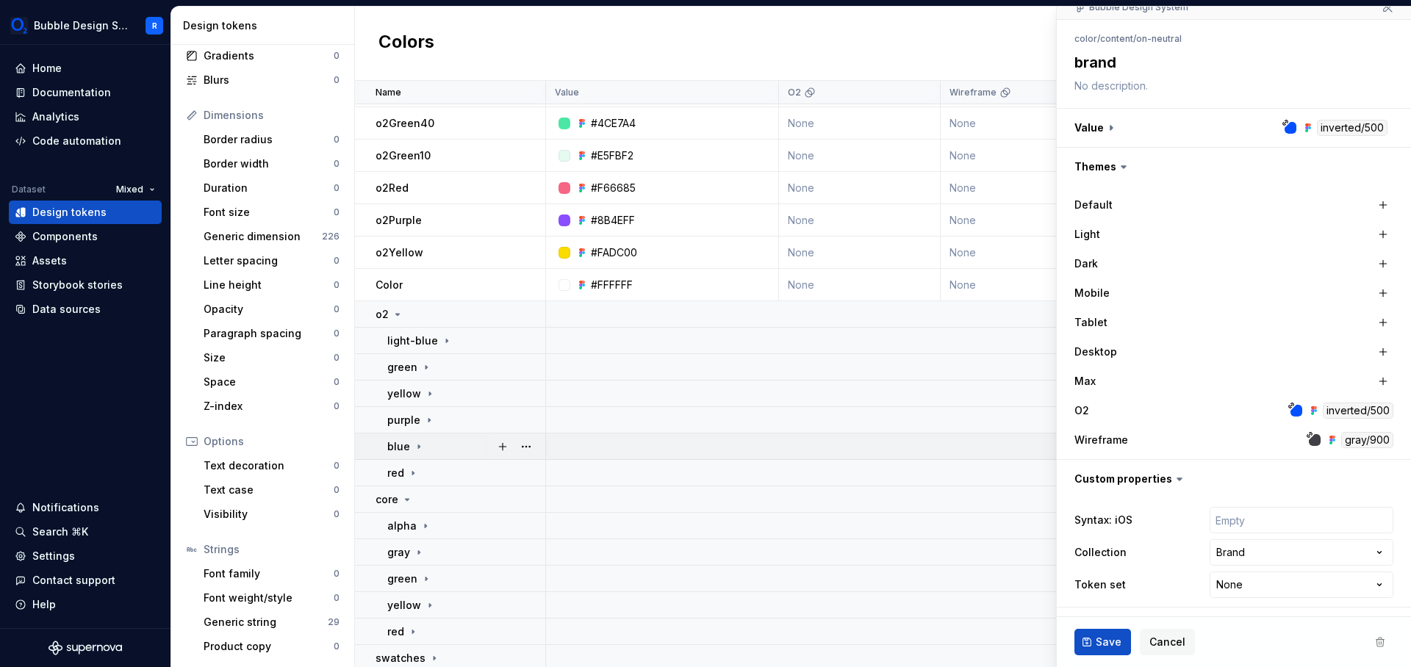
click at [420, 454] on td "blue" at bounding box center [450, 447] width 191 height 26
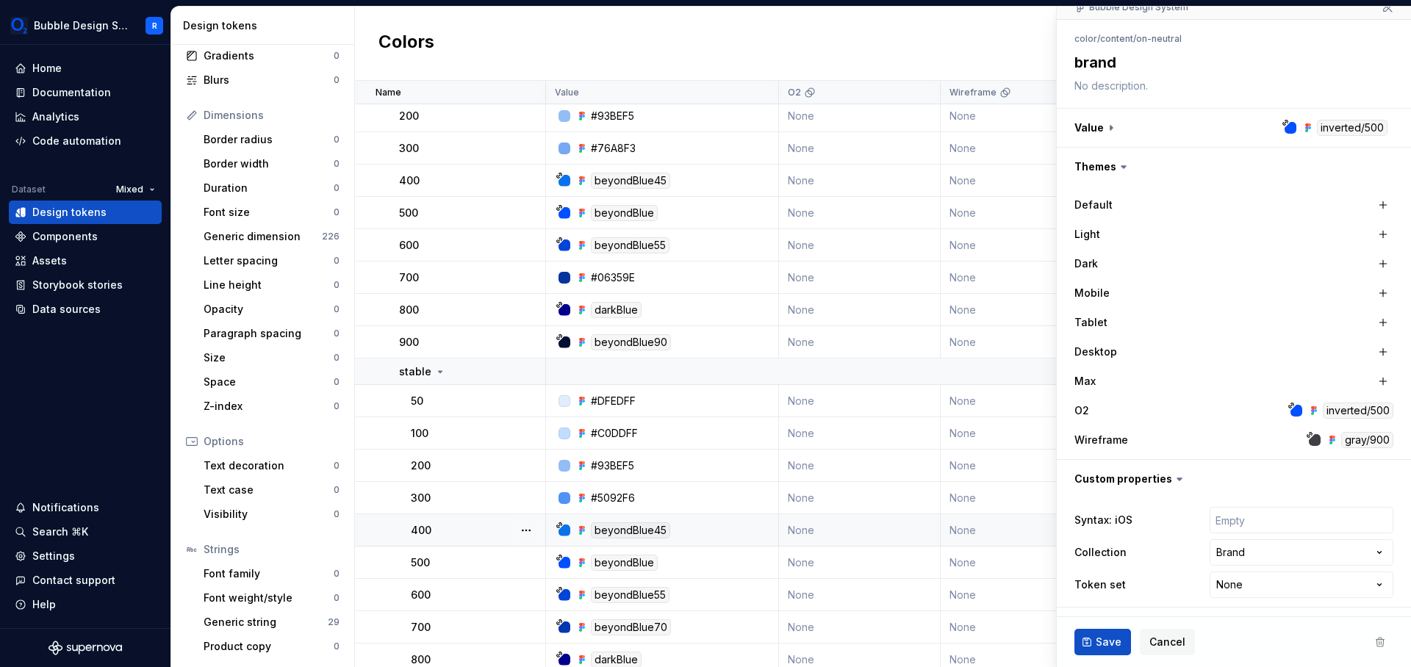
scroll to position [1094, 0]
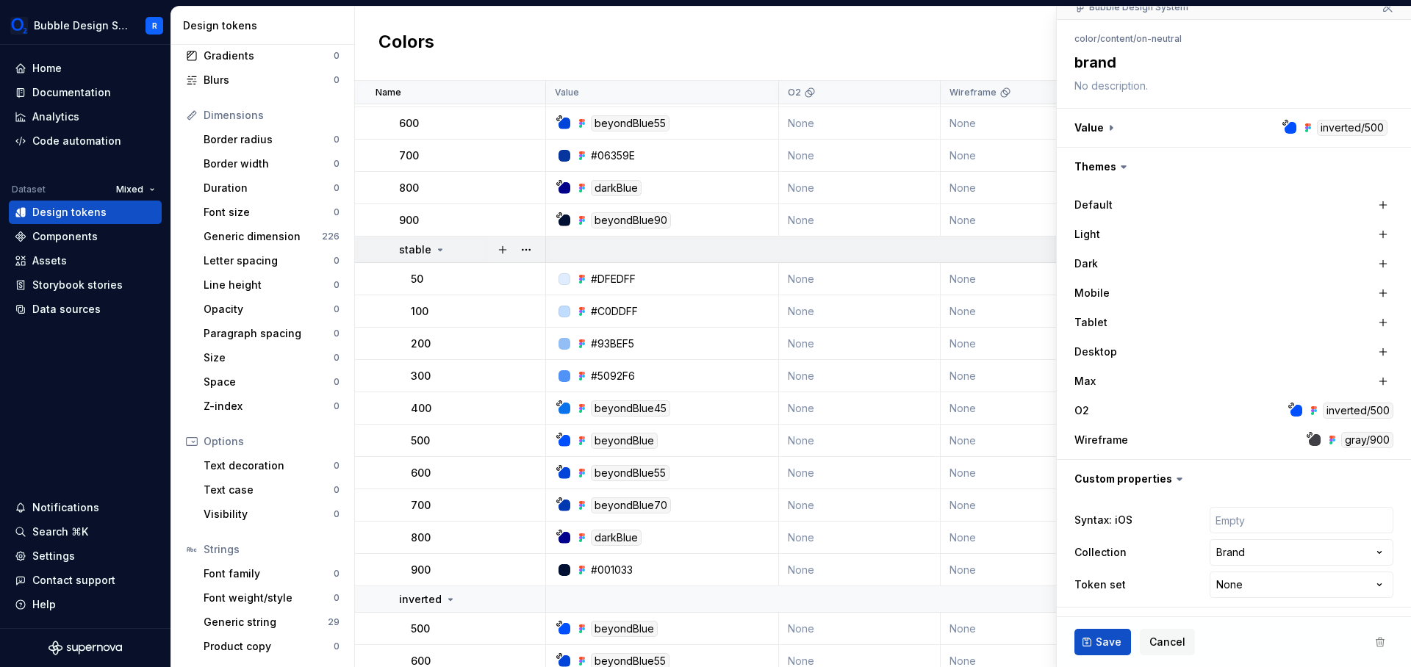
click at [457, 243] on div "stable" at bounding box center [472, 250] width 146 height 15
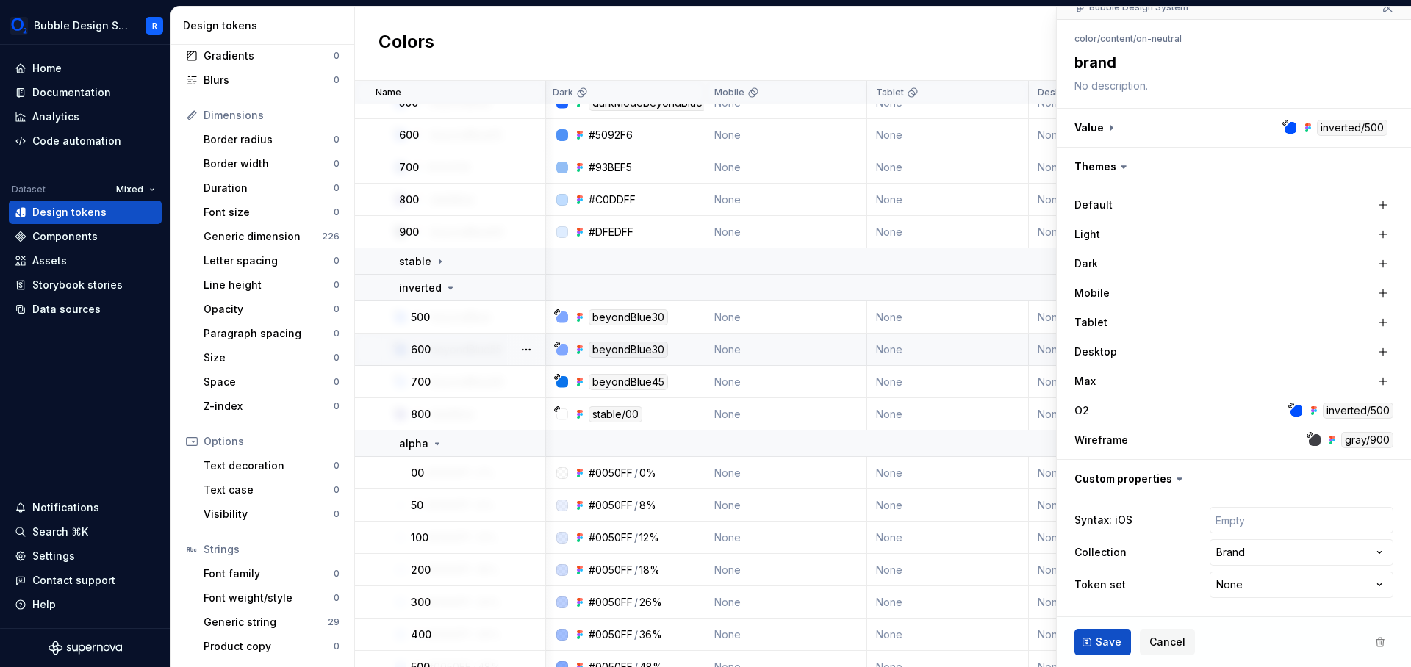
scroll to position [1082, 529]
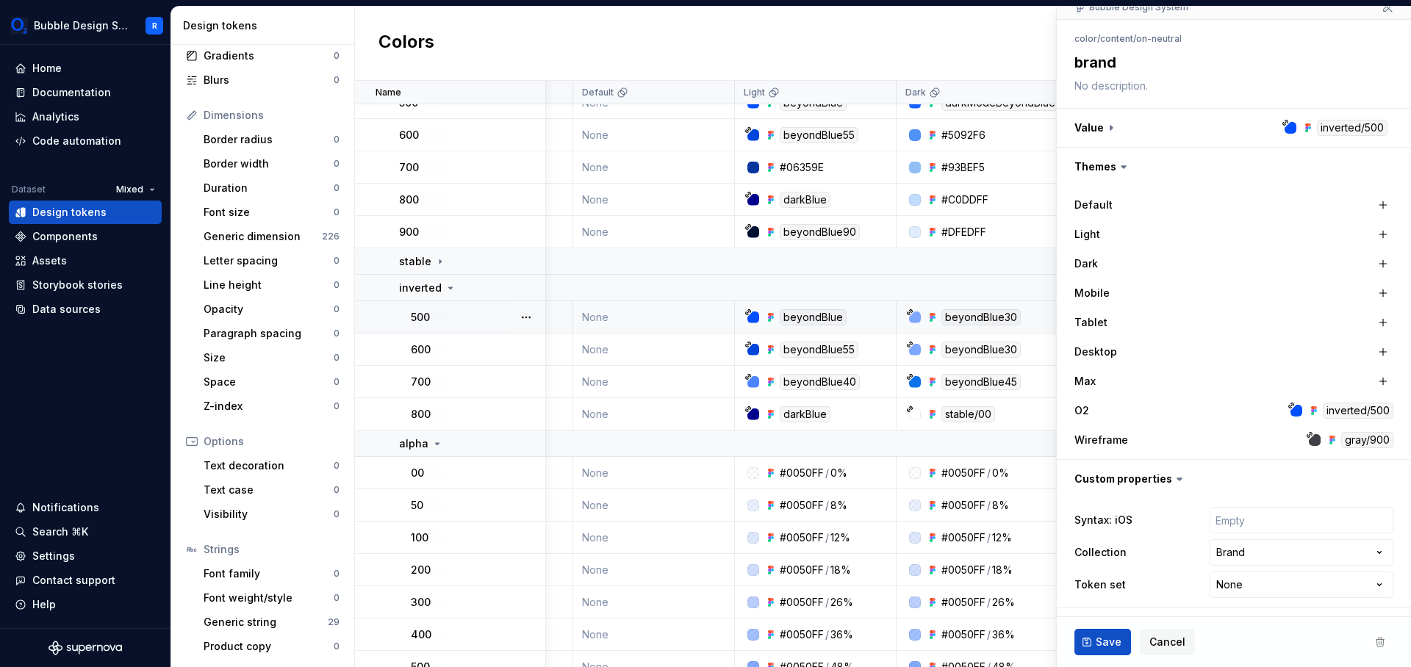
click at [825, 320] on div "beyondBlue" at bounding box center [813, 317] width 67 height 16
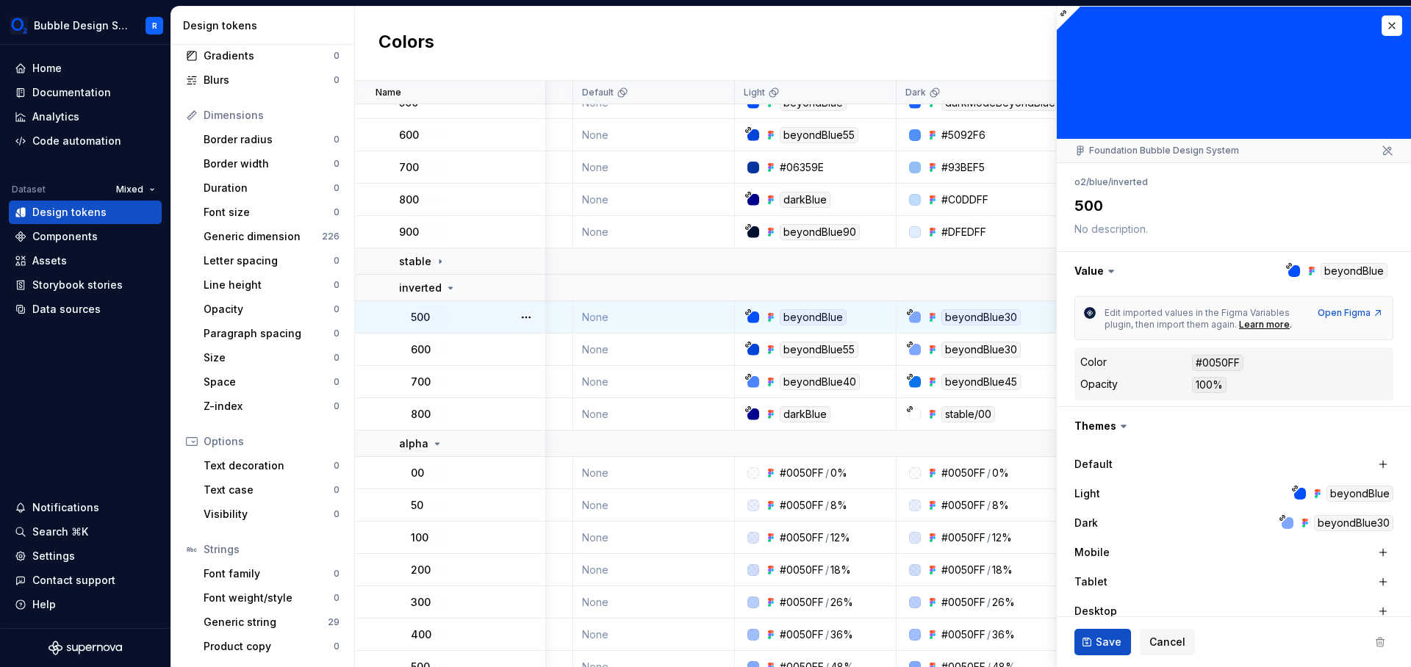
type textarea "*"
